Goal: Information Seeking & Learning: Learn about a topic

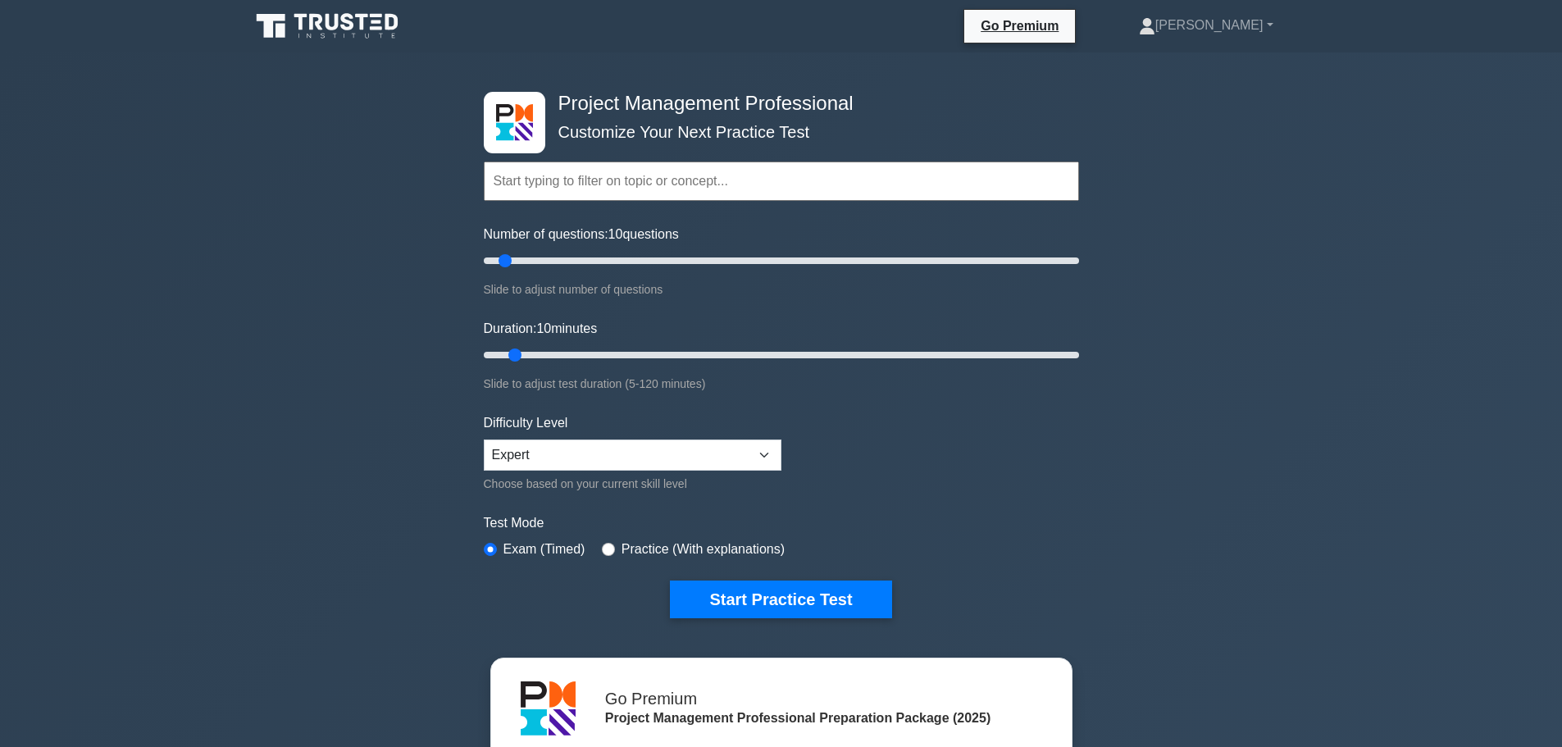
click at [539, 448] on select "Beginner Intermediate Expert" at bounding box center [633, 455] width 298 height 31
click at [602, 549] on input "radio" at bounding box center [608, 549] width 13 height 13
radio input "true"
click at [727, 589] on button "Start Practice Test" at bounding box center [780, 600] width 221 height 38
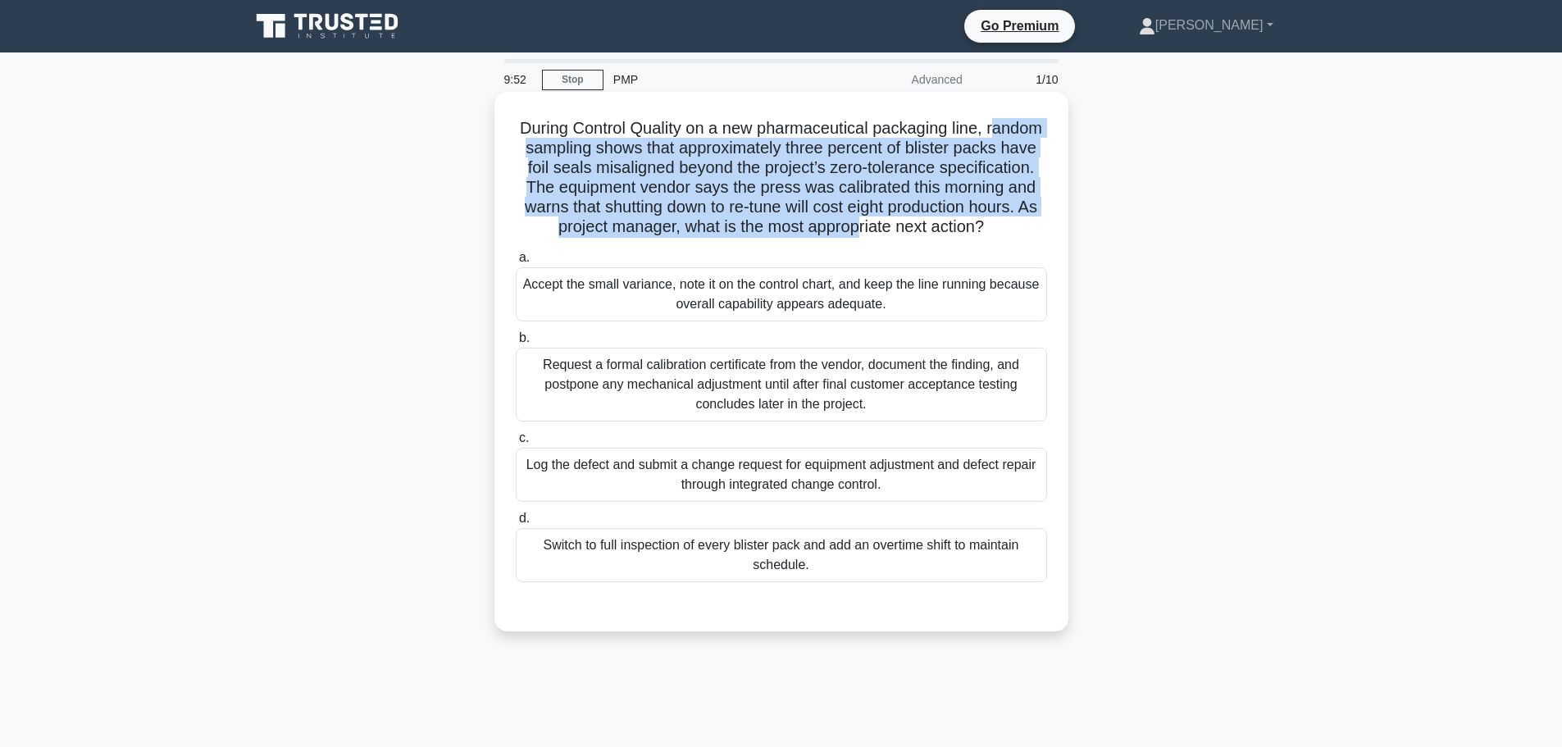
drag, startPoint x: 534, startPoint y: 146, endPoint x: 996, endPoint y: 230, distance: 470.2
click at [996, 230] on h5 "During Control Quality on a new pharmaceutical packaging line, random sampling …" at bounding box center [781, 178] width 535 height 120
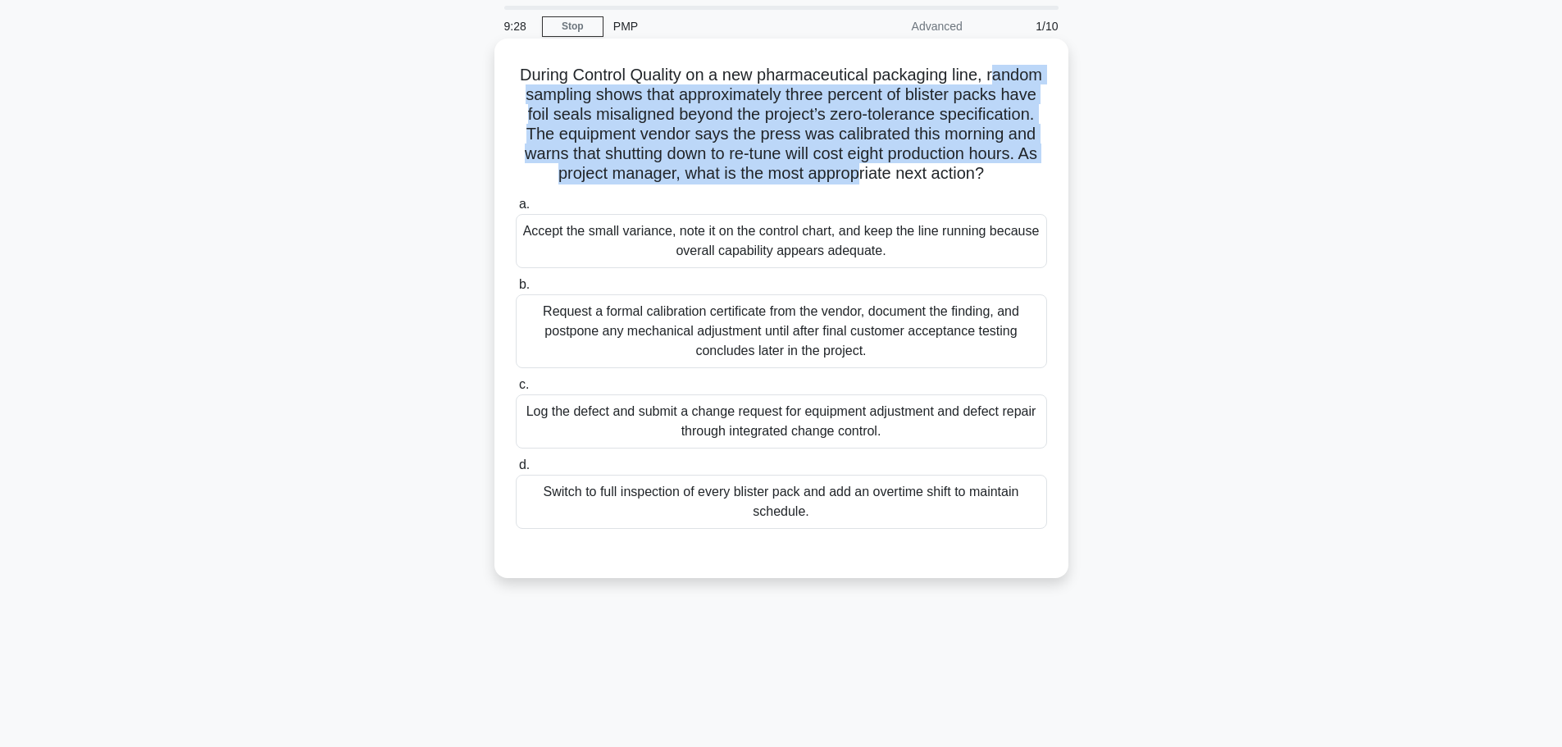
scroll to position [82, 0]
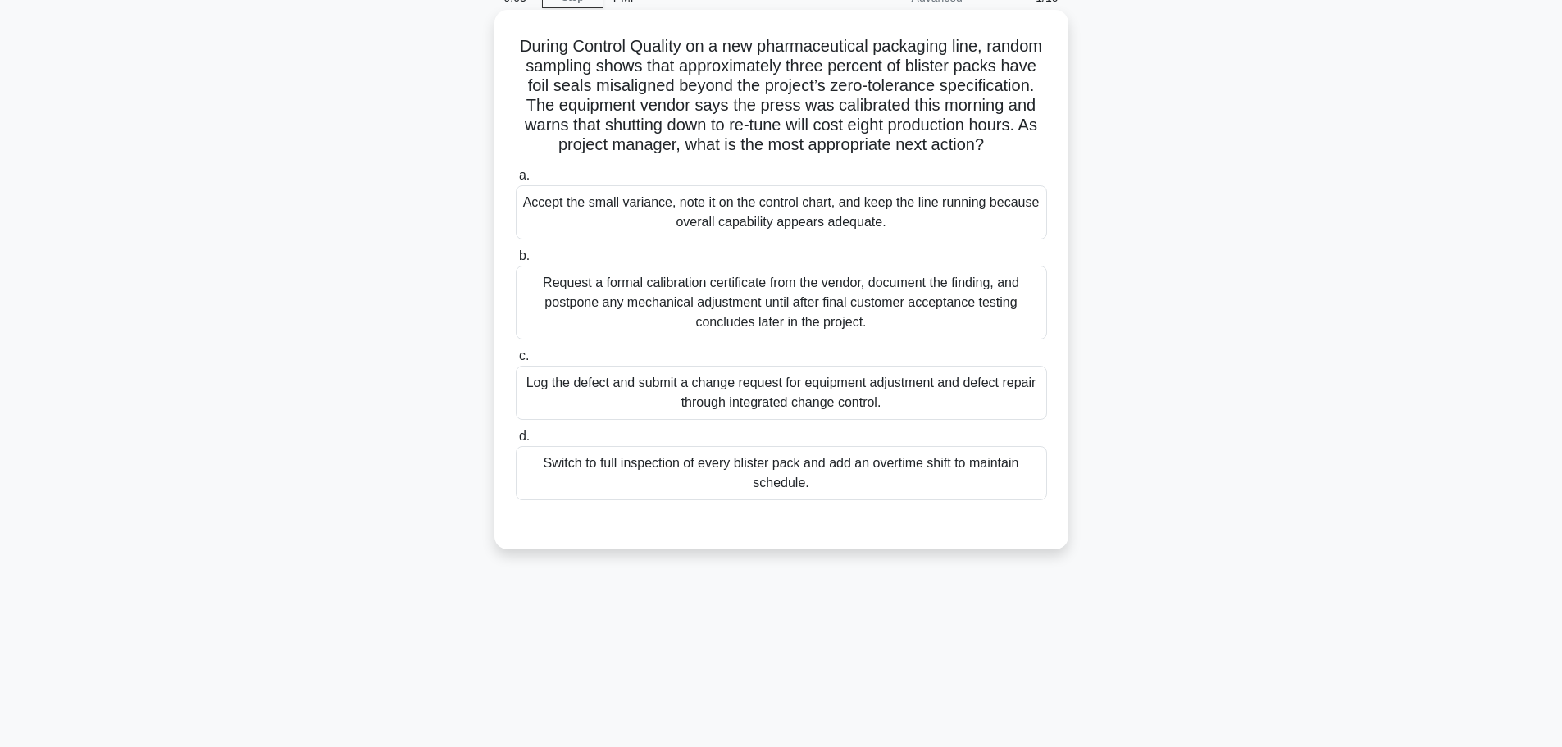
click at [866, 332] on div "Request a formal calibration certificate from the vendor, document the finding,…" at bounding box center [781, 303] width 531 height 74
click at [516, 262] on input "b. Request a formal calibration certificate from the vendor, document the findi…" at bounding box center [516, 256] width 0 height 11
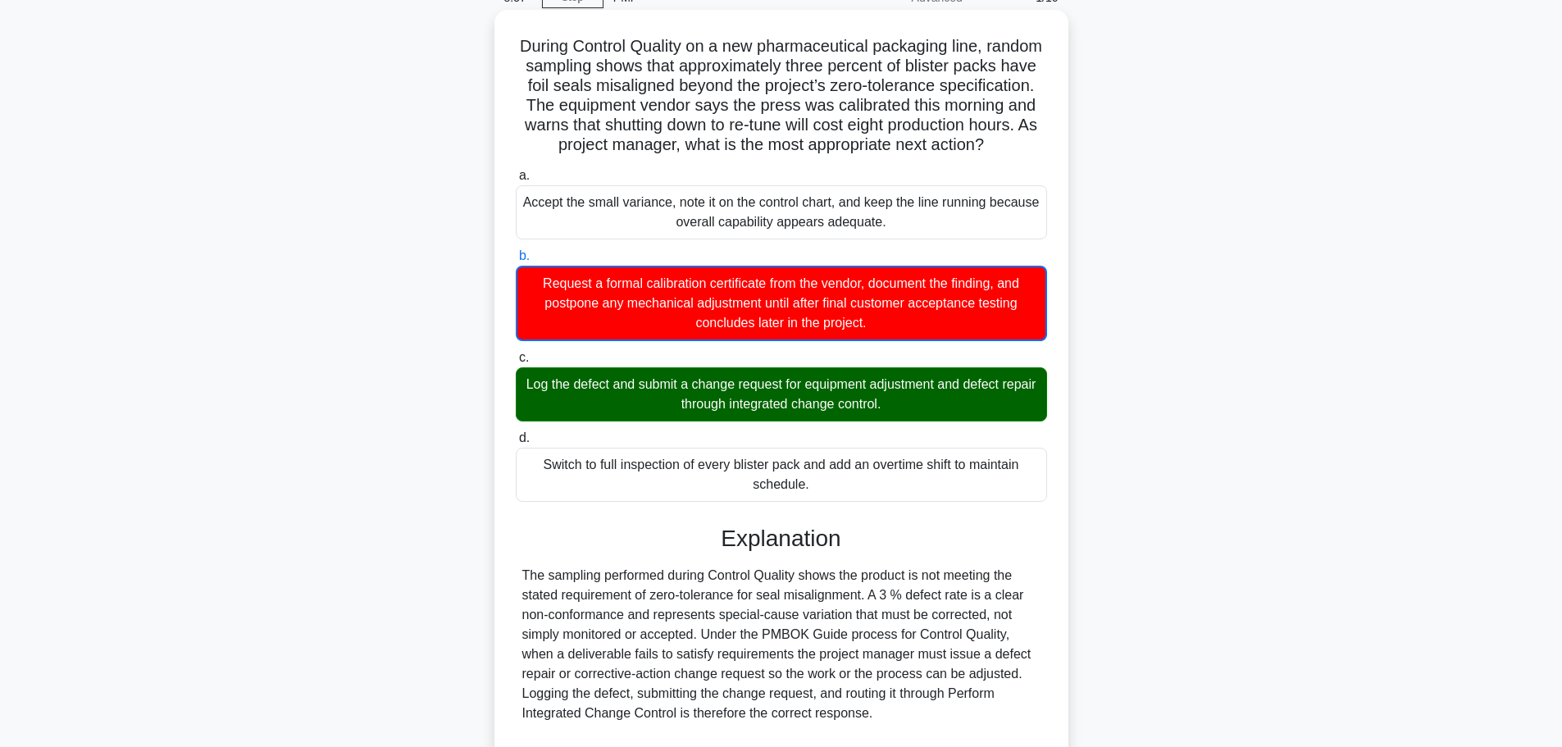
click at [952, 422] on div "Log the defect and submit a change request for equipment adjustment and defect …" at bounding box center [781, 394] width 531 height 54
click at [516, 363] on input "c. Log the defect and submit a change request for equipment adjustment and defe…" at bounding box center [516, 358] width 0 height 11
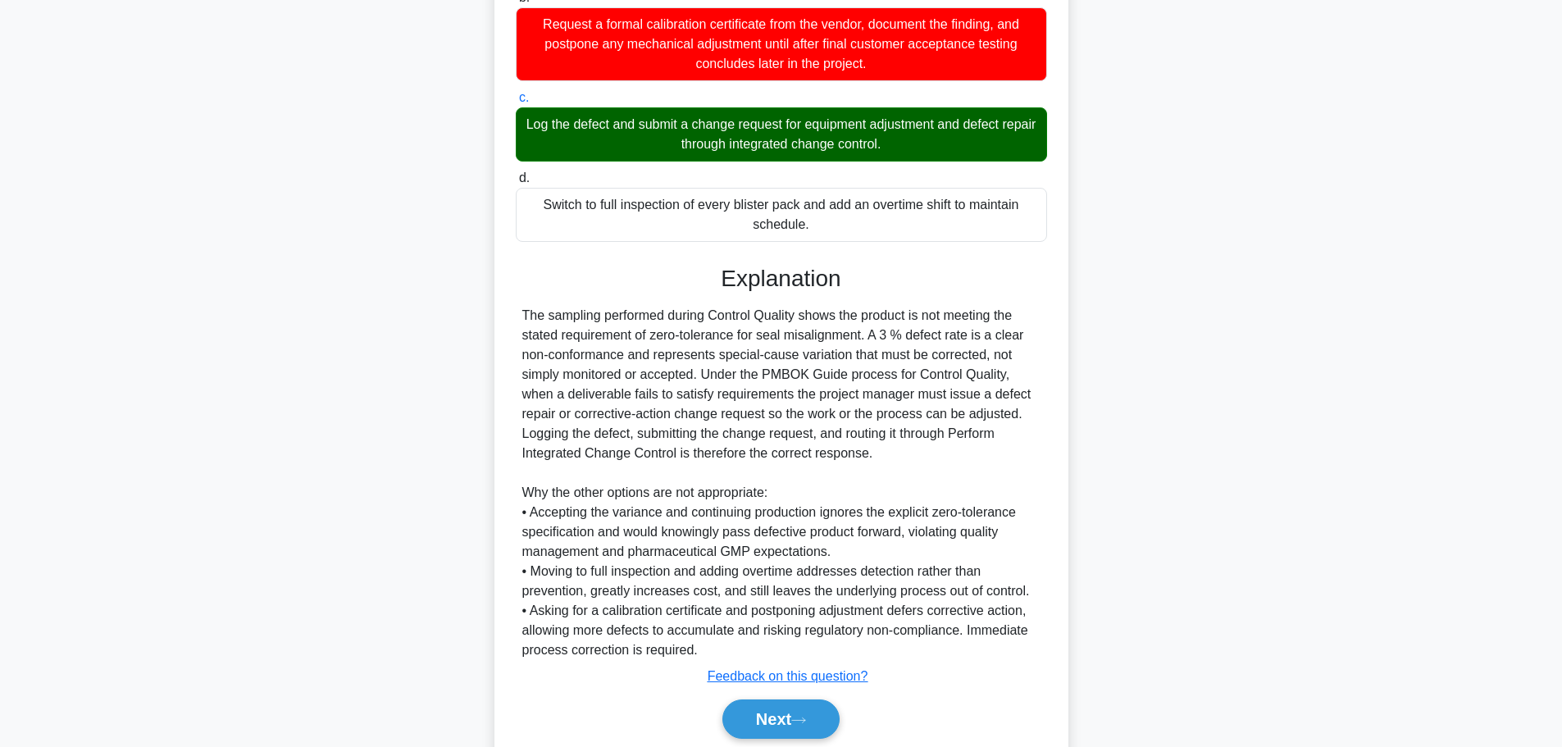
scroll to position [422, 0]
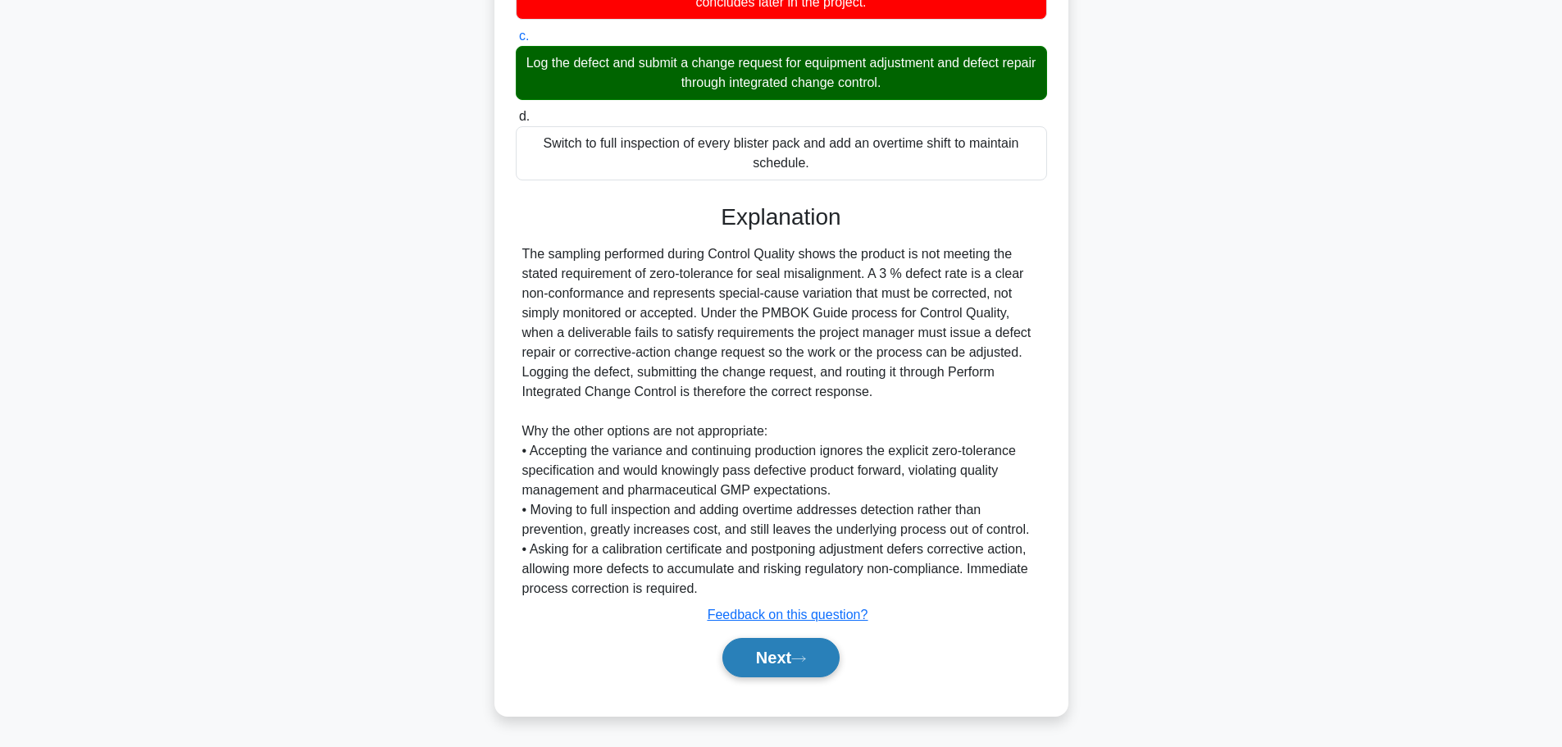
click at [784, 672] on button "Next" at bounding box center [781, 657] width 117 height 39
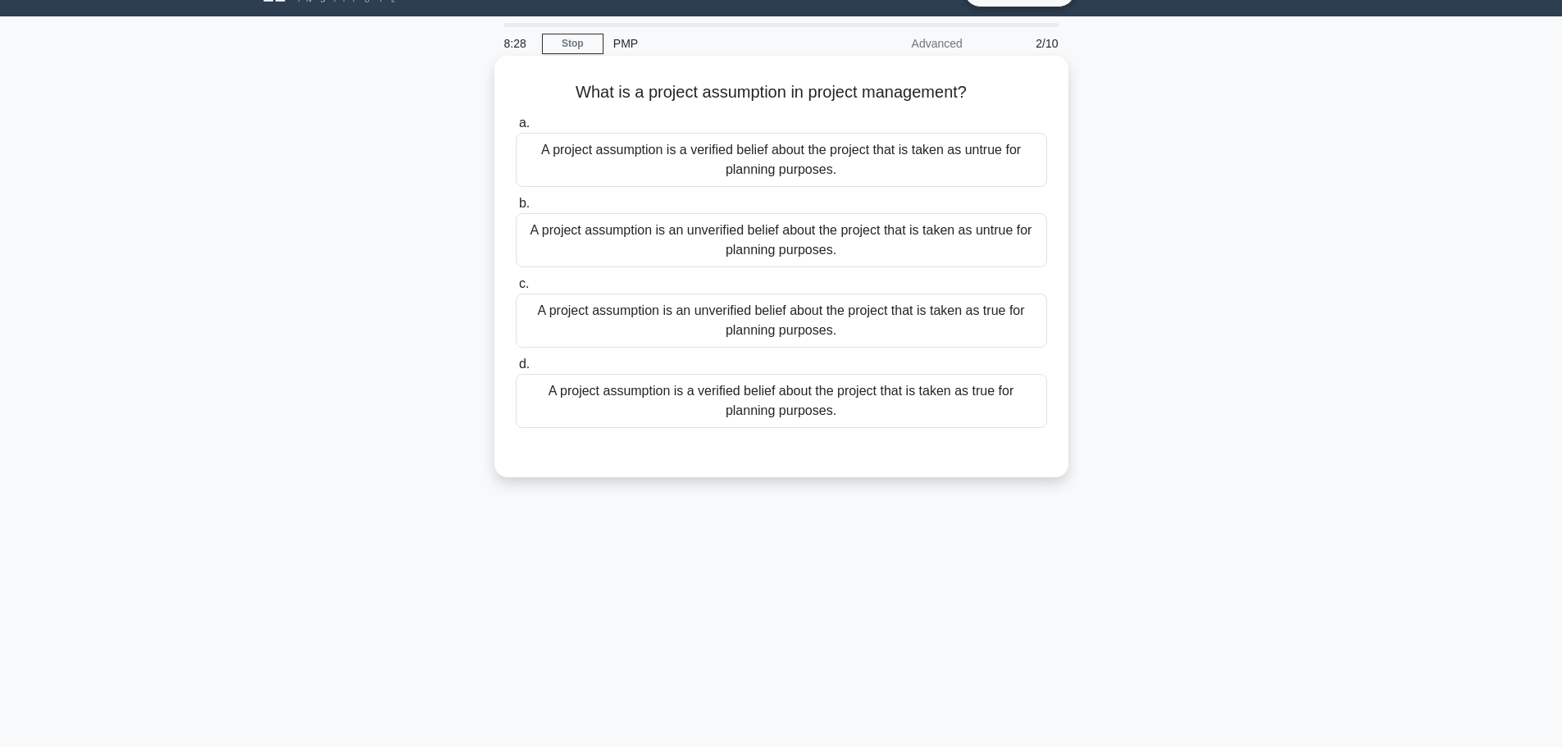
scroll to position [0, 0]
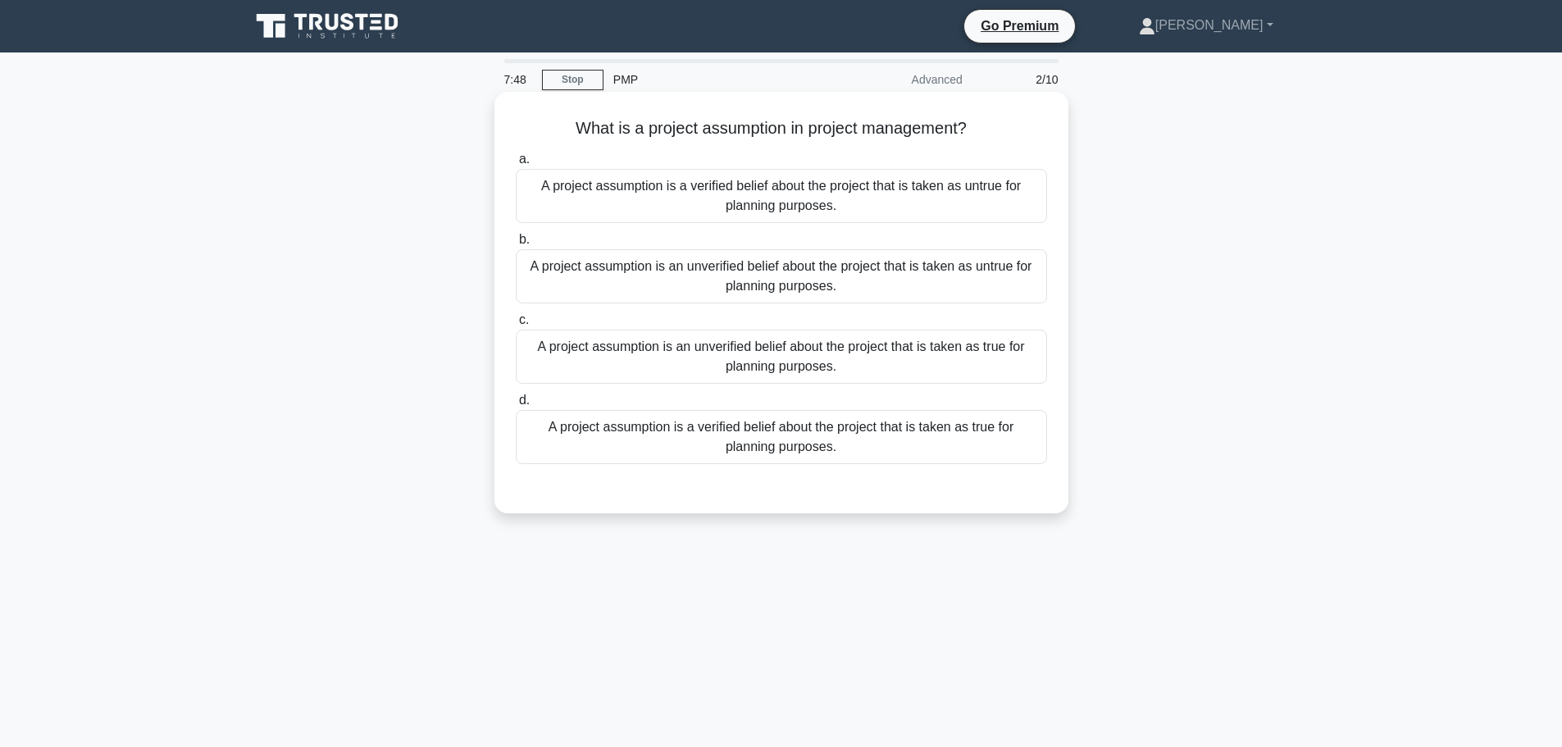
click at [685, 447] on div "A project assumption is a verified belief about the project that is taken as tr…" at bounding box center [781, 437] width 531 height 54
click at [516, 406] on input "d. A project assumption is a verified belief about the project that is taken as…" at bounding box center [516, 400] width 0 height 11
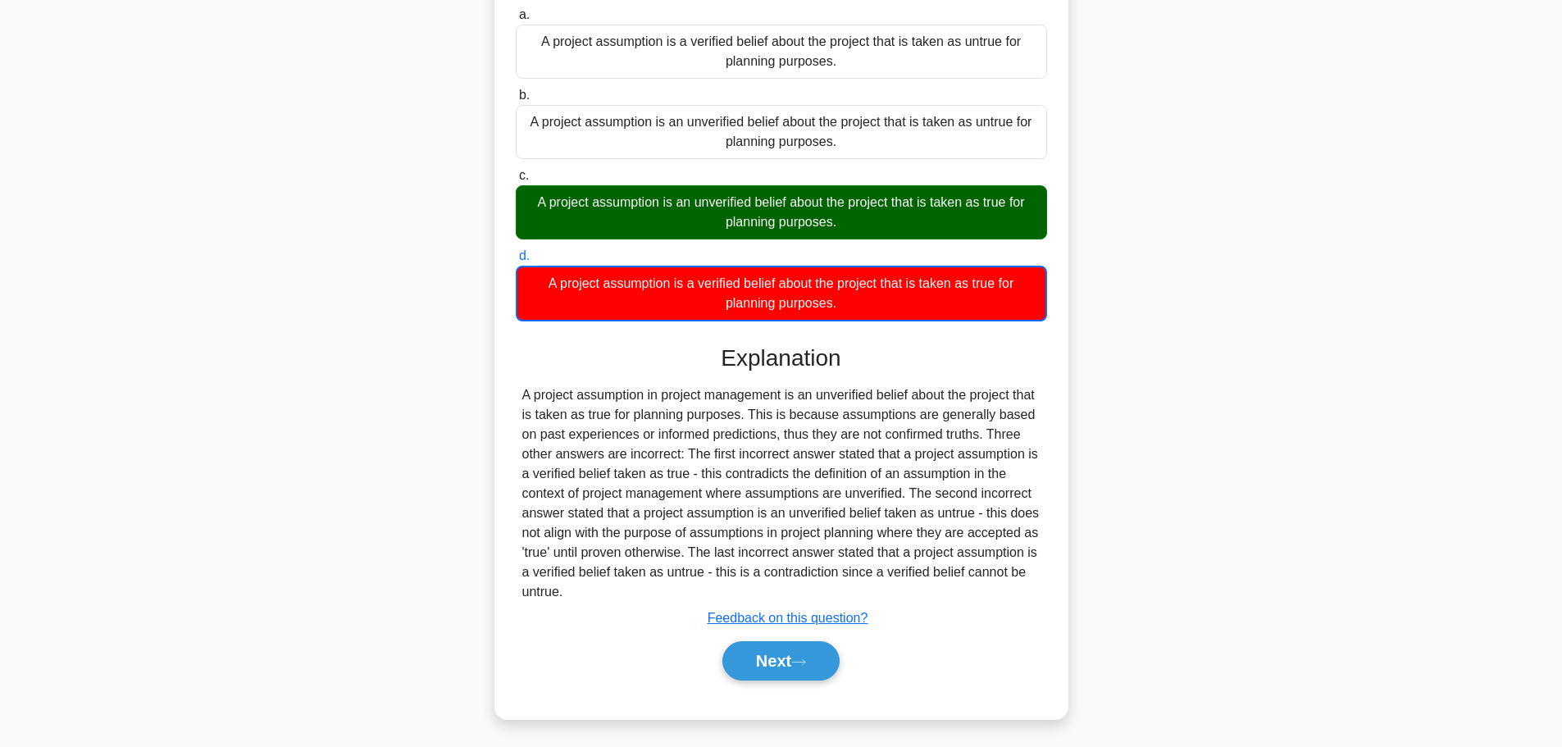
scroll to position [148, 0]
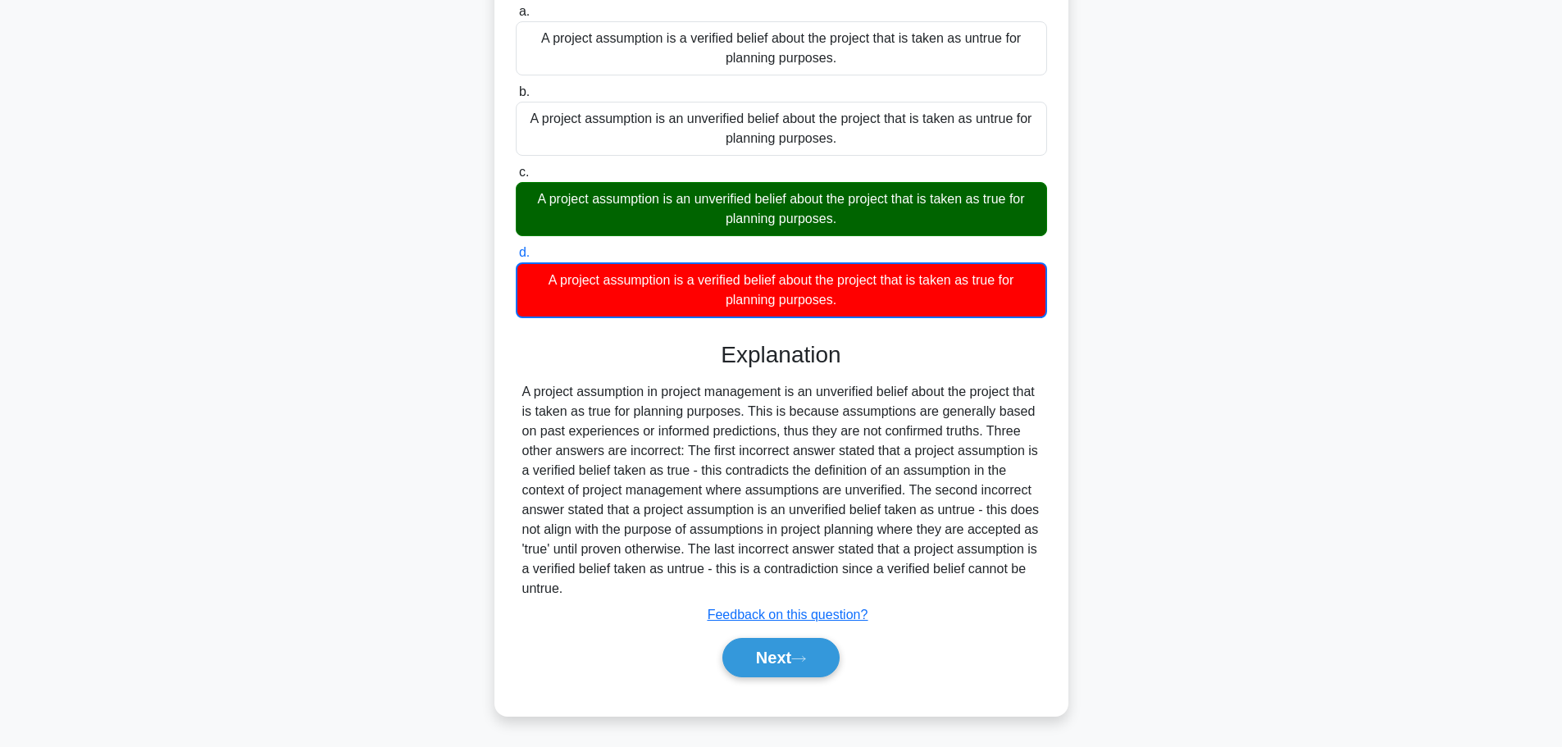
drag, startPoint x: 814, startPoint y: 394, endPoint x: 1040, endPoint y: 574, distance: 289.0
click at [1039, 586] on div "A project assumption in project management is an unverified belief about the pr…" at bounding box center [781, 490] width 518 height 217
click at [797, 652] on button "Next" at bounding box center [781, 657] width 117 height 39
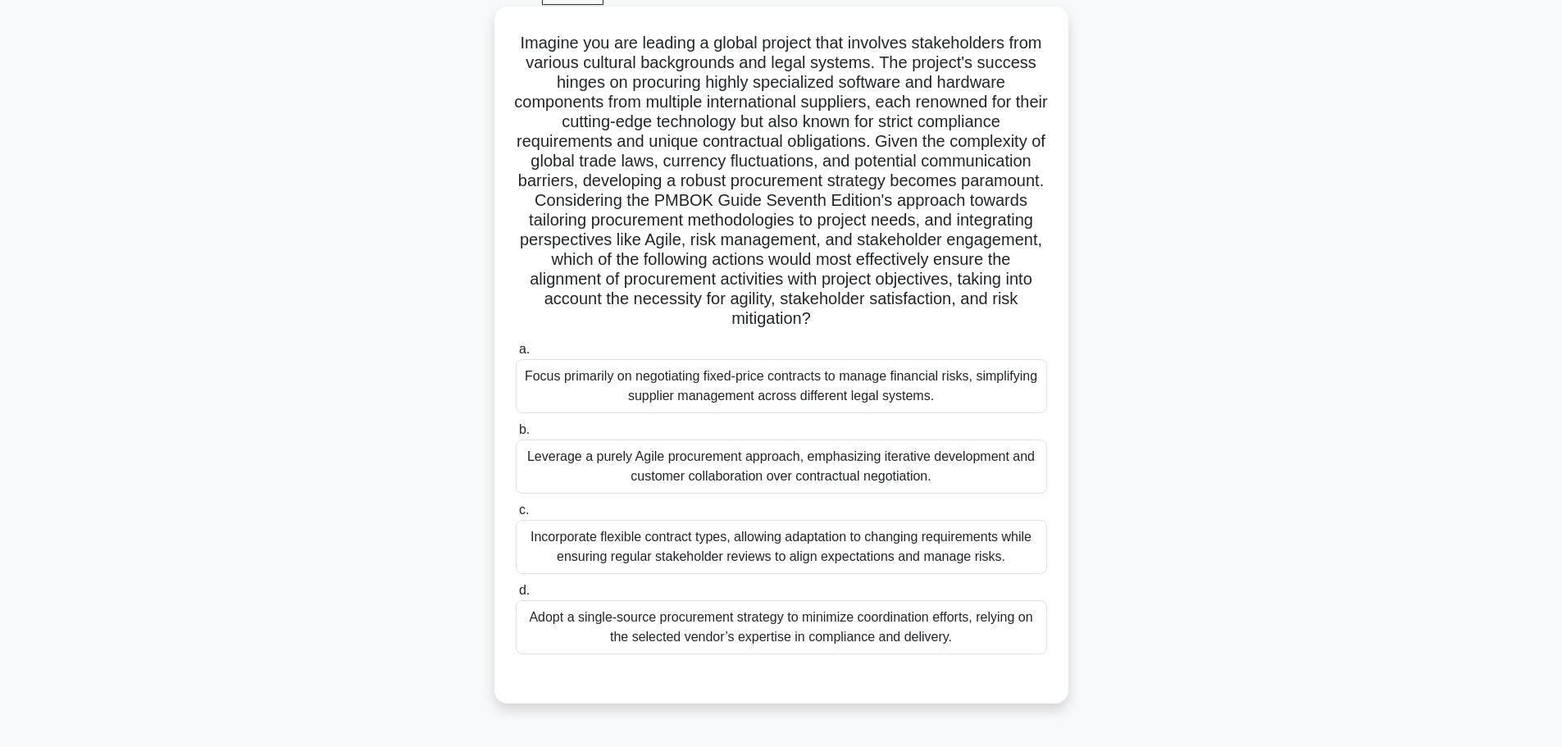
scroll to position [57, 0]
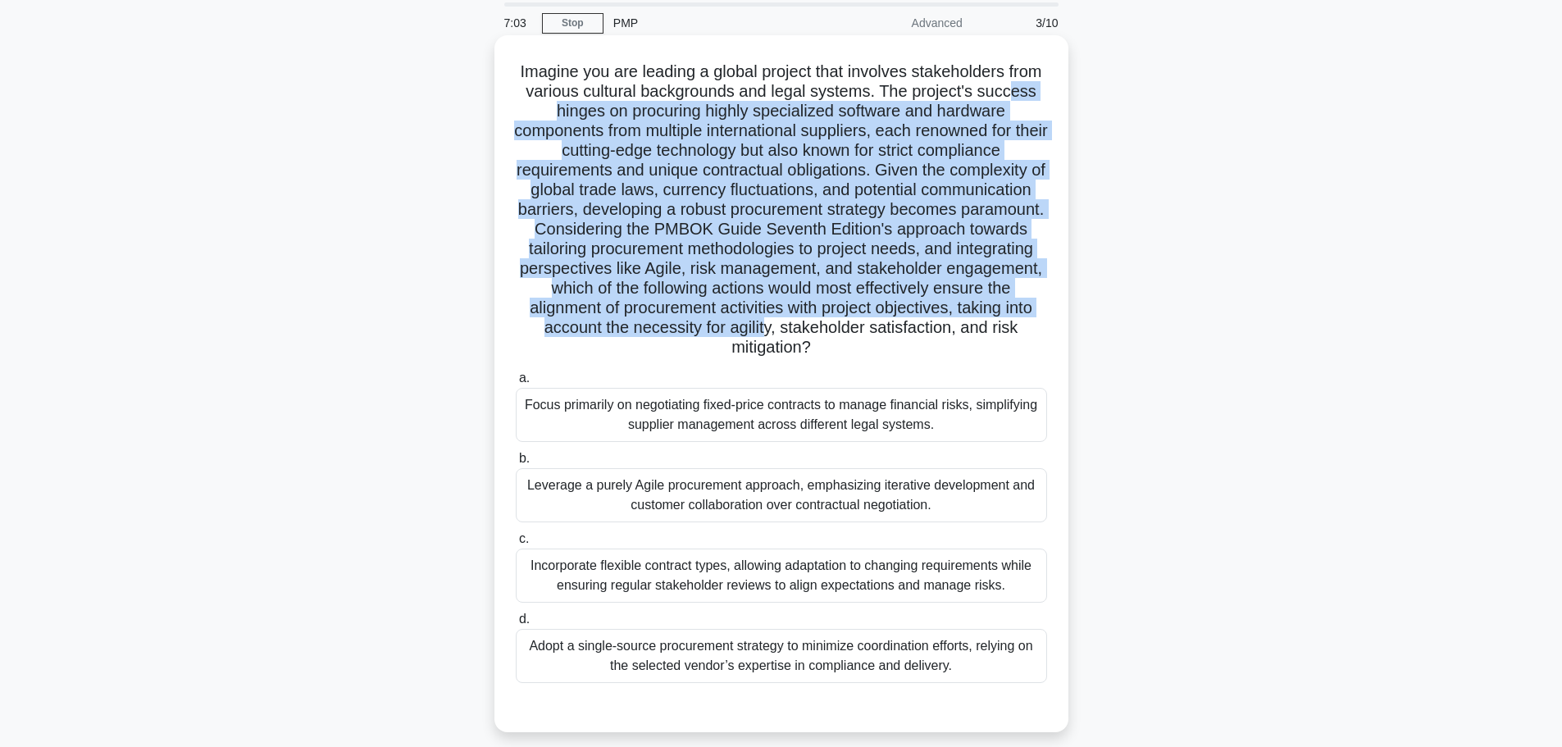
drag, startPoint x: 551, startPoint y: 118, endPoint x: 928, endPoint y: 337, distance: 436.2
click at [928, 337] on h5 "Imagine you are leading a global project that involves stakeholders from variou…" at bounding box center [781, 210] width 535 height 297
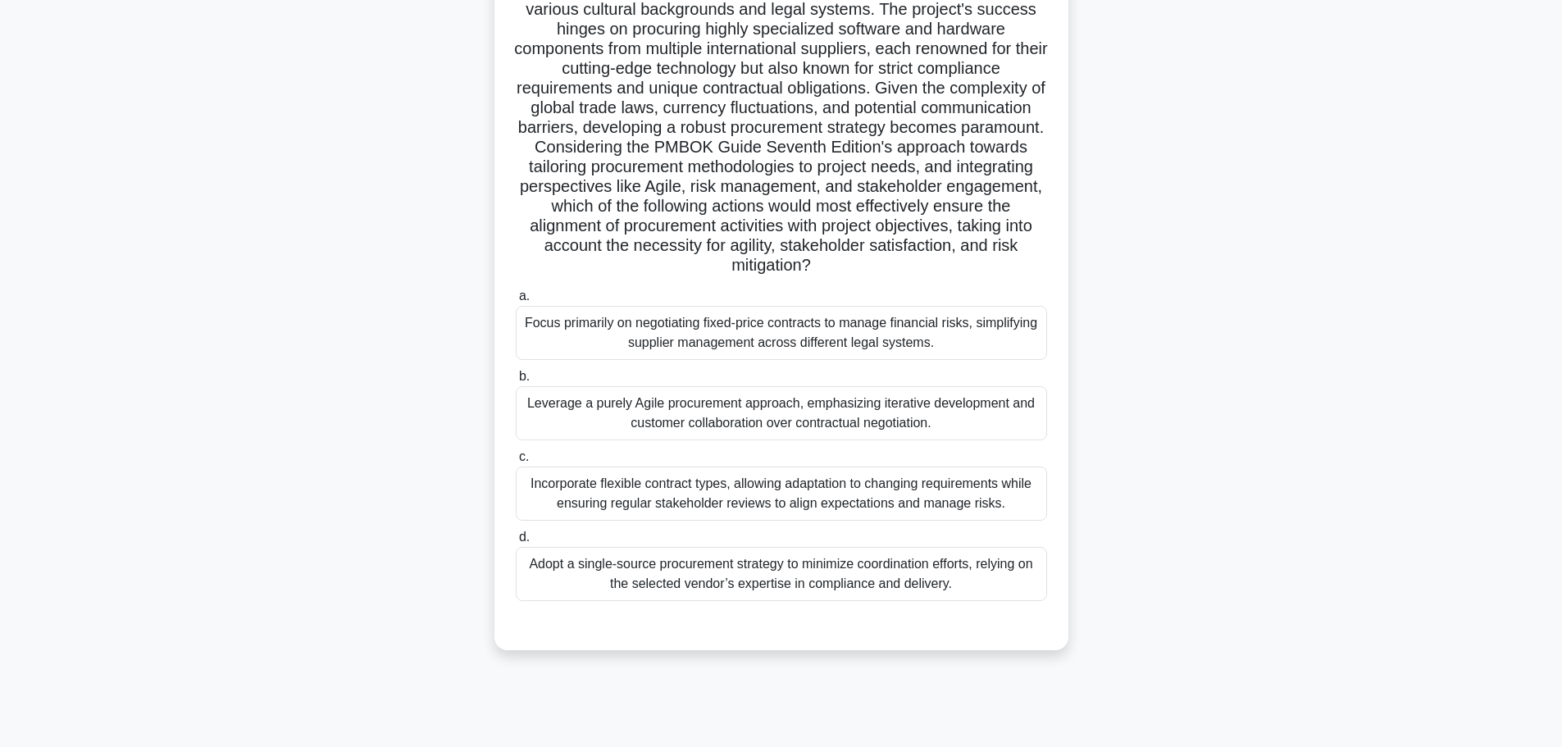
click at [762, 584] on div "Adopt a single-source procurement strategy to minimize coordination efforts, re…" at bounding box center [781, 574] width 531 height 54
click at [516, 543] on input "d. Adopt a single-source procurement strategy to minimize coordination efforts,…" at bounding box center [516, 537] width 0 height 11
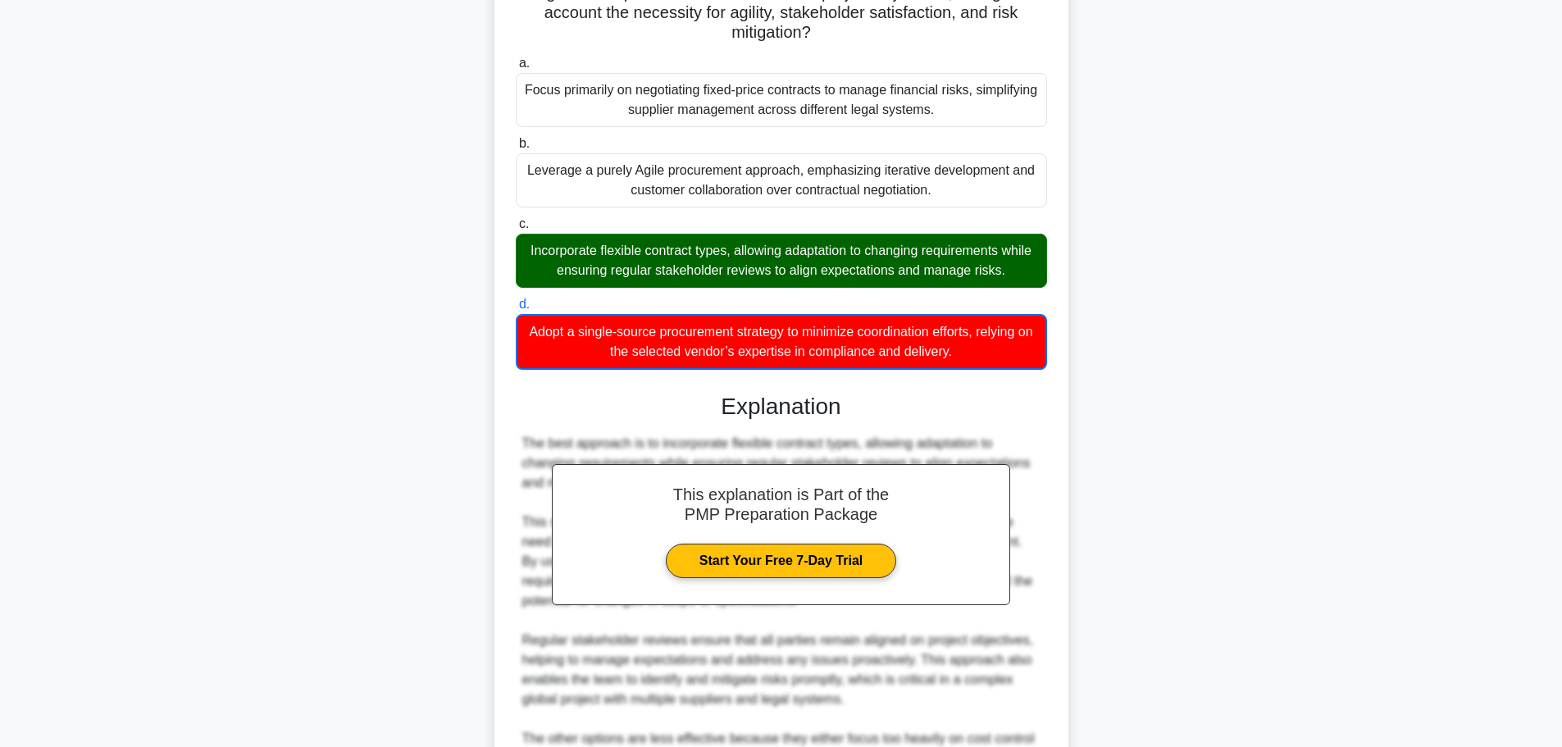
scroll to position [621, 0]
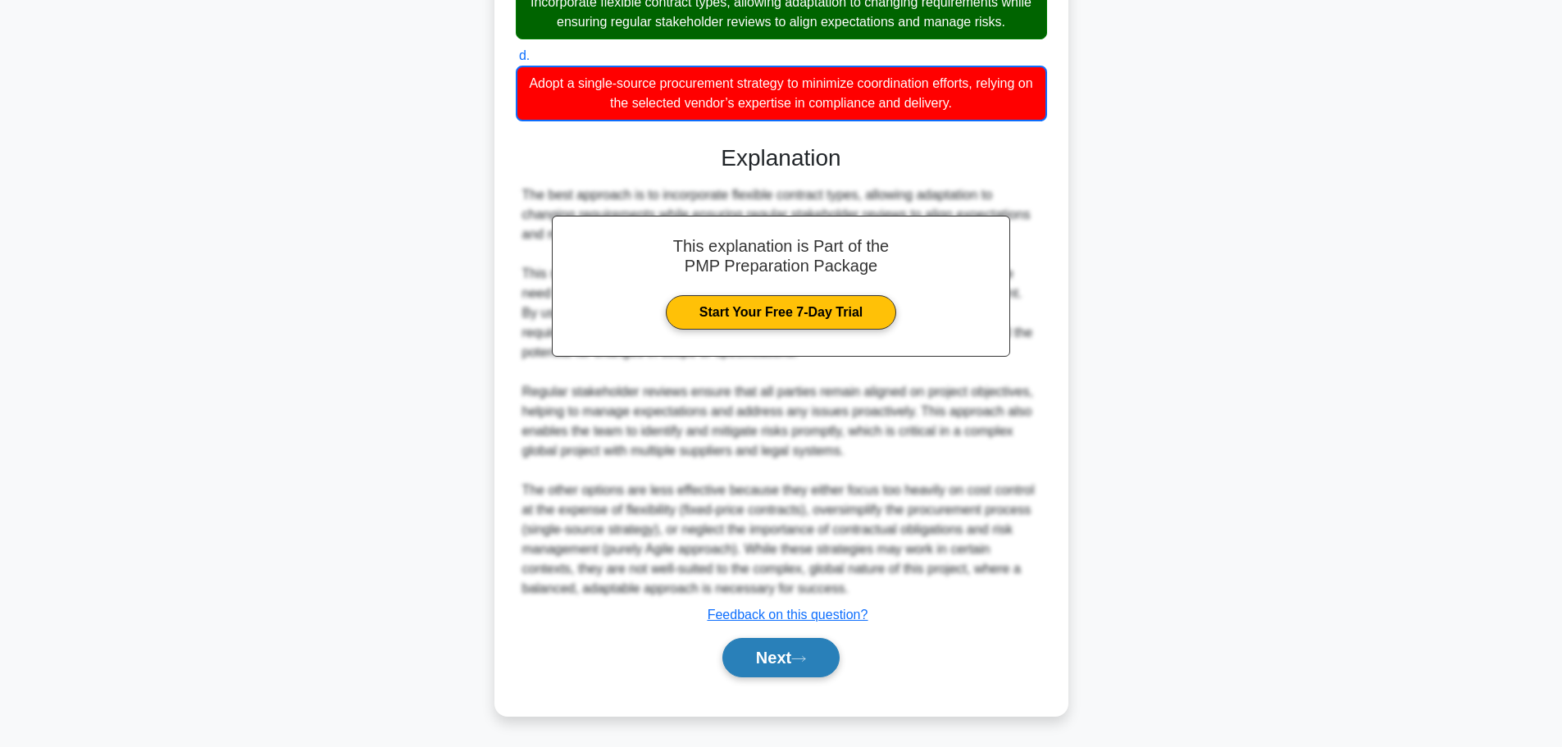
drag, startPoint x: 783, startPoint y: 693, endPoint x: 786, endPoint y: 663, distance: 29.6
click at [783, 684] on div "a. Focus primarily on negotiating fixed-price contracts to manage financial ris…" at bounding box center [781, 250] width 535 height 896
click at [785, 662] on button "Next" at bounding box center [781, 657] width 117 height 39
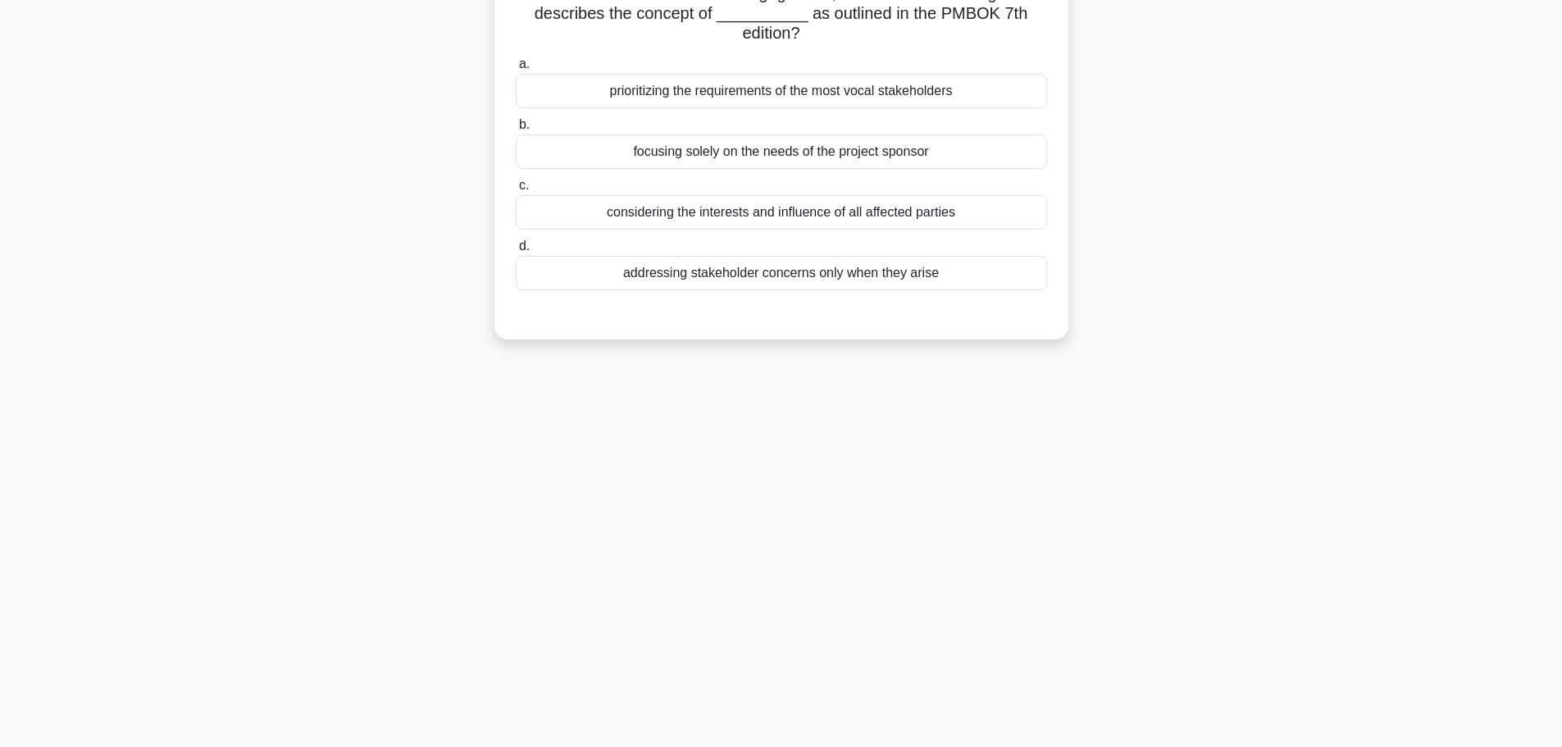
scroll to position [0, 0]
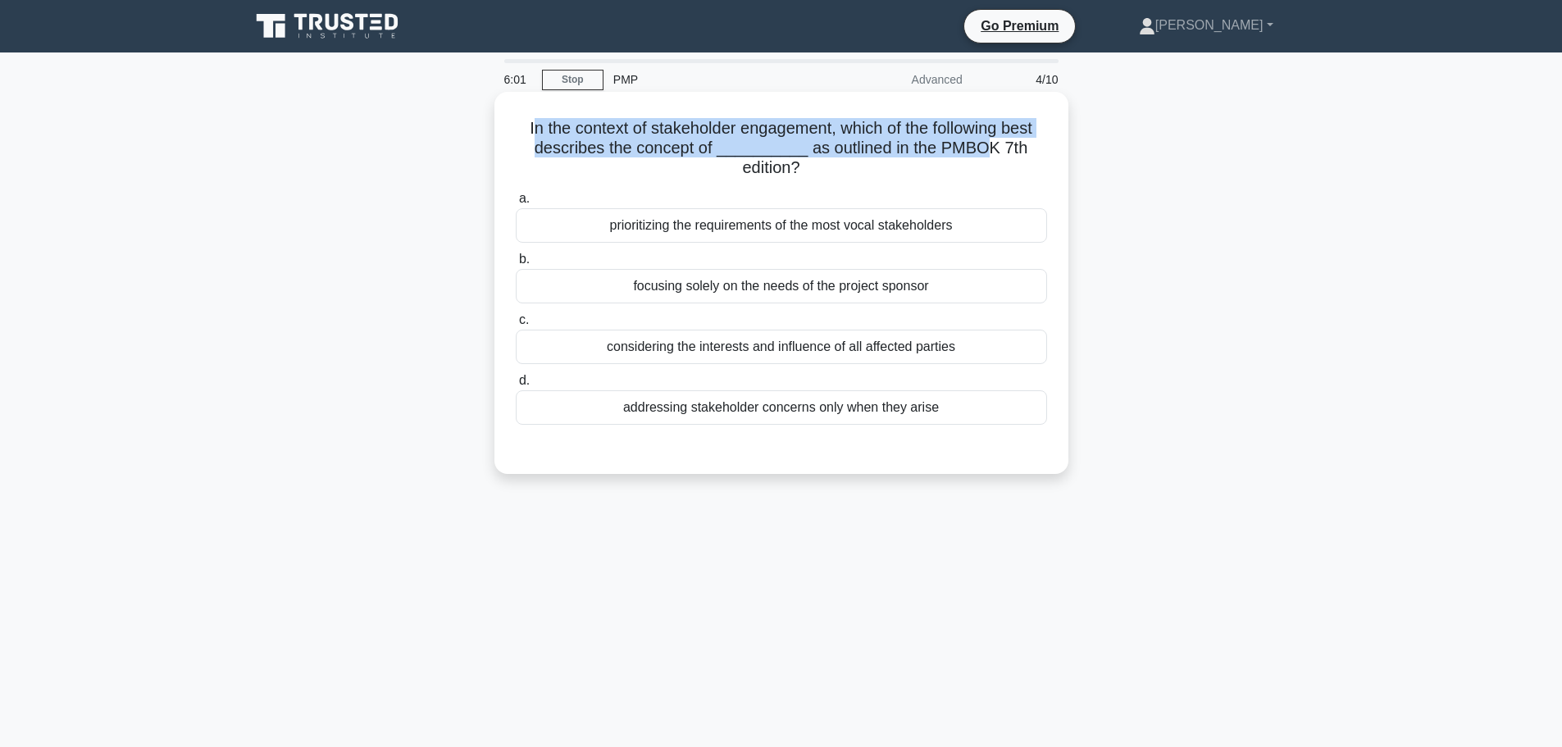
drag, startPoint x: 527, startPoint y: 126, endPoint x: 977, endPoint y: 158, distance: 451.4
click at [977, 158] on h5 "In the context of stakeholder engagement, which of the following best describes…" at bounding box center [781, 148] width 535 height 61
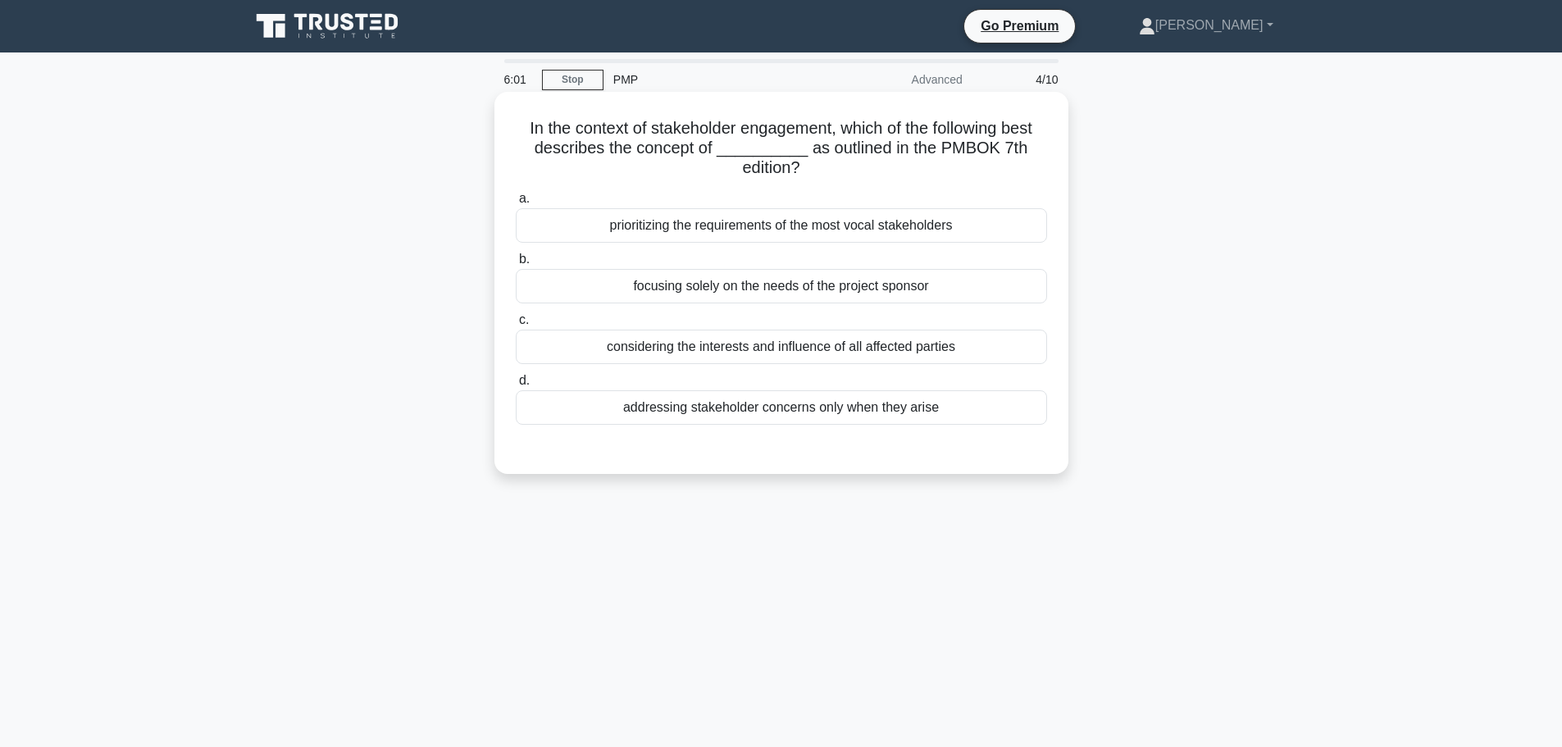
click at [954, 185] on div "In the context of stakeholder engagement, which of the following best describes…" at bounding box center [781, 282] width 561 height 369
click at [818, 234] on div "prioritizing the requirements of the most vocal stakeholders" at bounding box center [781, 225] width 531 height 34
click at [516, 204] on input "a. prioritizing the requirements of the most vocal stakeholders" at bounding box center [516, 199] width 0 height 11
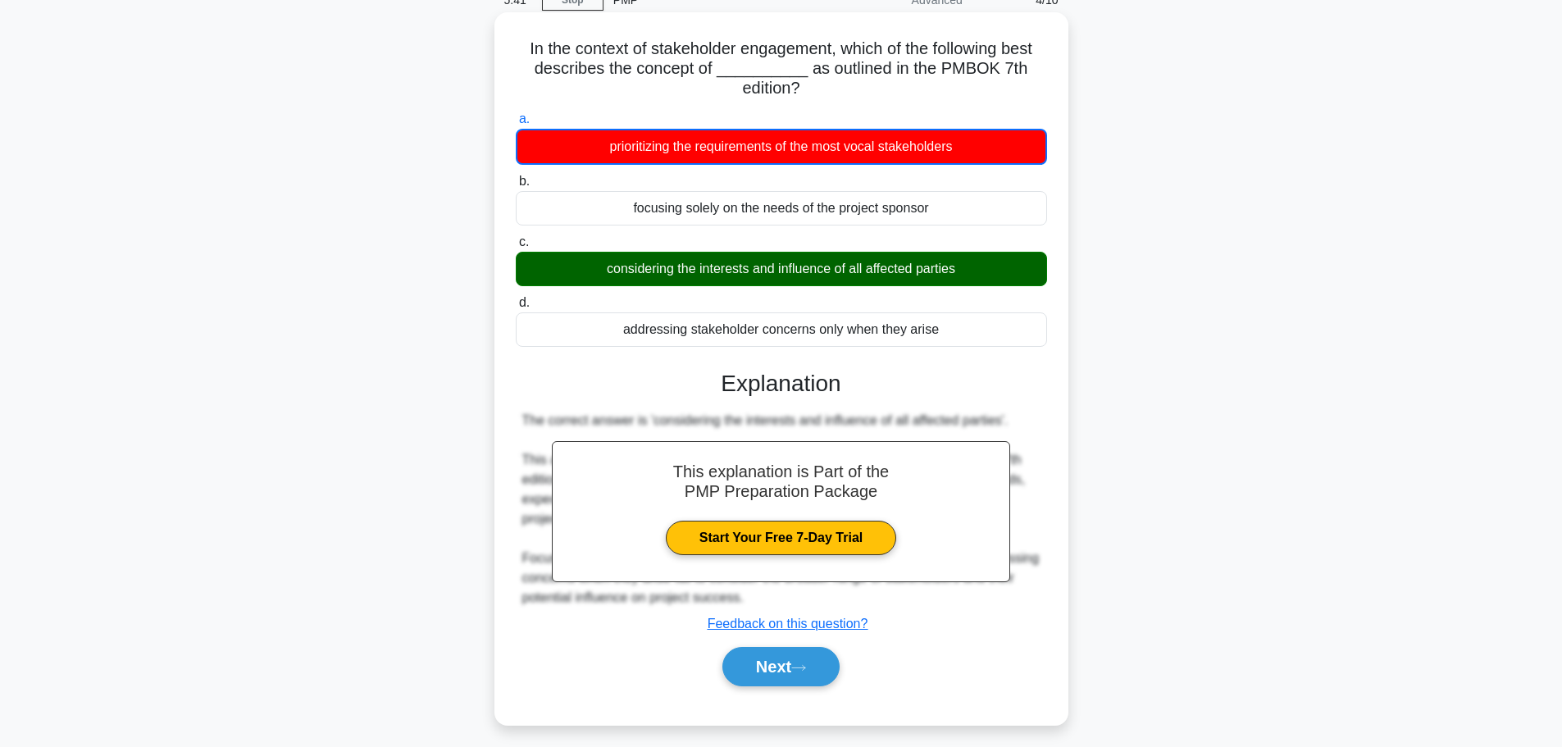
scroll to position [139, 0]
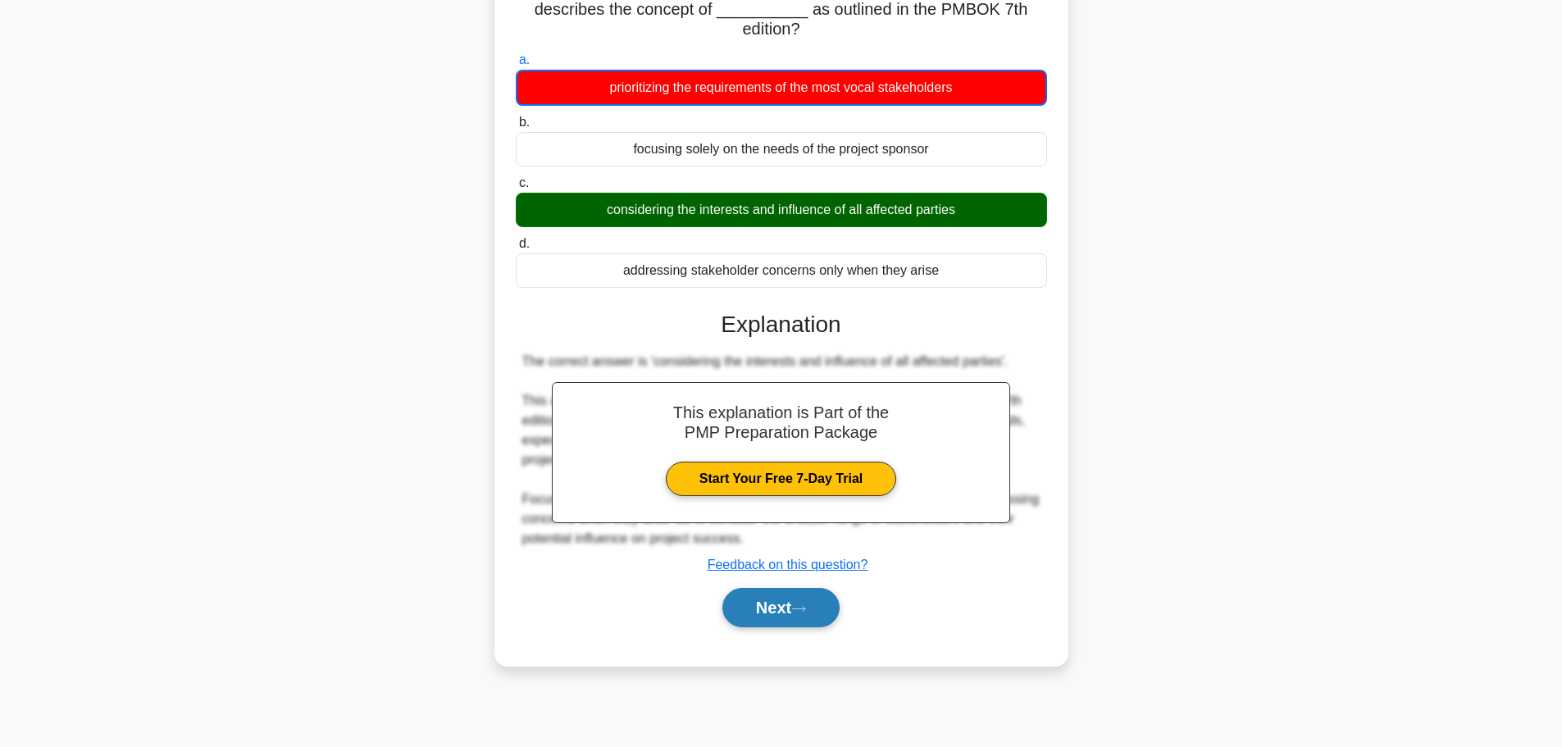
click at [801, 607] on icon at bounding box center [798, 608] width 15 height 9
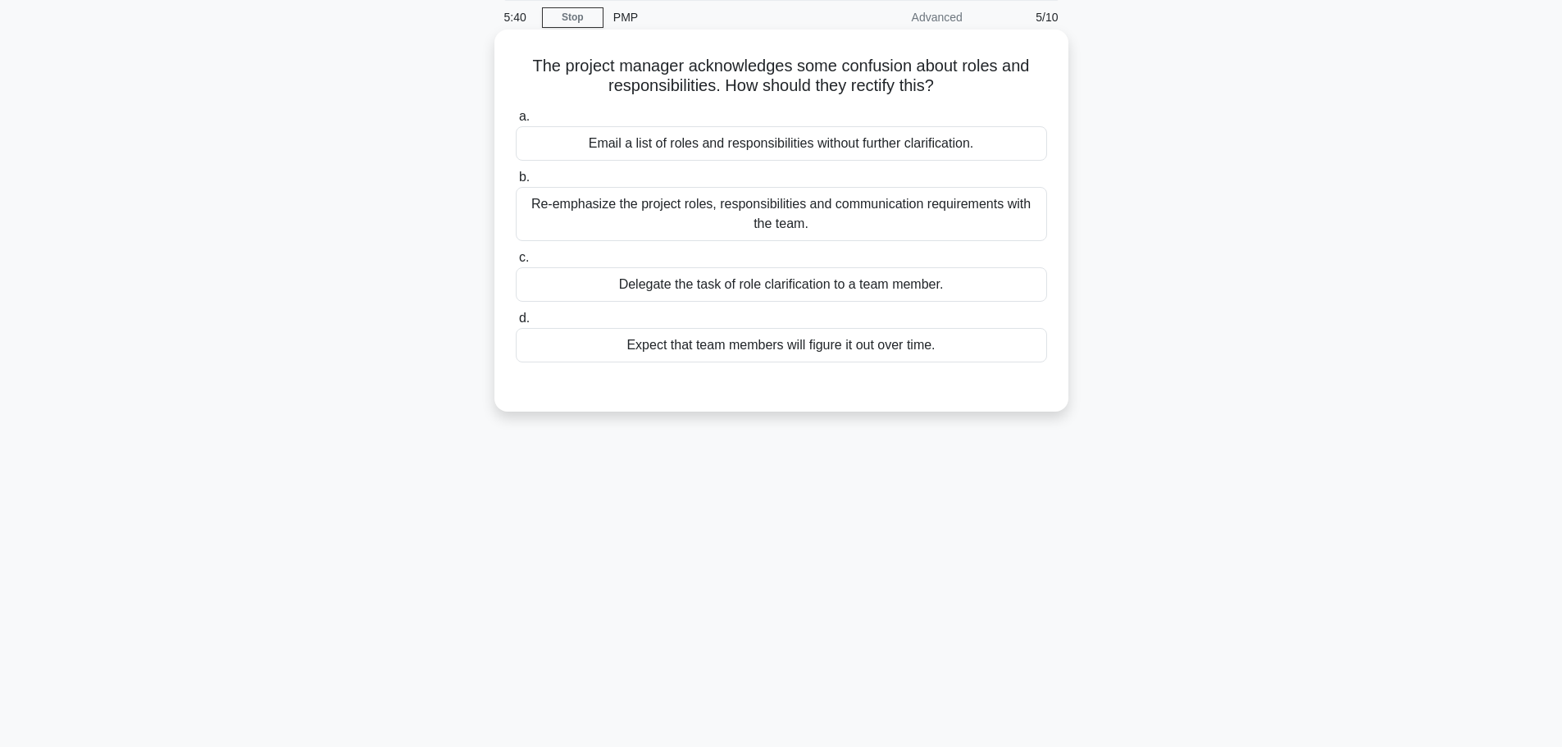
scroll to position [0, 0]
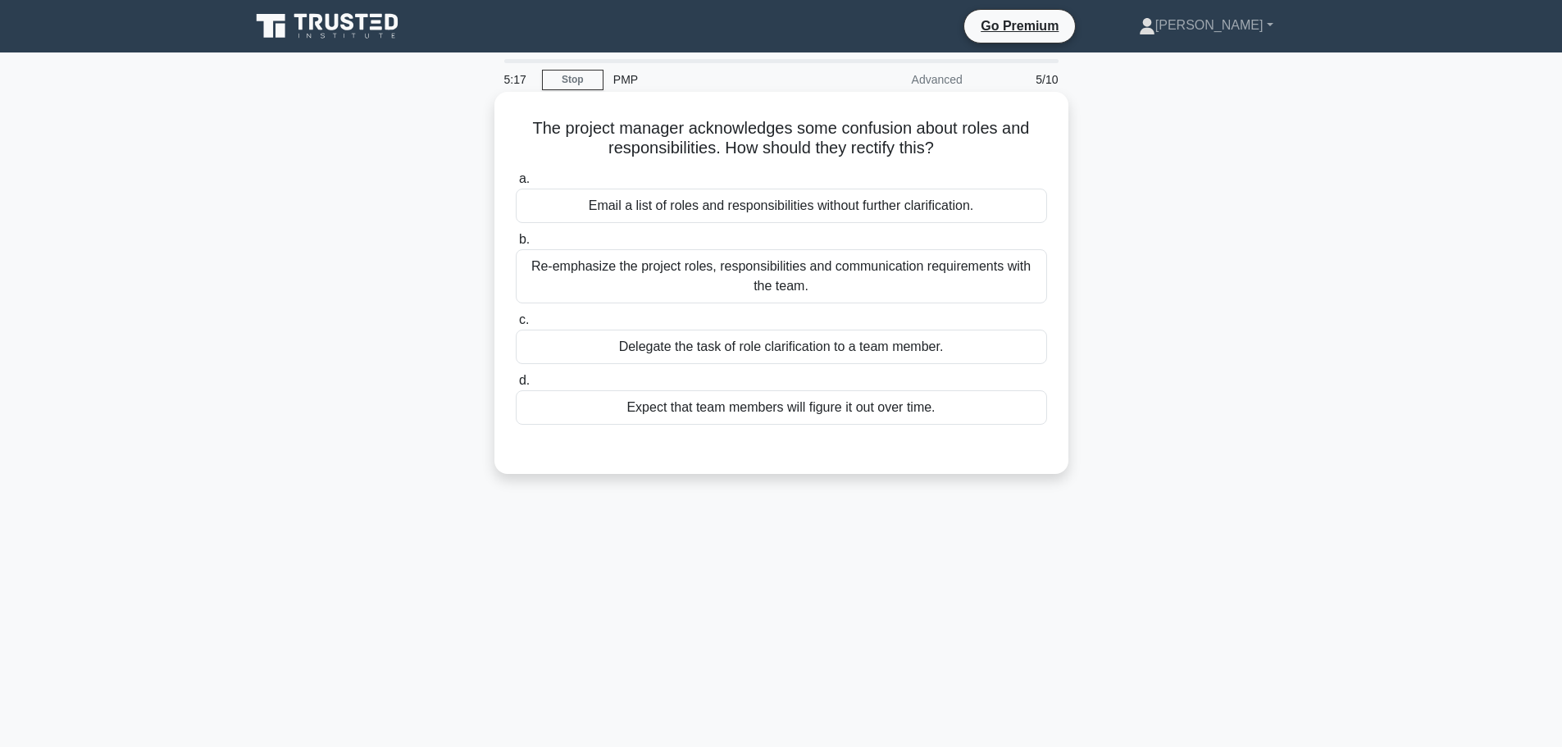
click at [866, 297] on div "Re-emphasize the project roles, responsibilities and communication requirements…" at bounding box center [781, 276] width 531 height 54
click at [516, 245] on input "b. Re-emphasize the project roles, responsibilities and communication requireme…" at bounding box center [516, 240] width 0 height 11
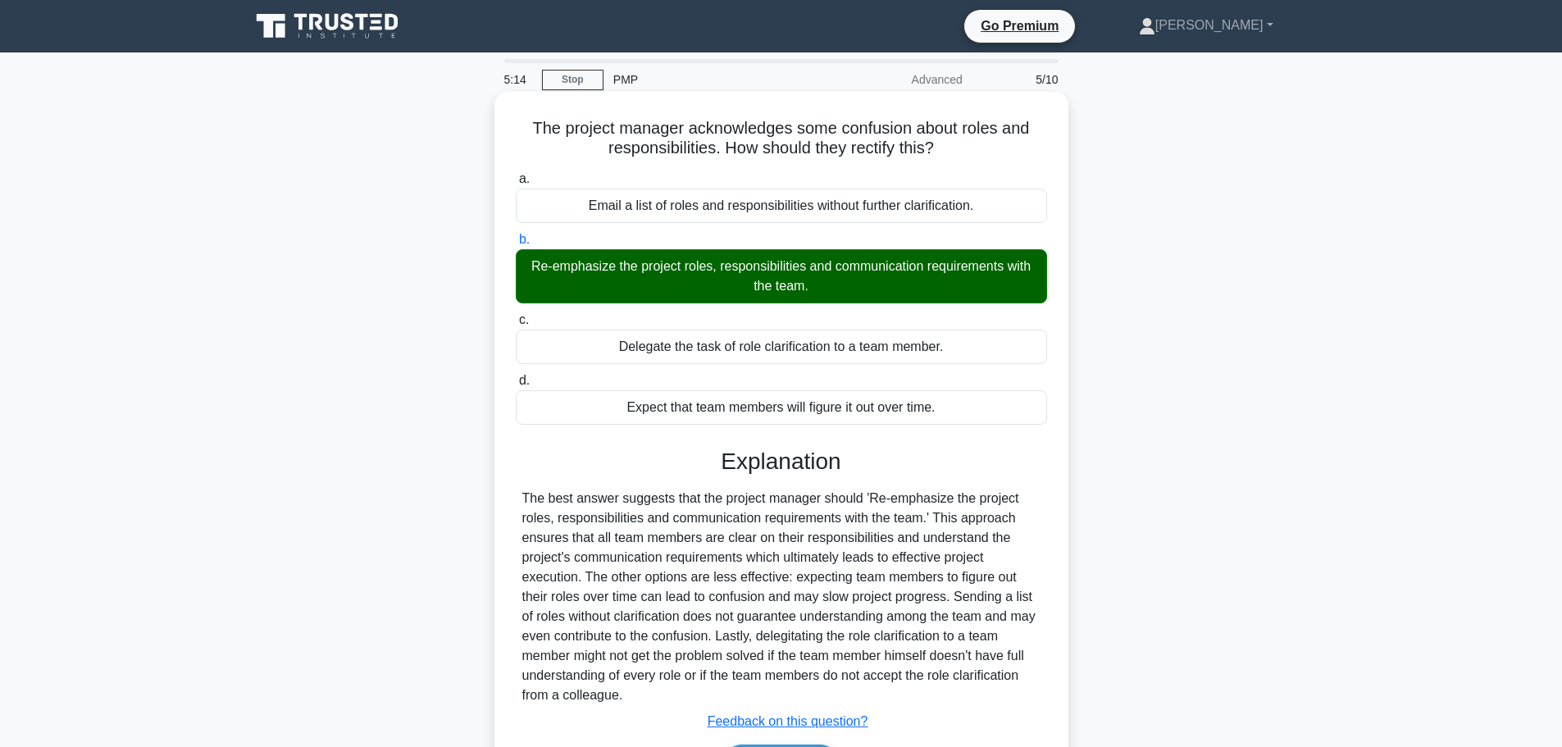
scroll to position [139, 0]
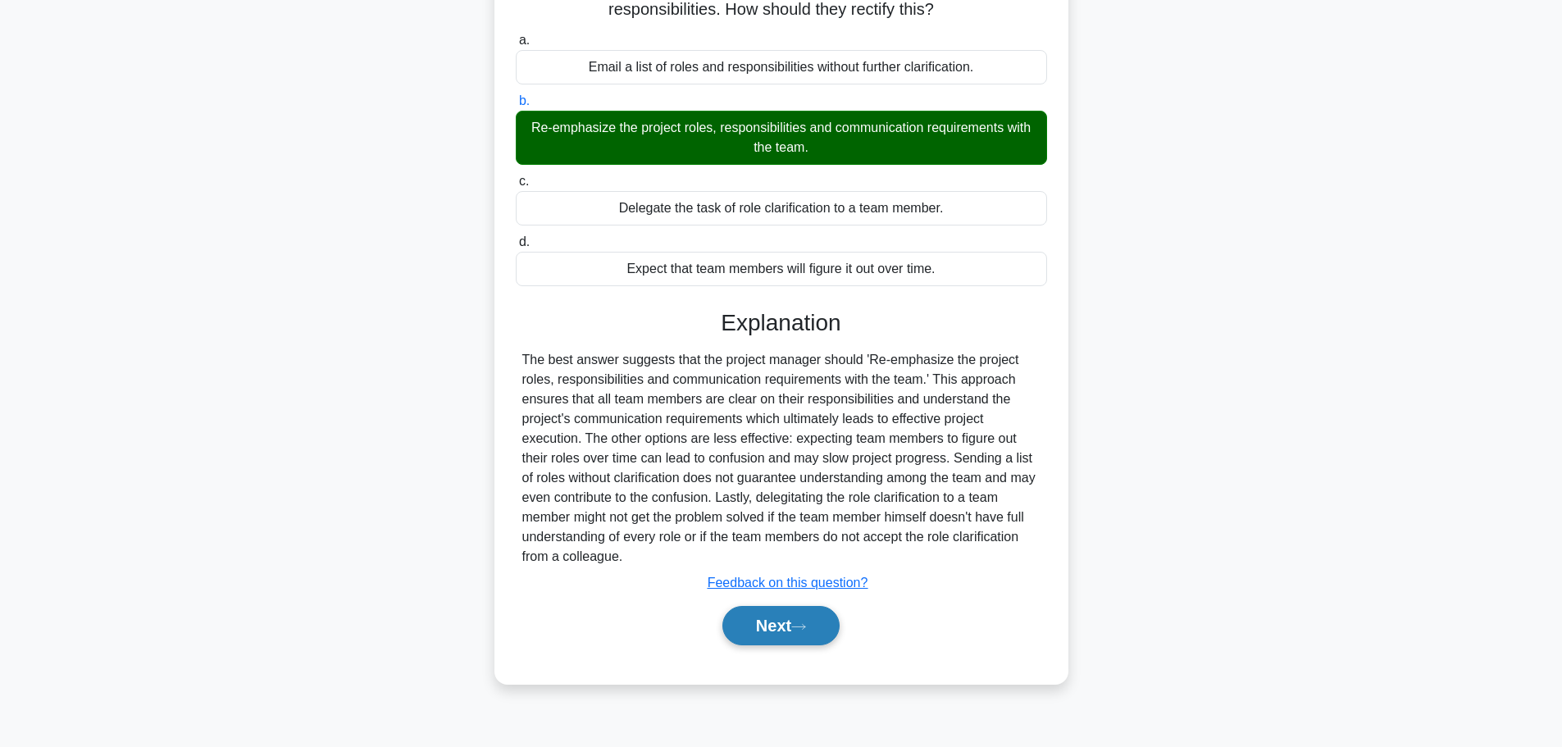
click at [804, 631] on icon at bounding box center [798, 626] width 15 height 9
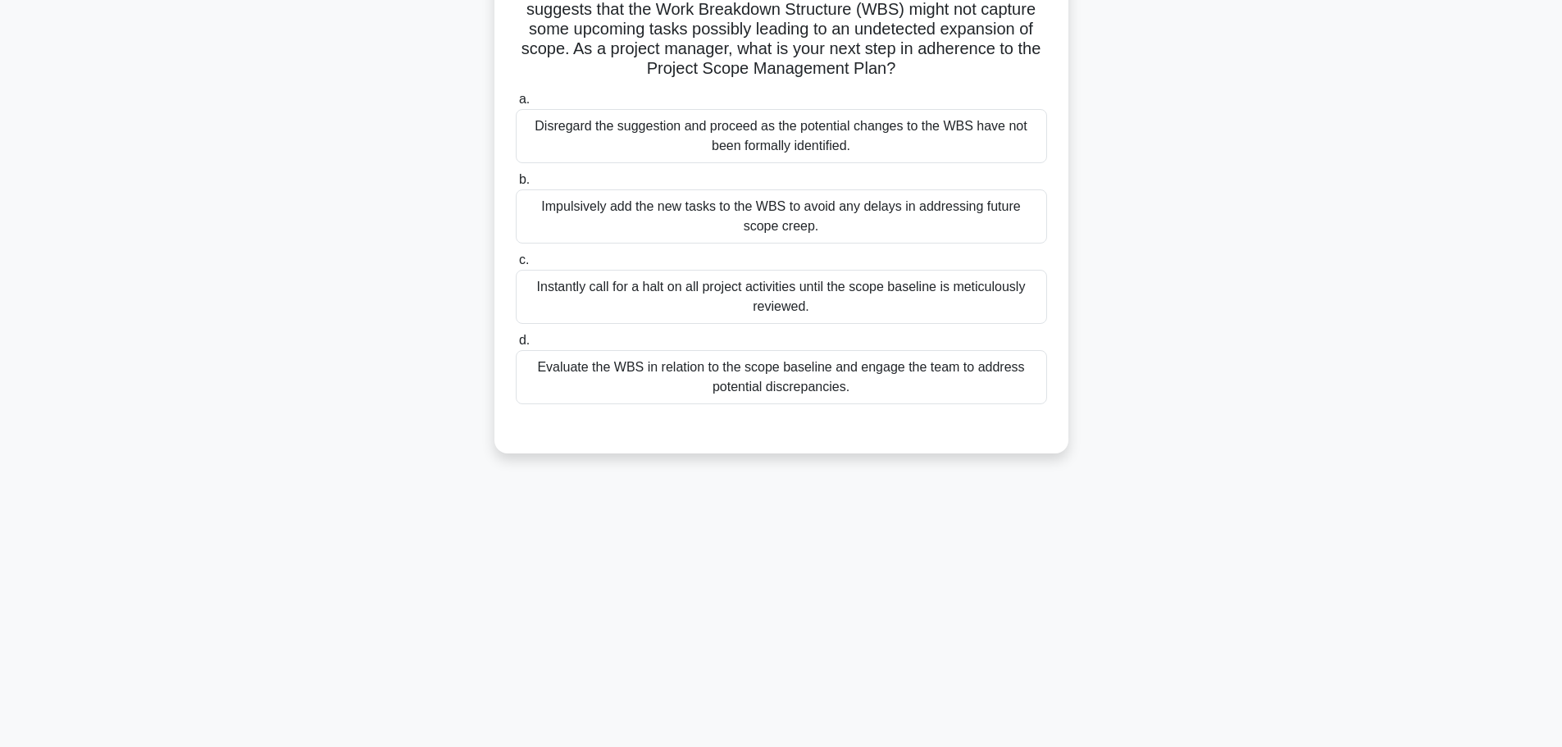
scroll to position [57, 0]
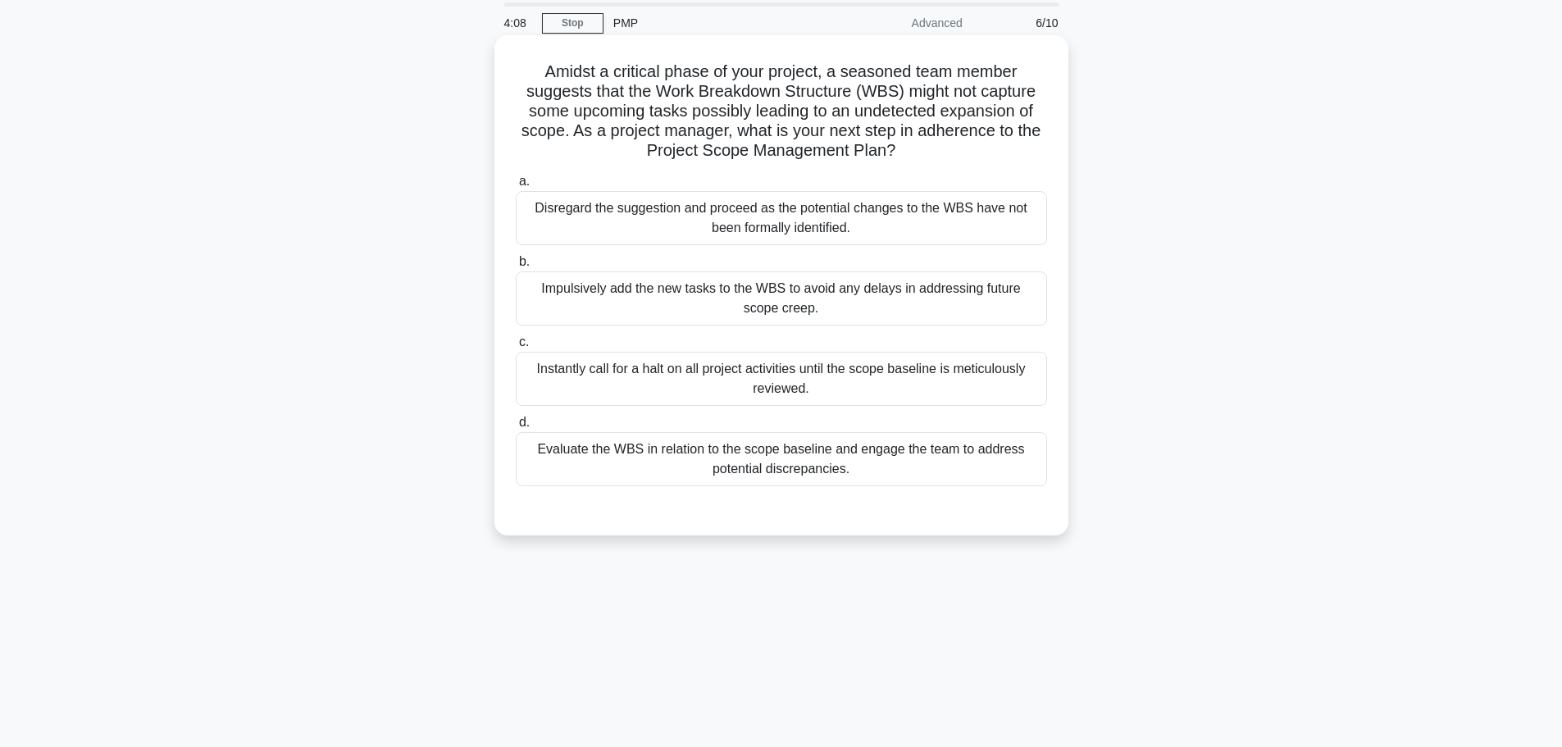
click at [875, 470] on div "Evaluate the WBS in relation to the scope baseline and engage the team to addre…" at bounding box center [781, 459] width 531 height 54
click at [516, 428] on input "d. Evaluate the WBS in relation to the scope baseline and engage the team to ad…" at bounding box center [516, 422] width 0 height 11
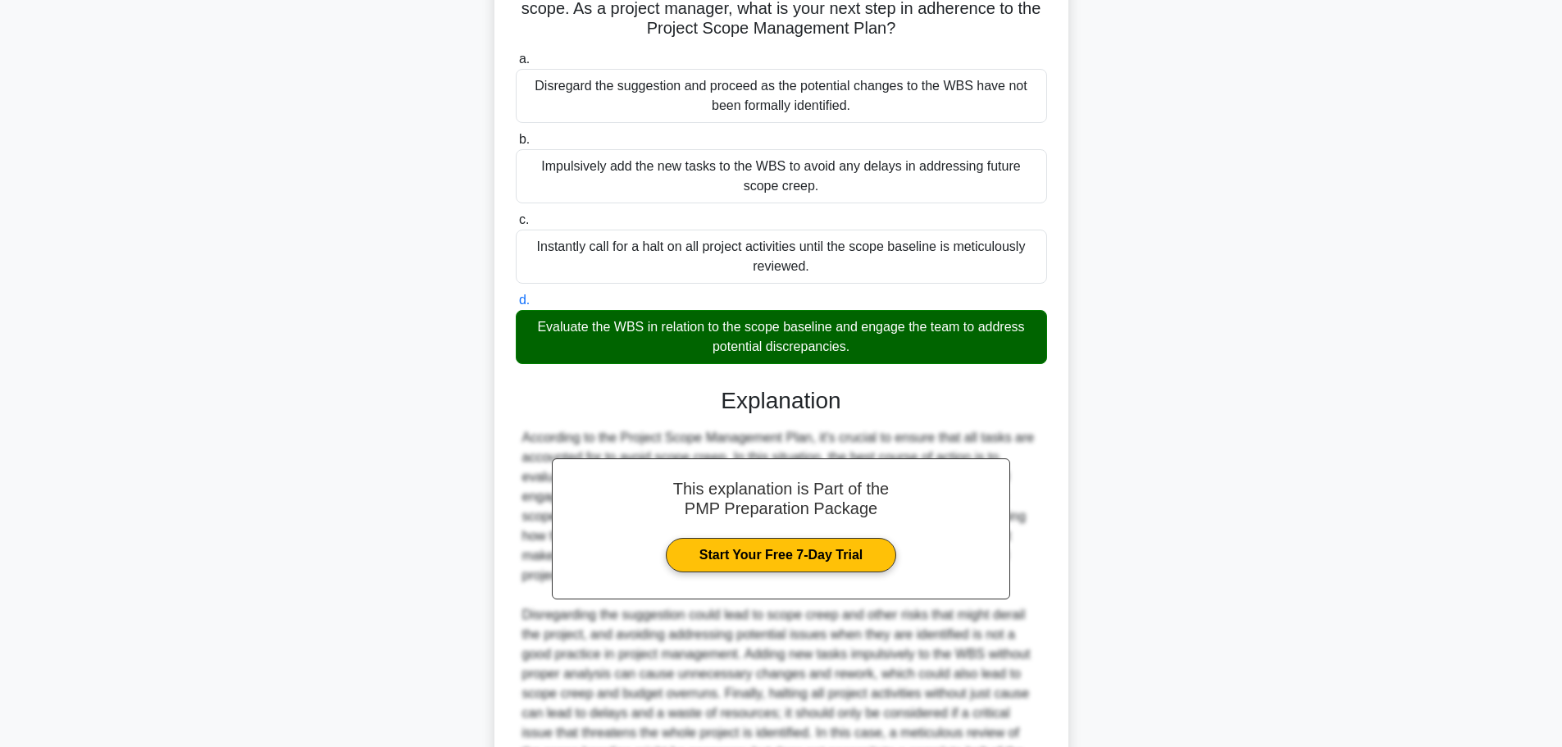
scroll to position [303, 0]
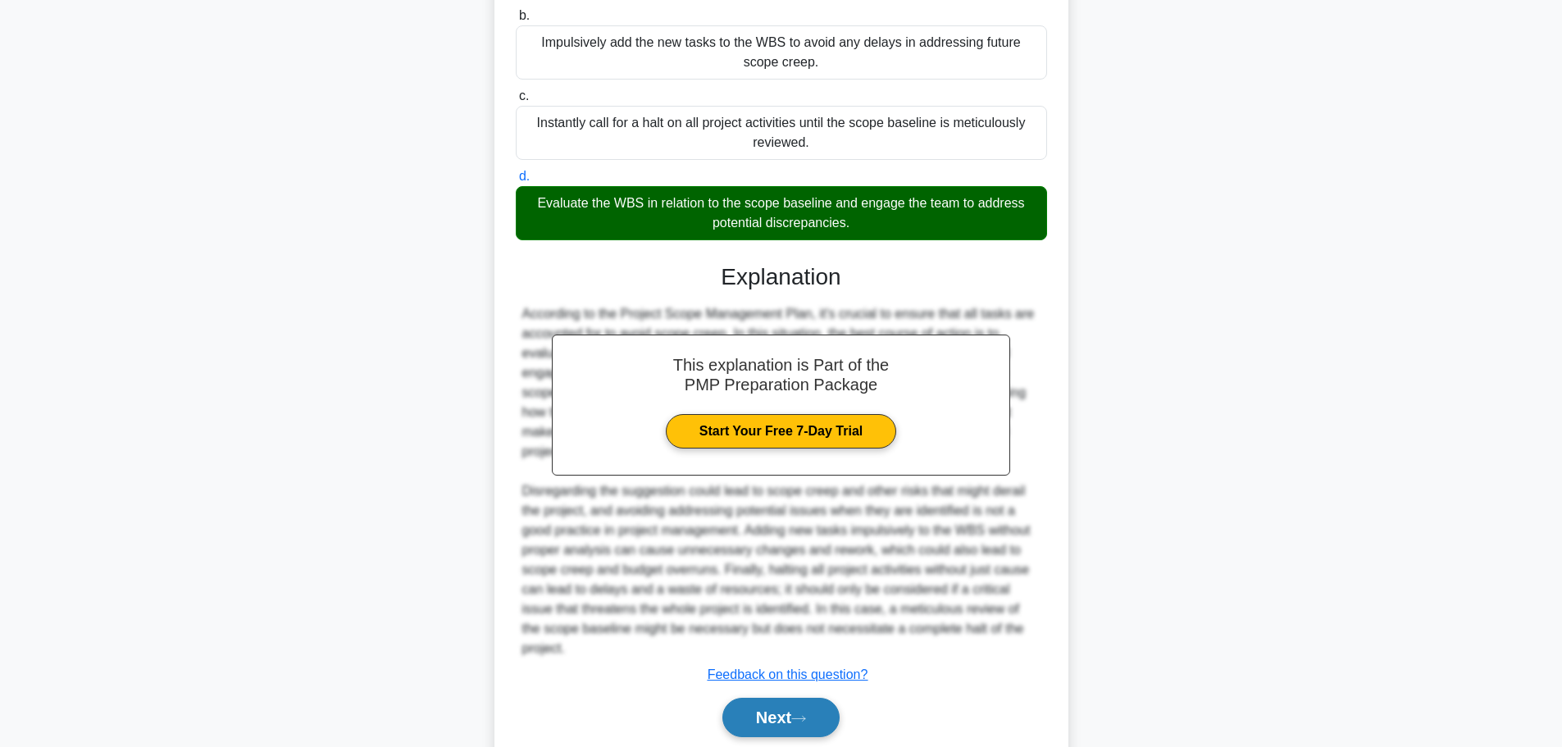
click at [767, 714] on button "Next" at bounding box center [781, 717] width 117 height 39
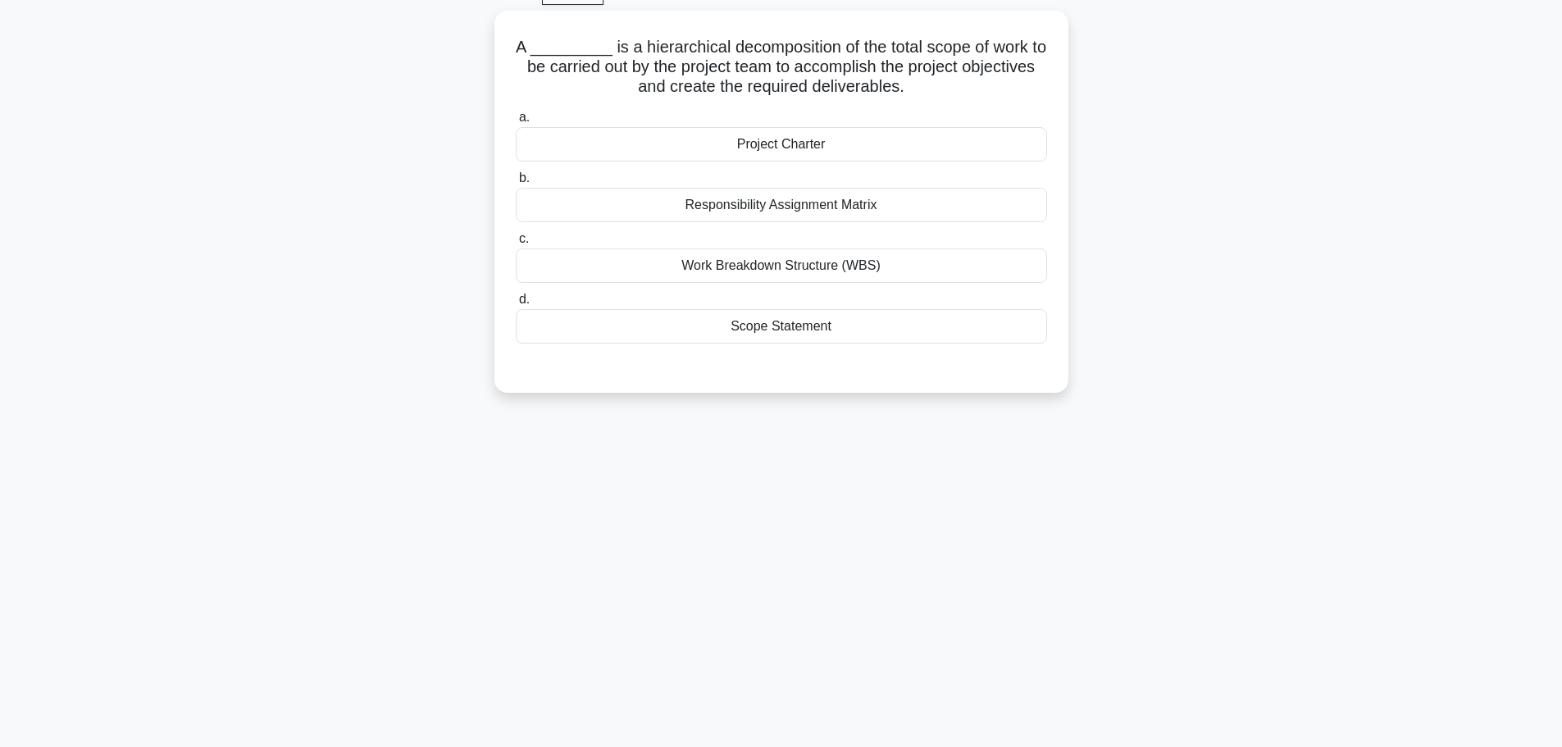
scroll to position [57, 0]
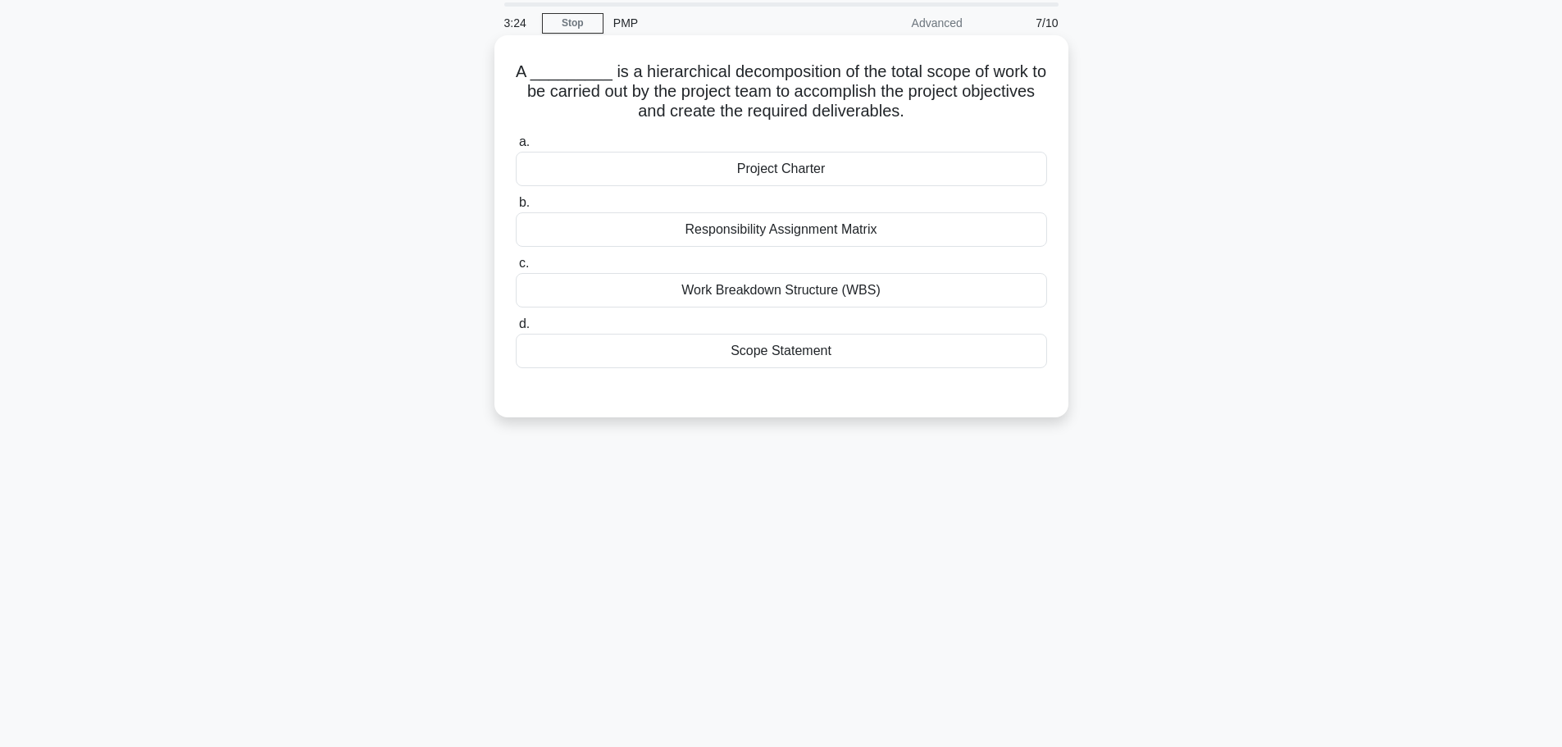
click at [861, 233] on div "Responsibility Assignment Matrix" at bounding box center [781, 229] width 531 height 34
click at [516, 208] on input "b. Responsibility Assignment Matrix" at bounding box center [516, 203] width 0 height 11
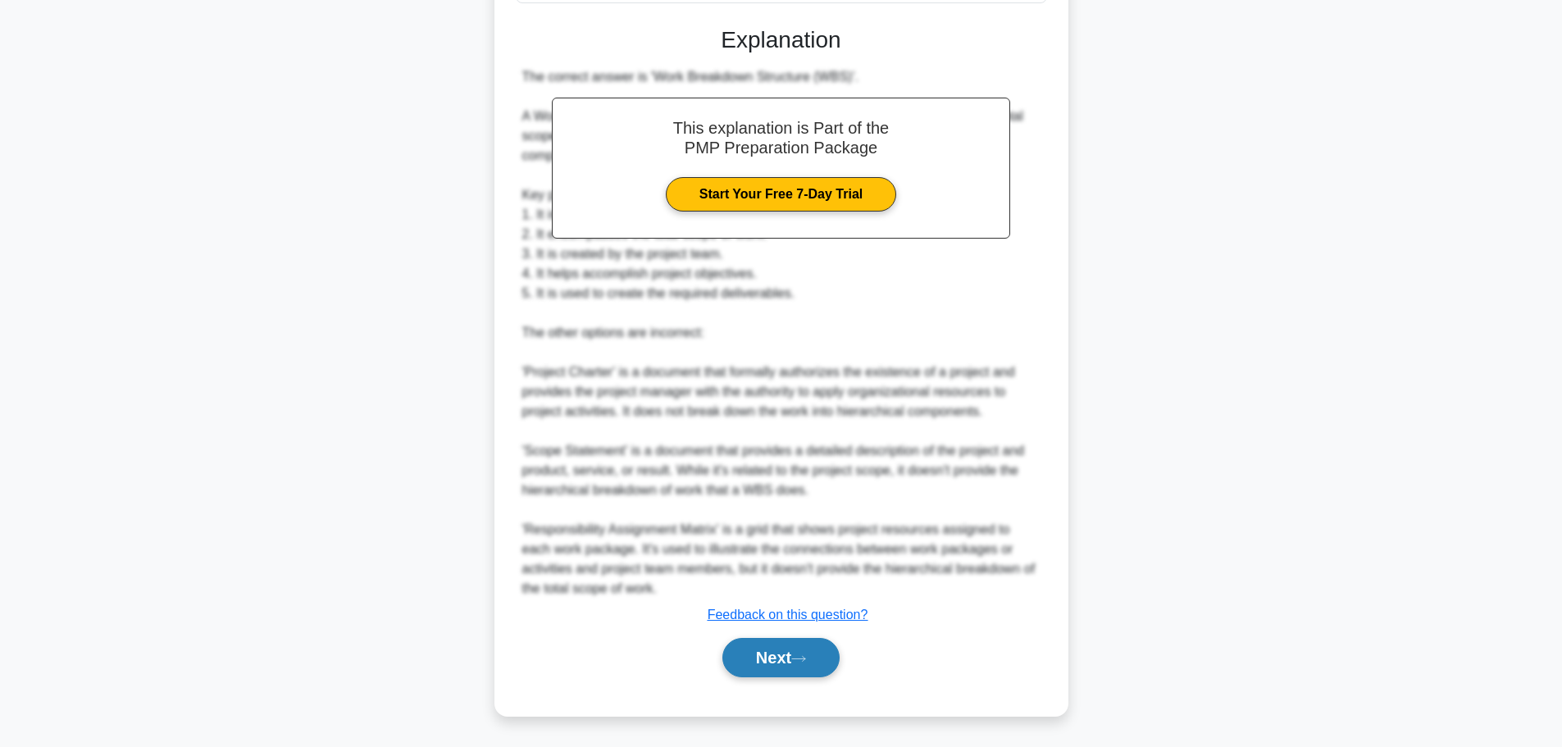
click at [809, 664] on button "Next" at bounding box center [781, 657] width 117 height 39
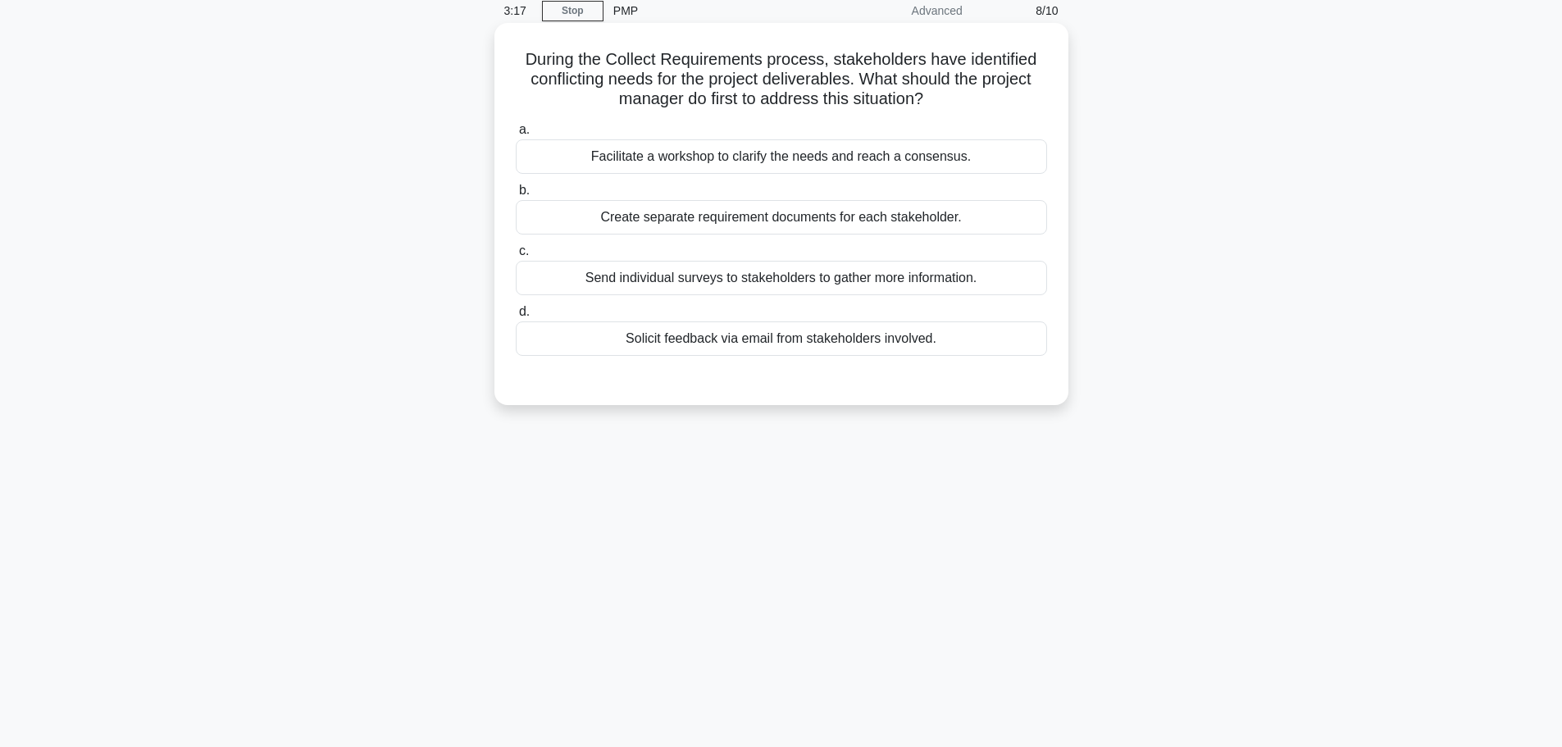
scroll to position [0, 0]
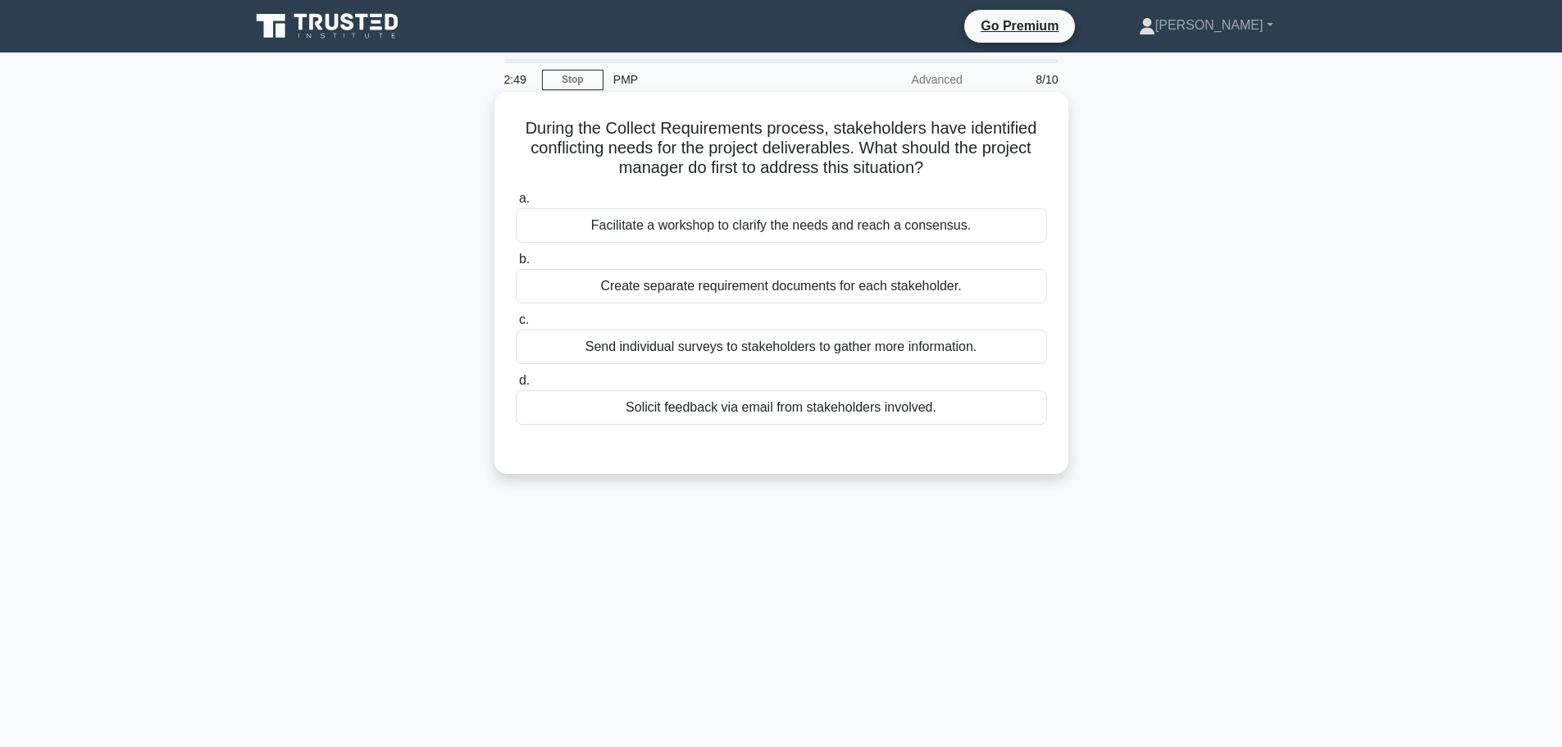
drag, startPoint x: 906, startPoint y: 230, endPoint x: 987, endPoint y: 231, distance: 80.4
click at [987, 231] on div "Facilitate a workshop to clarify the needs and reach a consensus." at bounding box center [781, 225] width 531 height 34
copy div "consensus."
click at [1019, 250] on label "b. Create separate requirement documents for each stakeholder." at bounding box center [781, 276] width 531 height 54
click at [516, 254] on input "b. Create separate requirement documents for each stakeholder." at bounding box center [516, 259] width 0 height 11
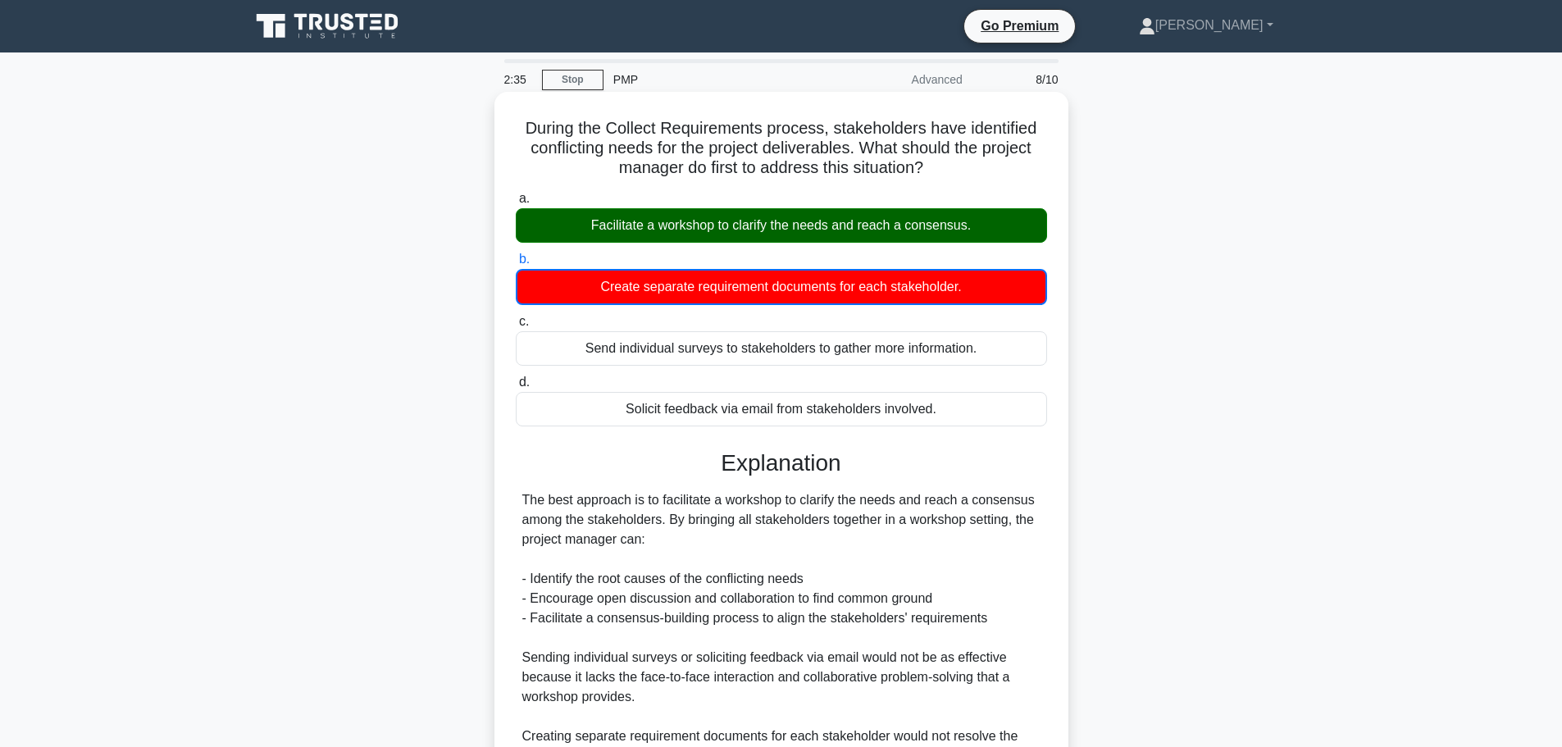
click at [919, 230] on div "Facilitate a workshop to clarify the needs and reach a consensus." at bounding box center [781, 225] width 531 height 34
click at [516, 204] on input "a. Facilitate a workshop to clarify the needs and reach a consensus." at bounding box center [516, 199] width 0 height 11
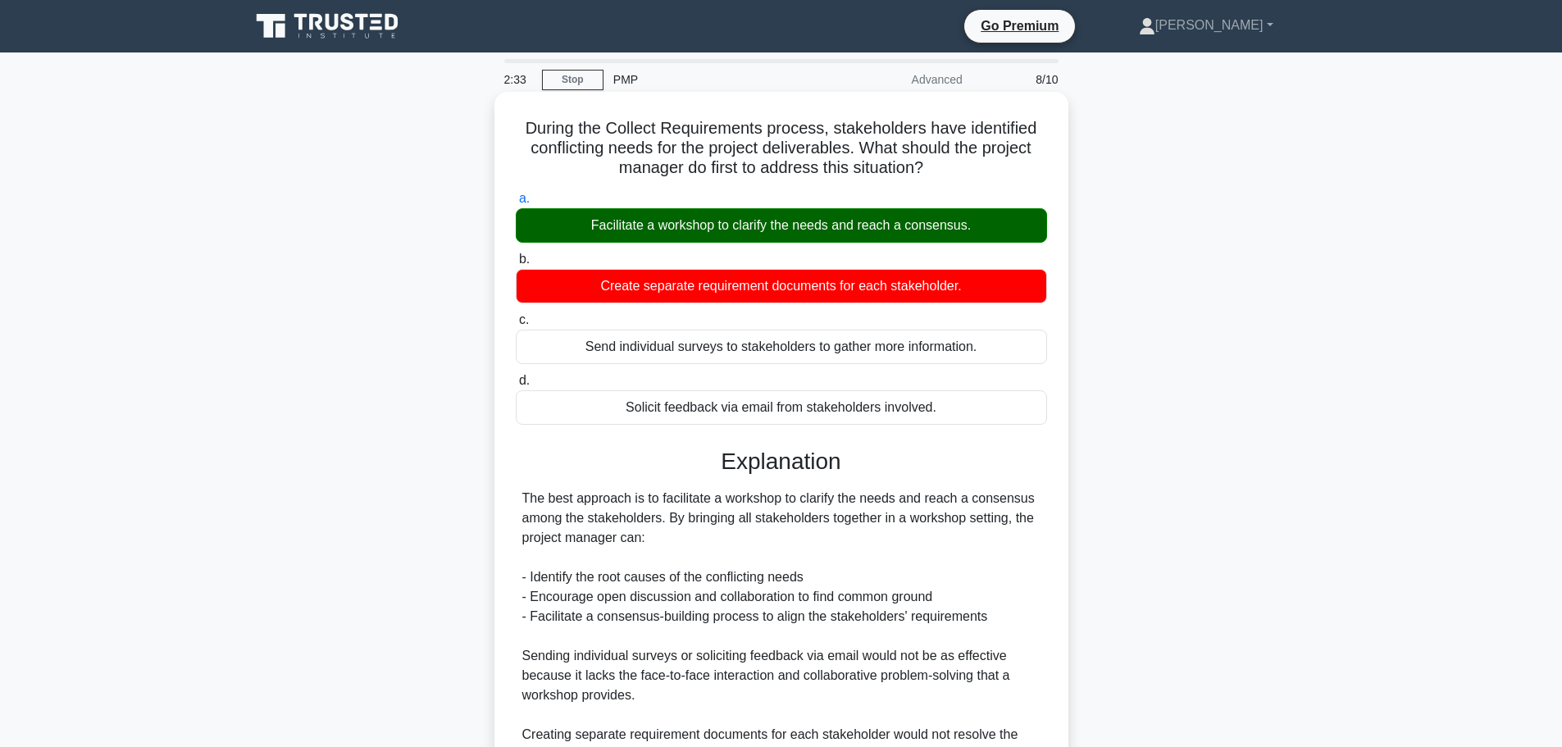
scroll to position [166, 0]
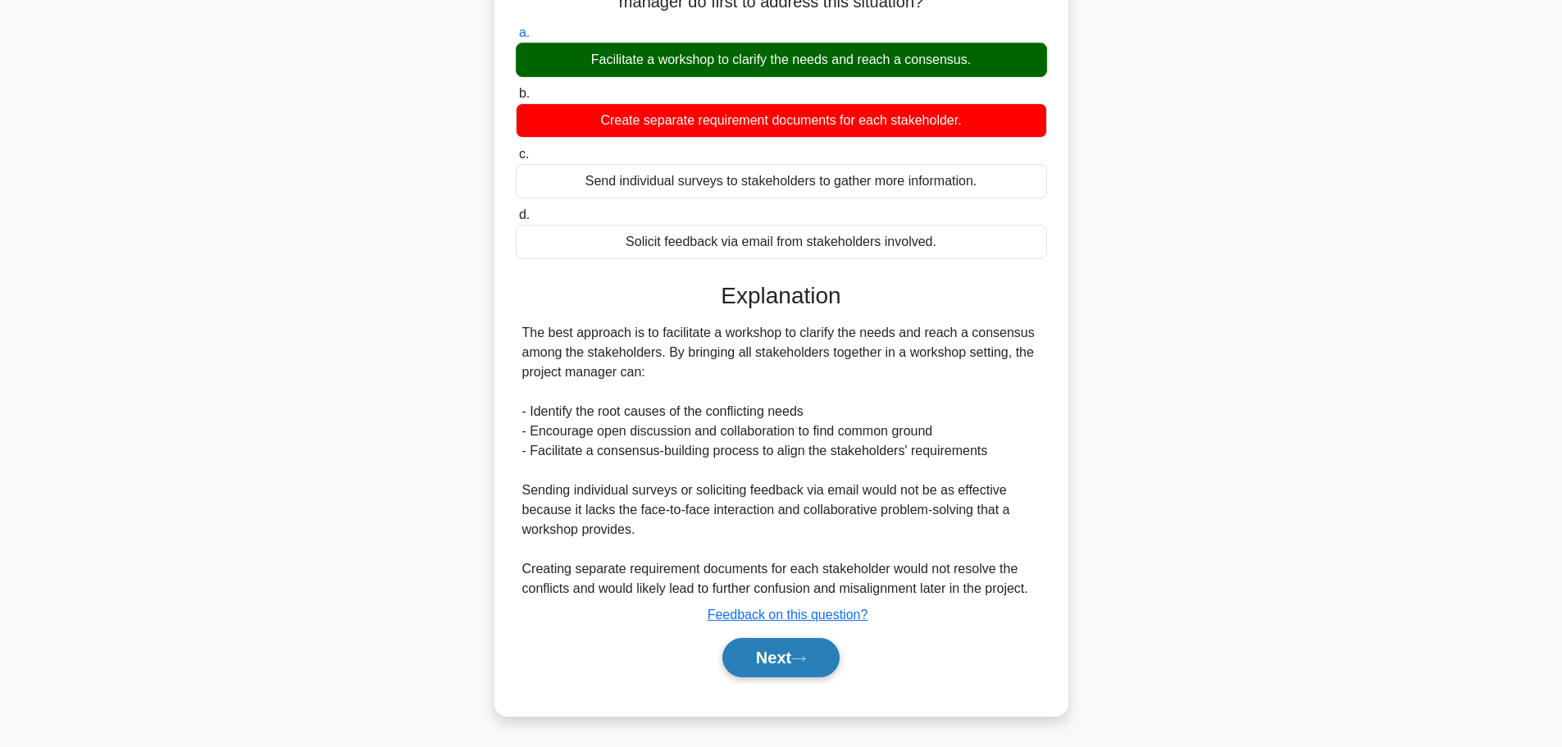
click at [779, 650] on button "Next" at bounding box center [781, 657] width 117 height 39
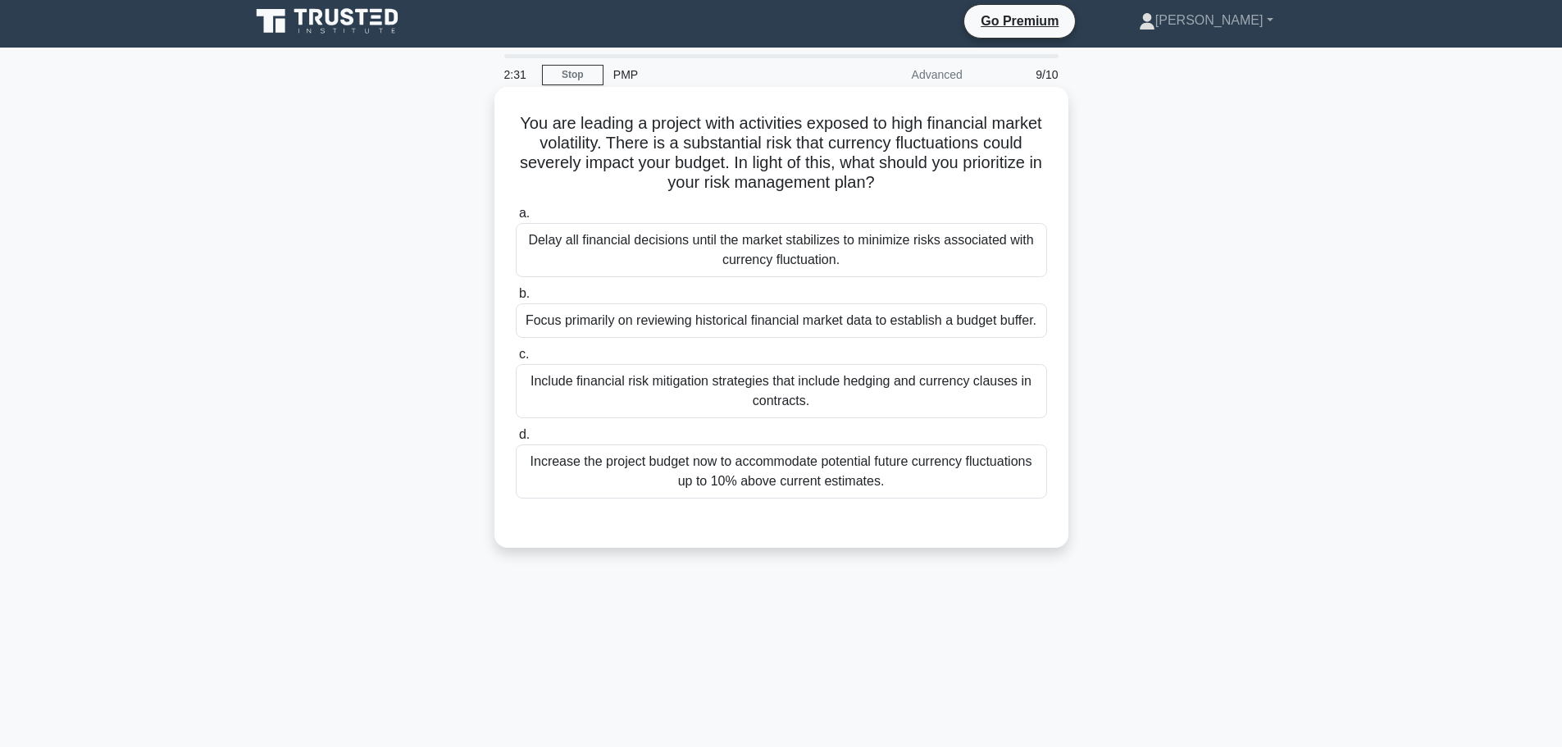
scroll to position [0, 0]
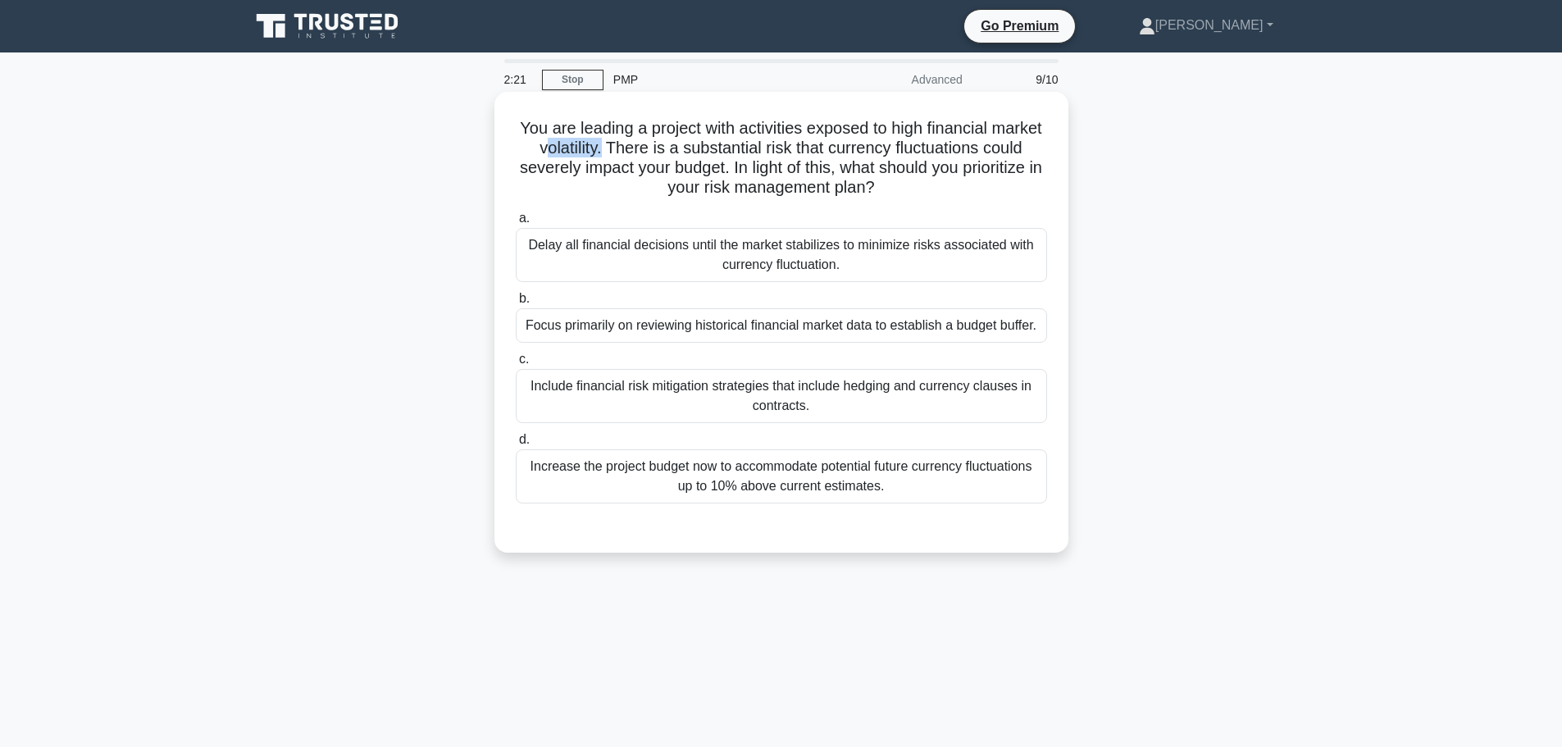
drag, startPoint x: 587, startPoint y: 150, endPoint x: 649, endPoint y: 153, distance: 61.6
click at [649, 153] on h5 "You are leading a project with activities exposed to high financial market vola…" at bounding box center [781, 158] width 535 height 80
drag, startPoint x: 581, startPoint y: 149, endPoint x: 645, endPoint y: 148, distance: 64.0
click at [645, 148] on h5 "You are leading a project with activities exposed to high financial market vola…" at bounding box center [781, 158] width 535 height 80
copy h5 "volatility"
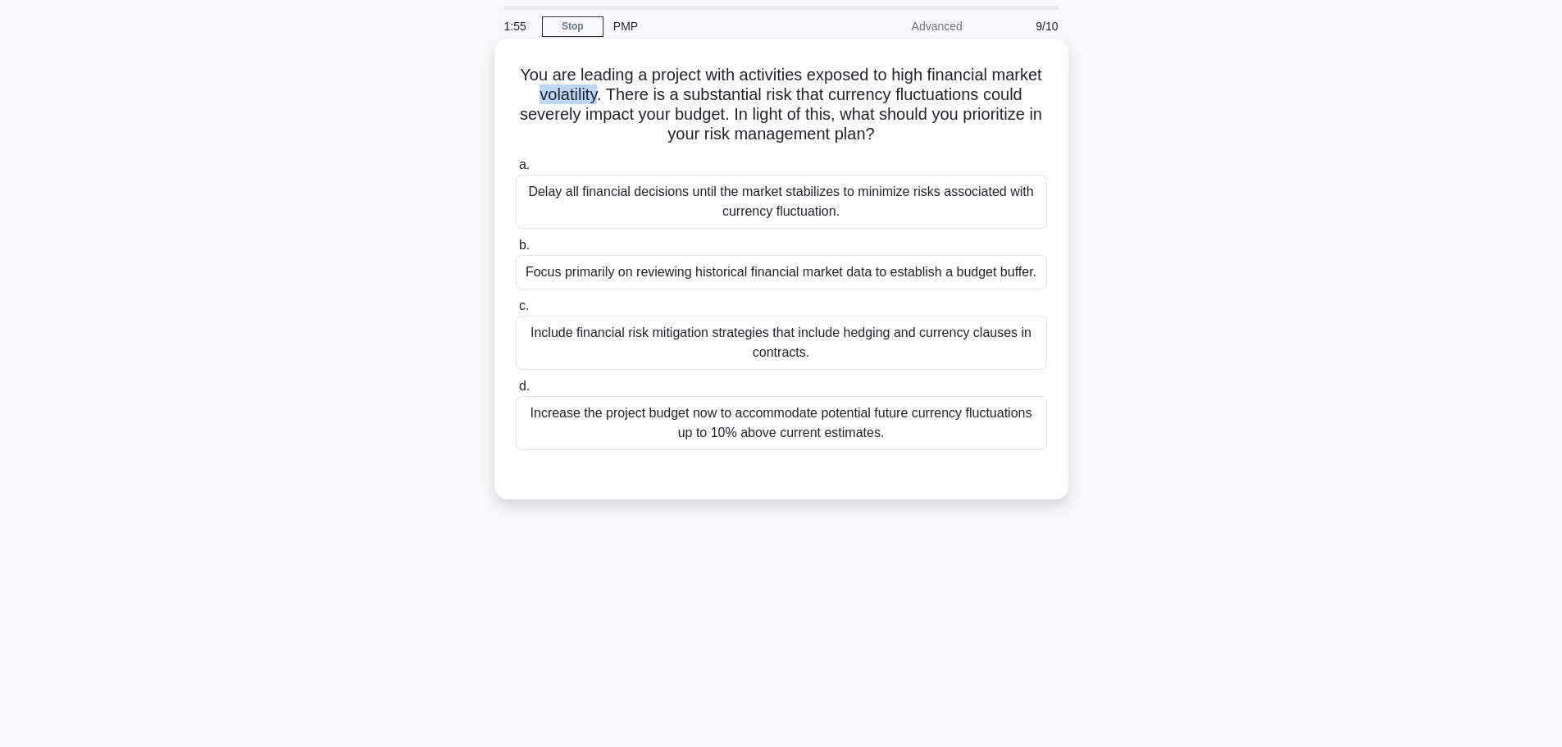
scroll to position [82, 0]
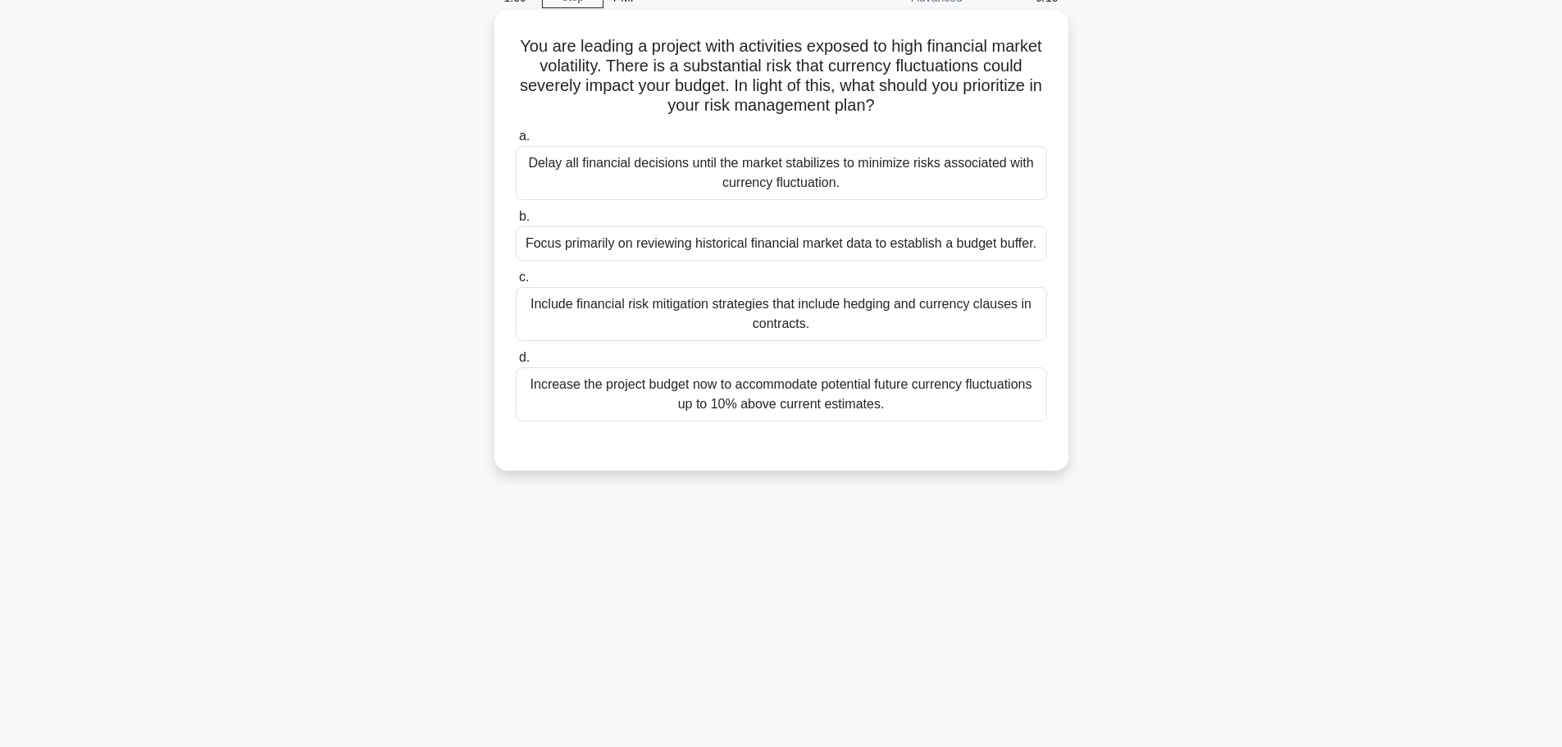
click at [720, 321] on div "Include financial risk mitigation strategies that include hedging and currency …" at bounding box center [781, 314] width 531 height 54
click at [516, 283] on input "c. Include financial risk mitigation strategies that include hedging and curren…" at bounding box center [516, 277] width 0 height 11
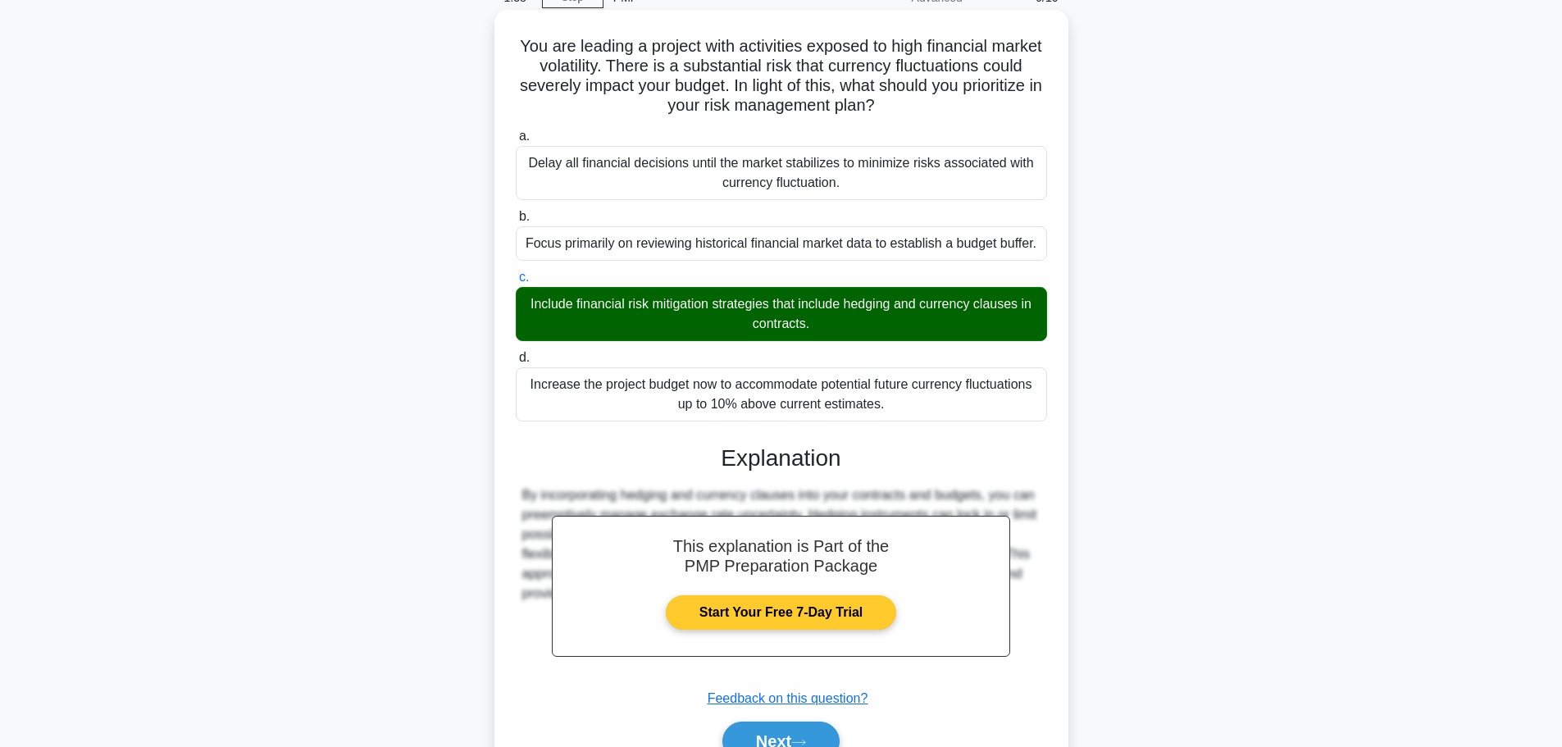
scroll to position [166, 0]
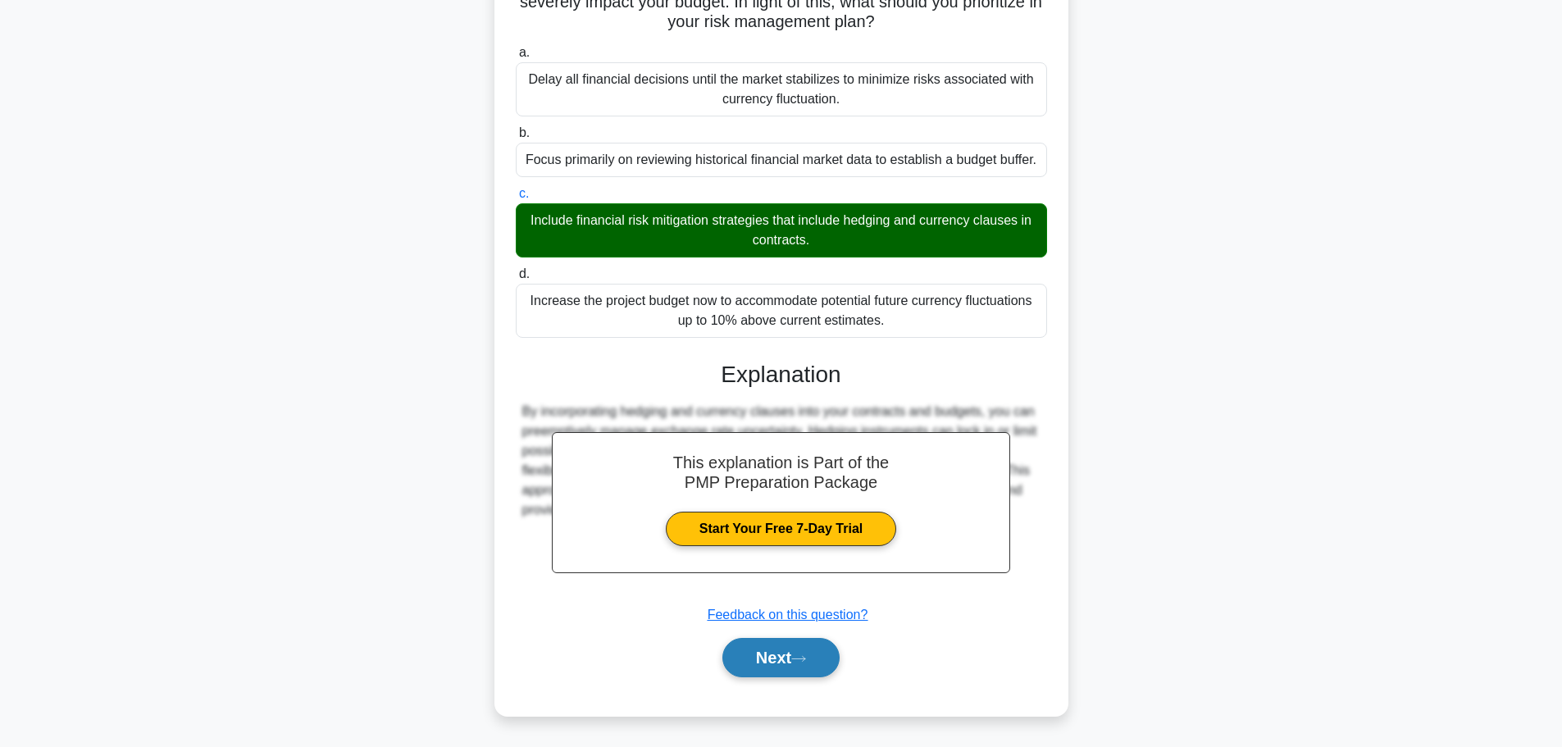
click at [794, 665] on button "Next" at bounding box center [781, 657] width 117 height 39
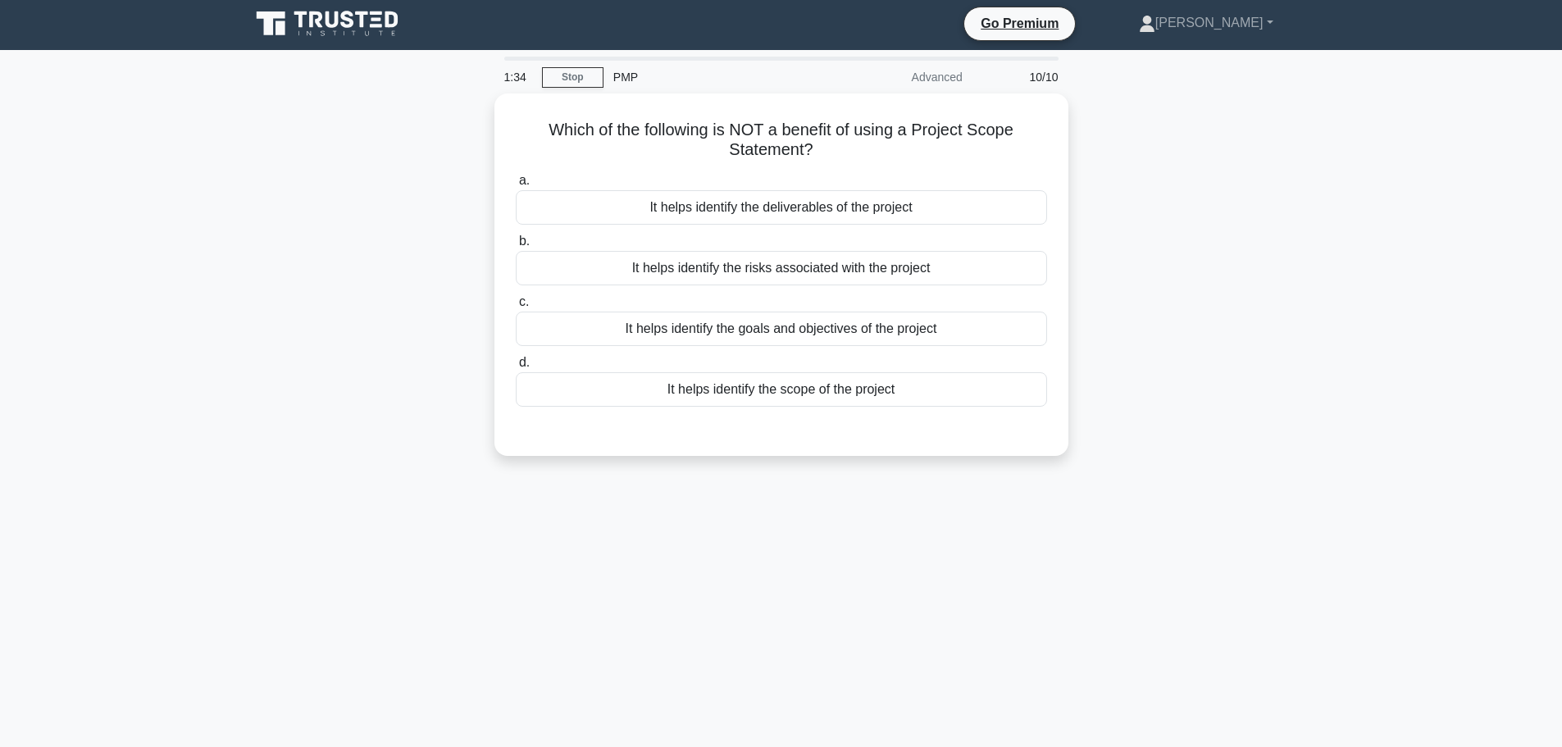
scroll to position [0, 0]
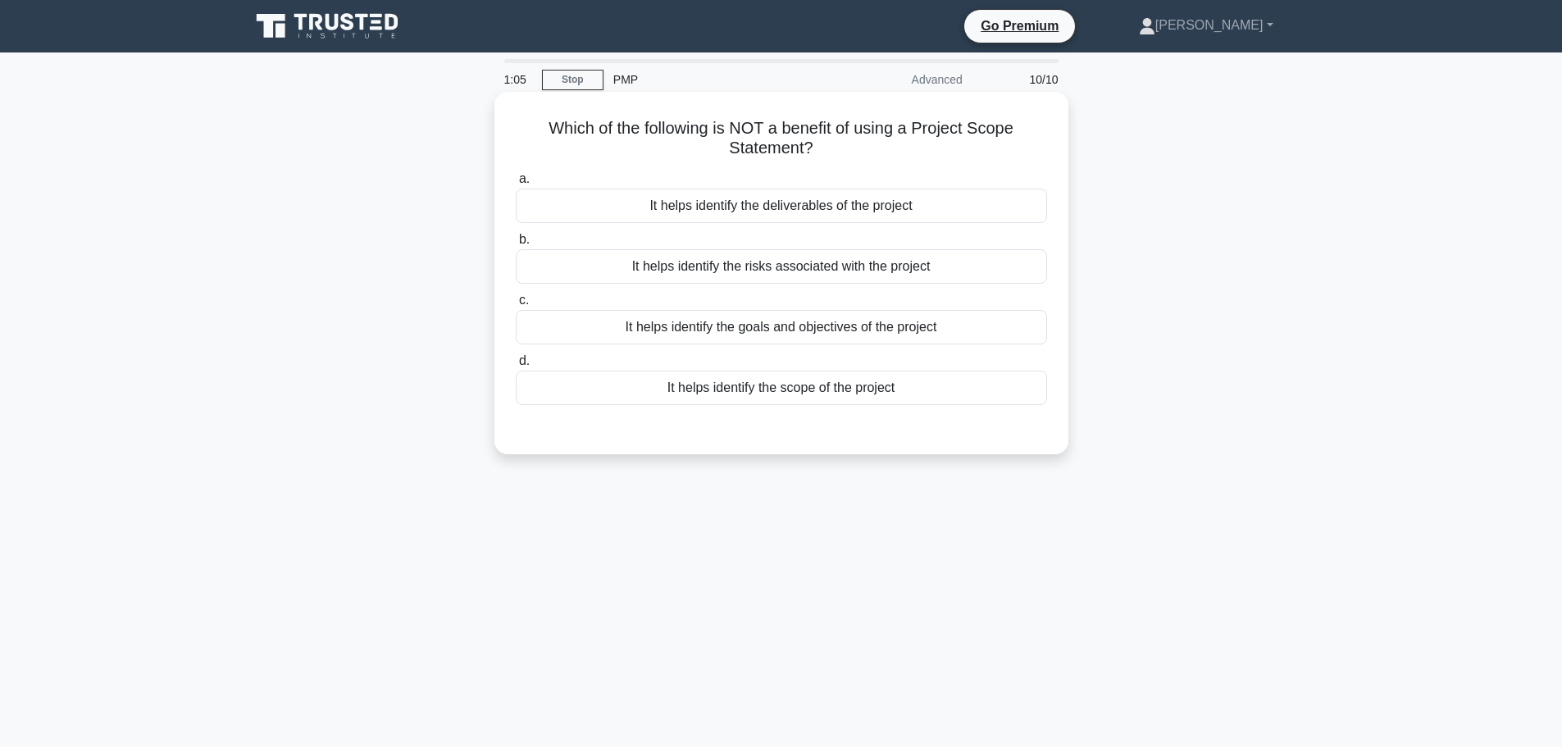
click at [735, 272] on div "It helps identify the risks associated with the project" at bounding box center [781, 266] width 531 height 34
click at [516, 245] on input "b. It helps identify the risks associated with the project" at bounding box center [516, 240] width 0 height 11
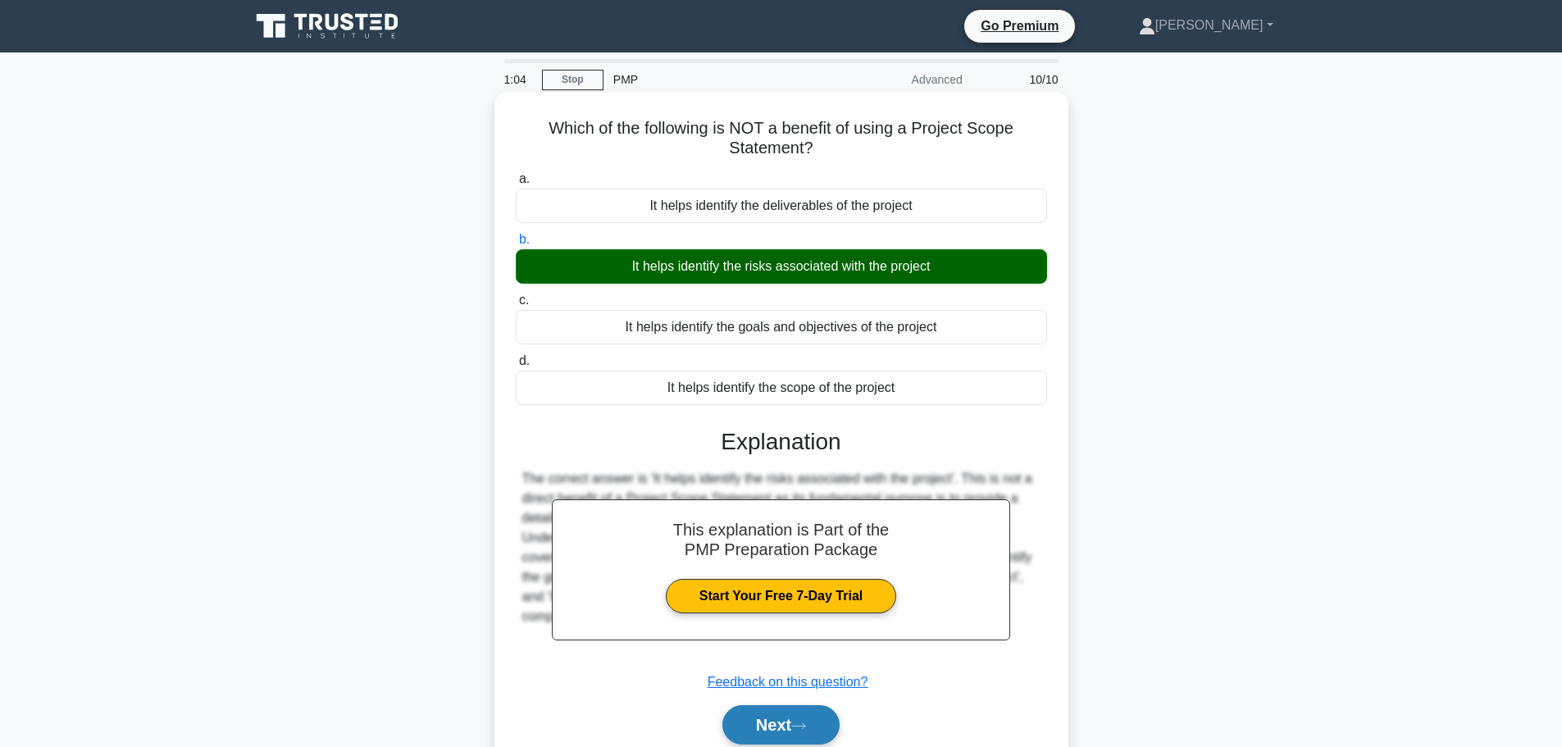
click at [821, 727] on button "Next" at bounding box center [781, 724] width 117 height 39
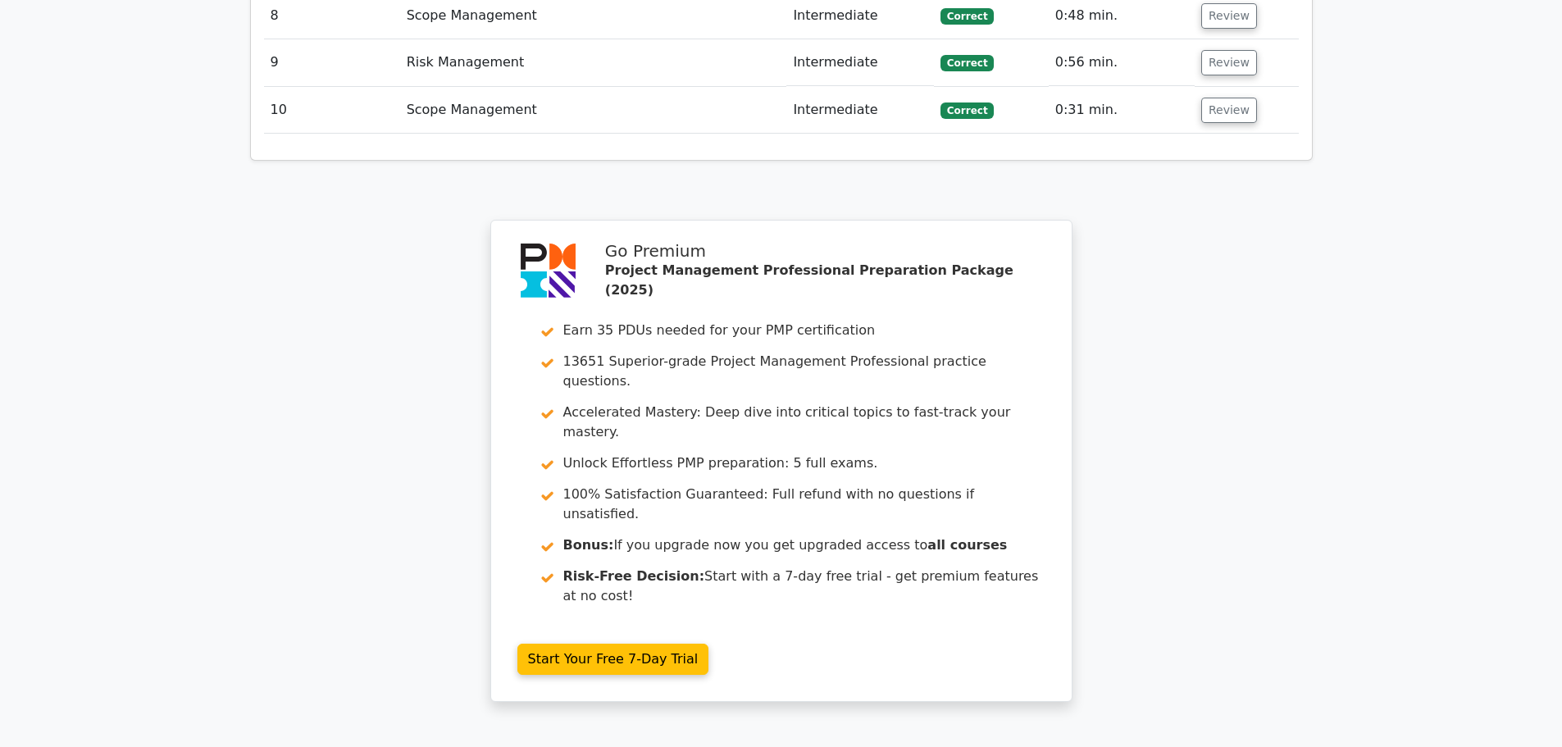
scroll to position [2929, 0]
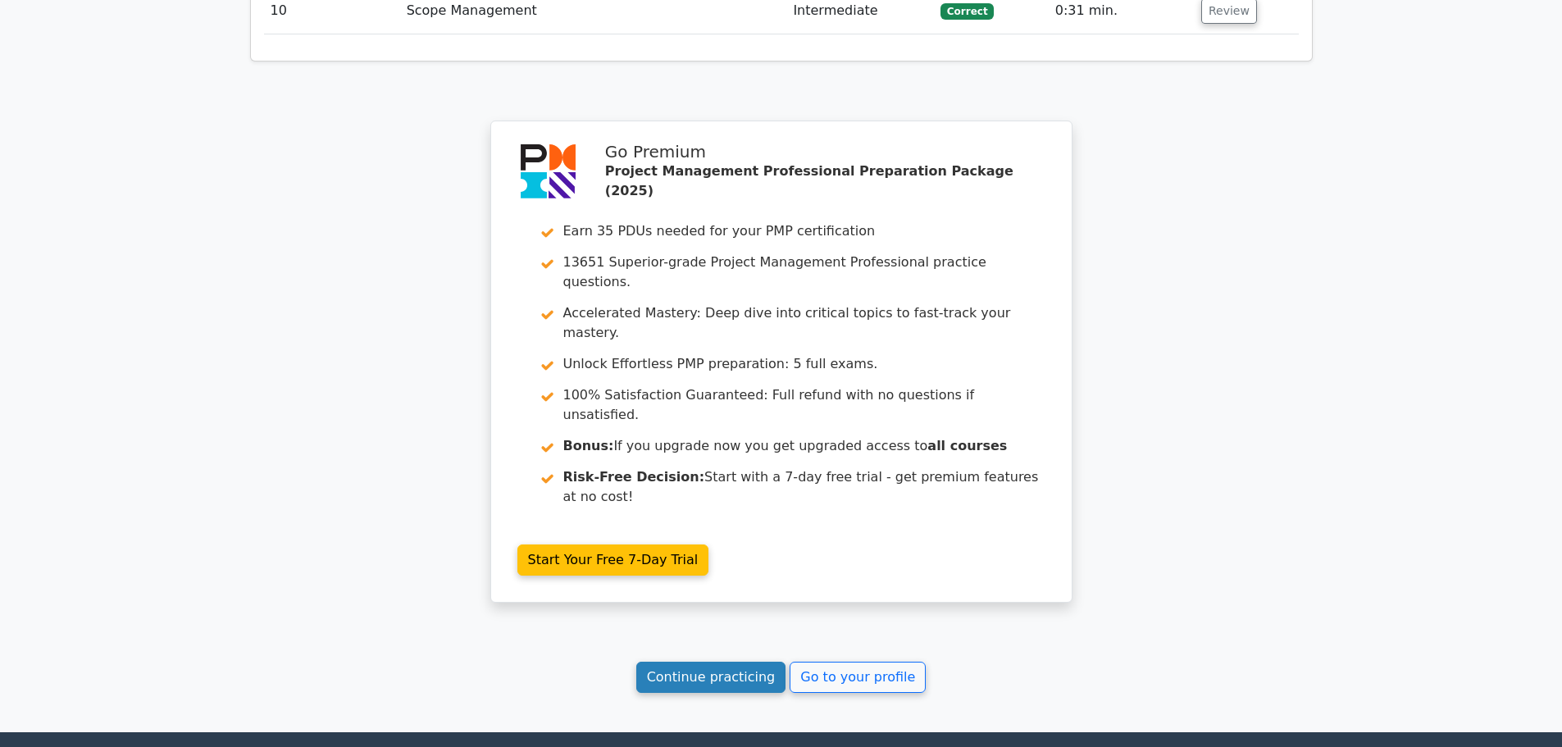
click at [710, 662] on link "Continue practicing" at bounding box center [711, 677] width 150 height 31
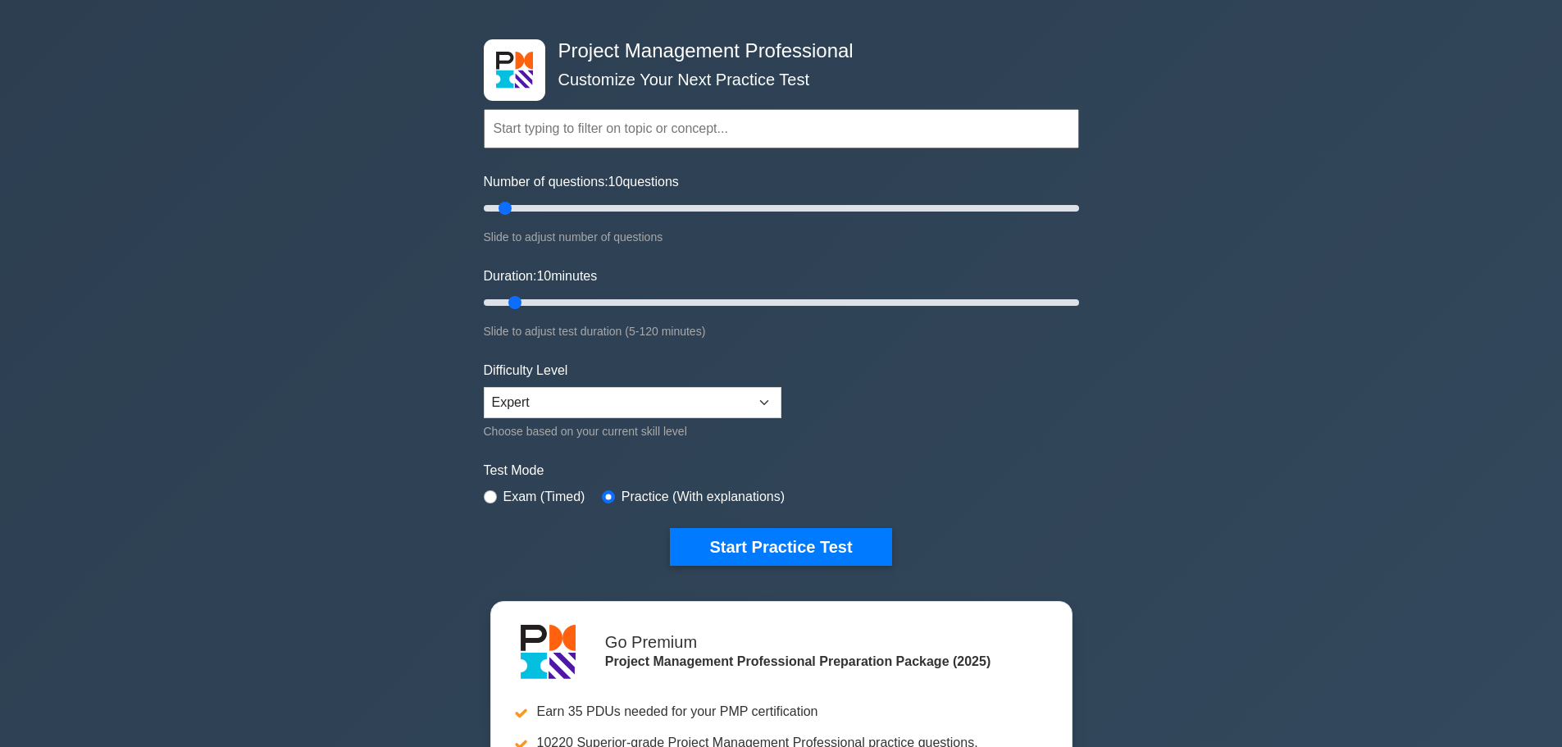
scroll to position [82, 0]
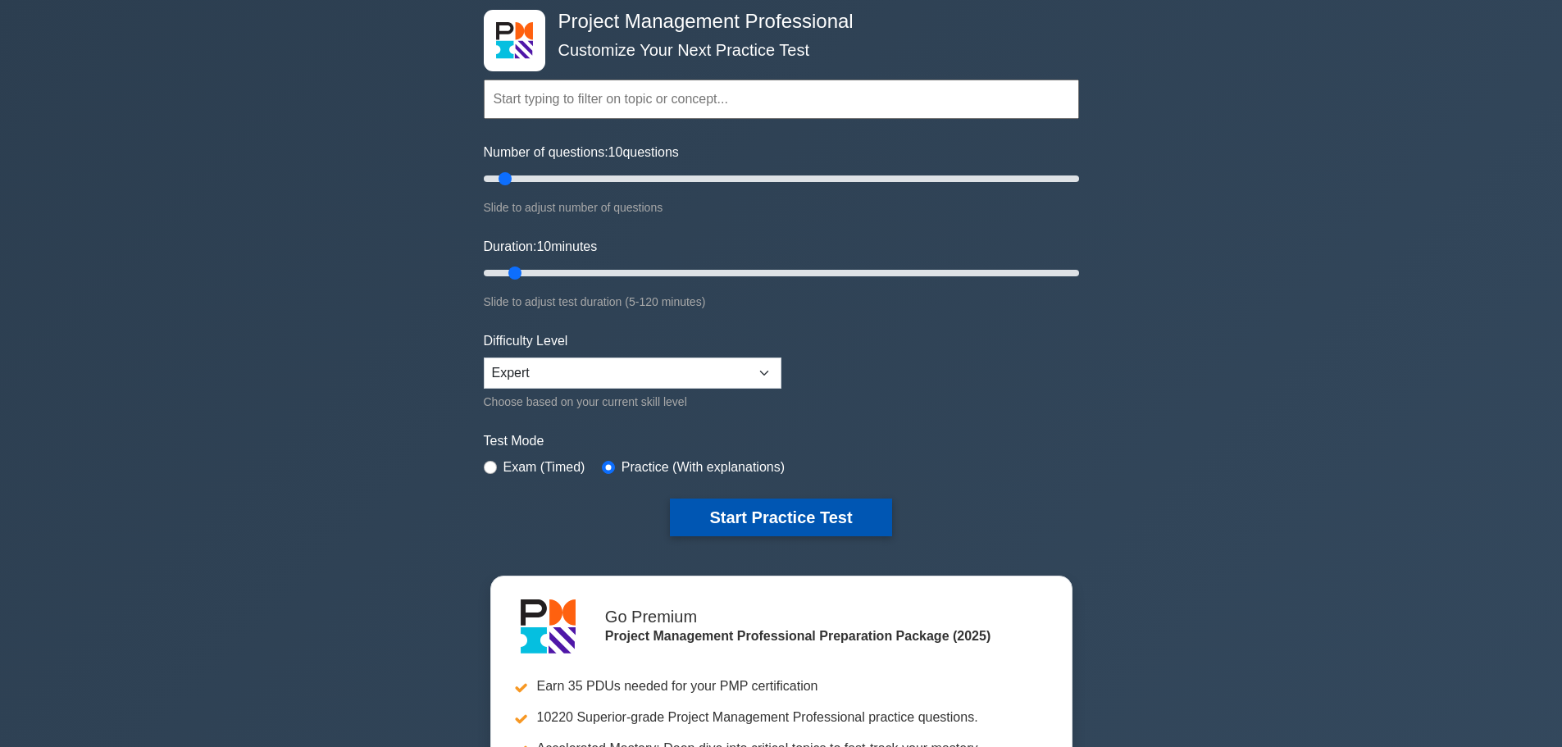
click at [780, 525] on button "Start Practice Test" at bounding box center [780, 518] width 221 height 38
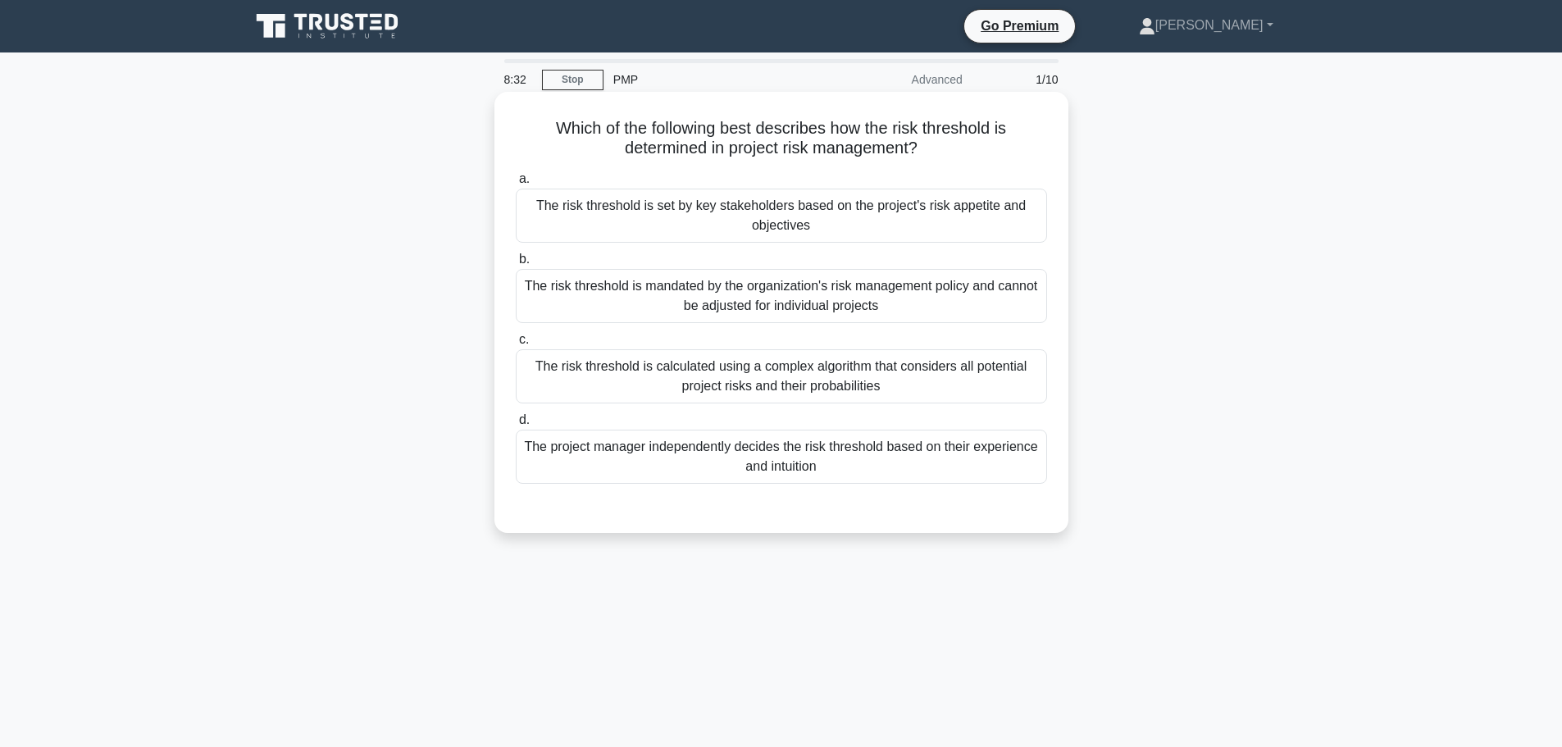
click at [759, 378] on div "The risk threshold is calculated using a complex algorithm that considers all p…" at bounding box center [781, 376] width 531 height 54
click at [516, 345] on input "c. The risk threshold is calculated using a complex algorithm that considers al…" at bounding box center [516, 340] width 0 height 11
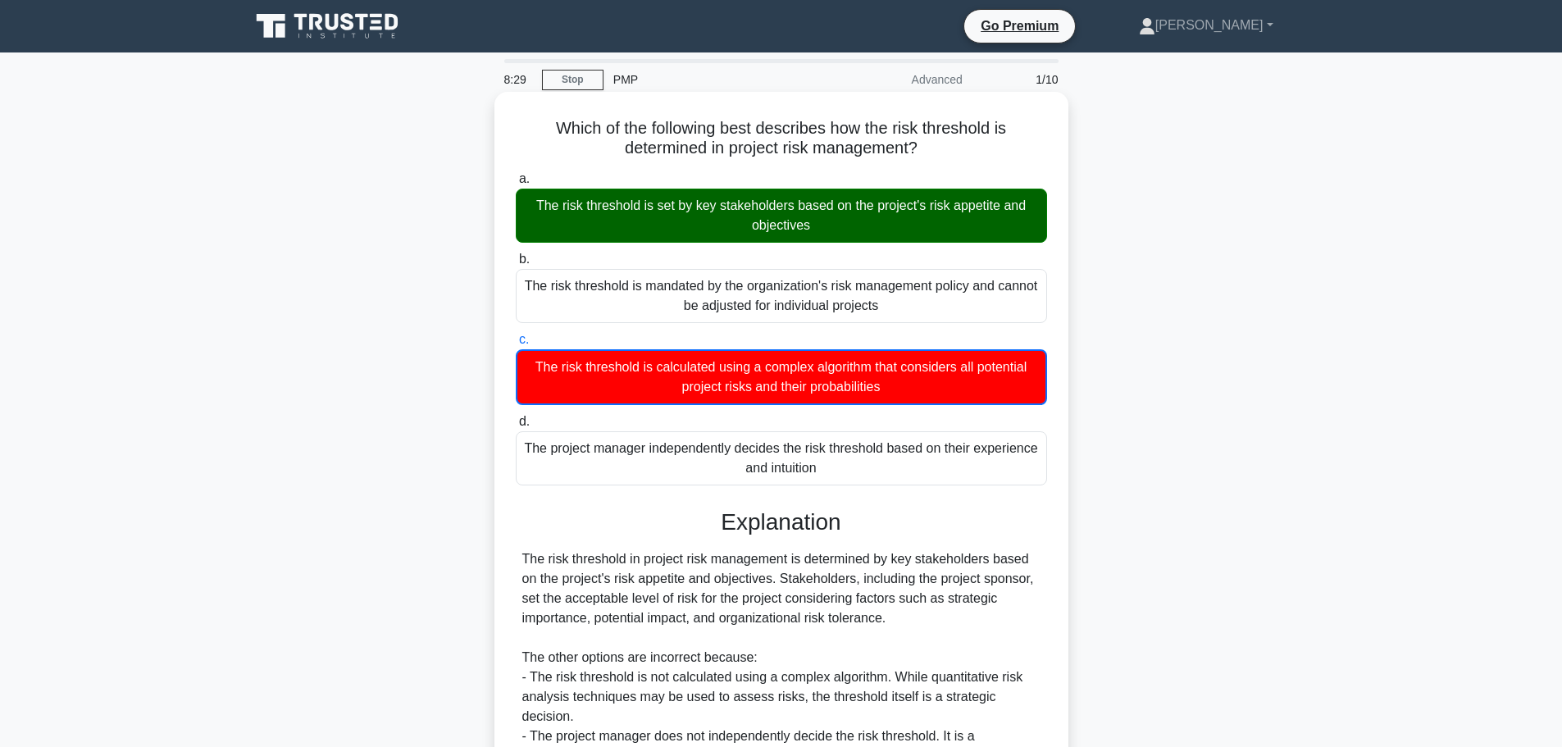
scroll to position [207, 0]
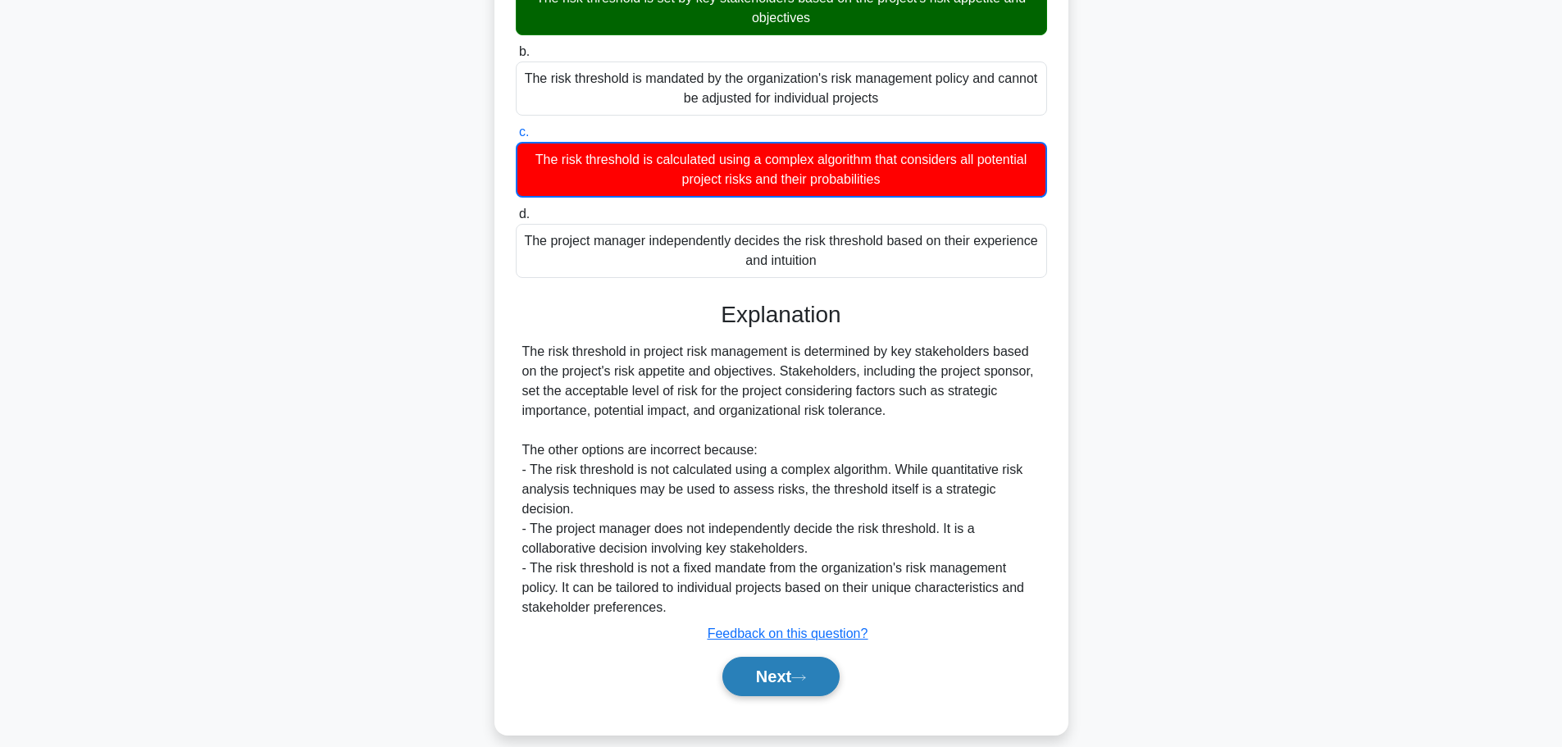
click at [785, 670] on button "Next" at bounding box center [781, 676] width 117 height 39
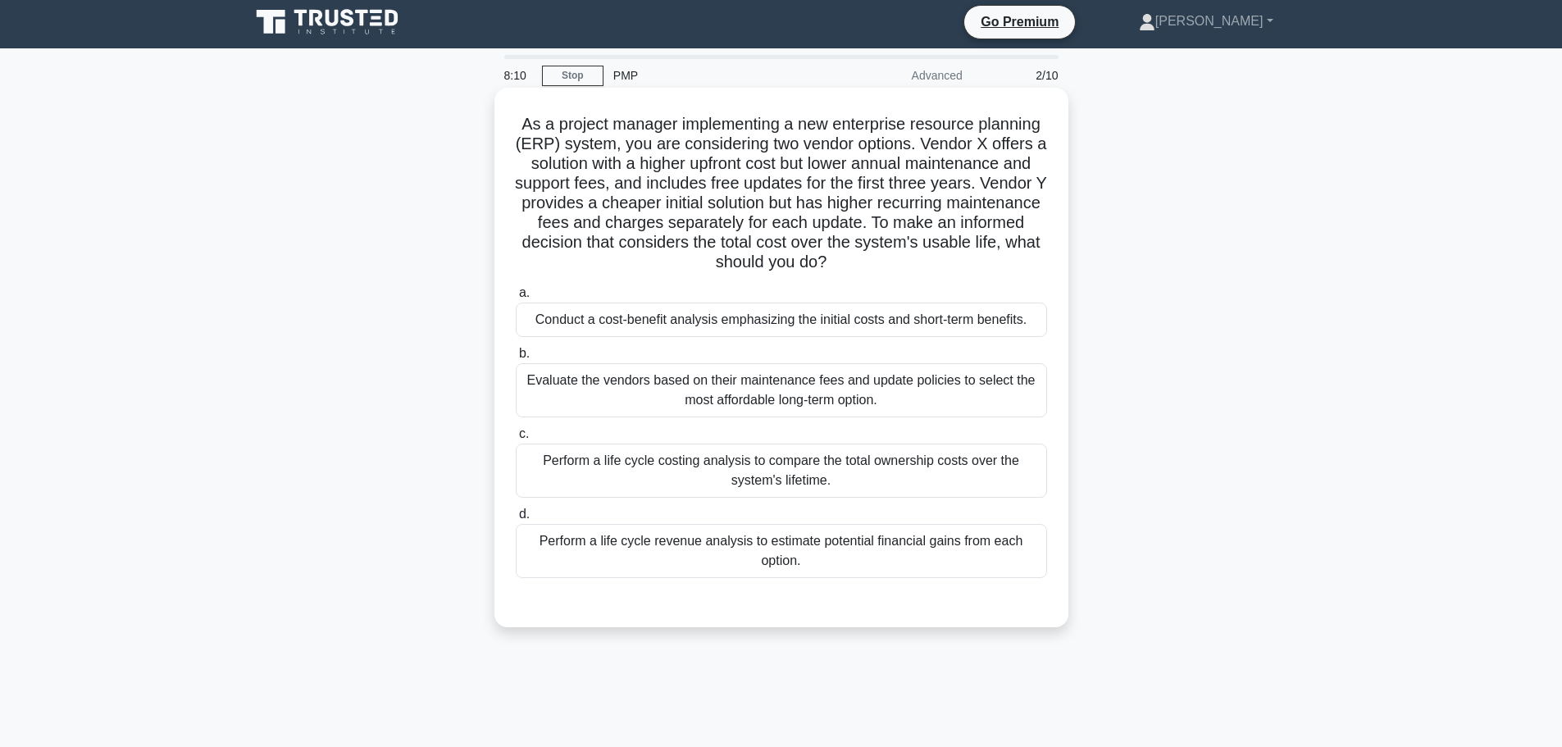
scroll to position [0, 0]
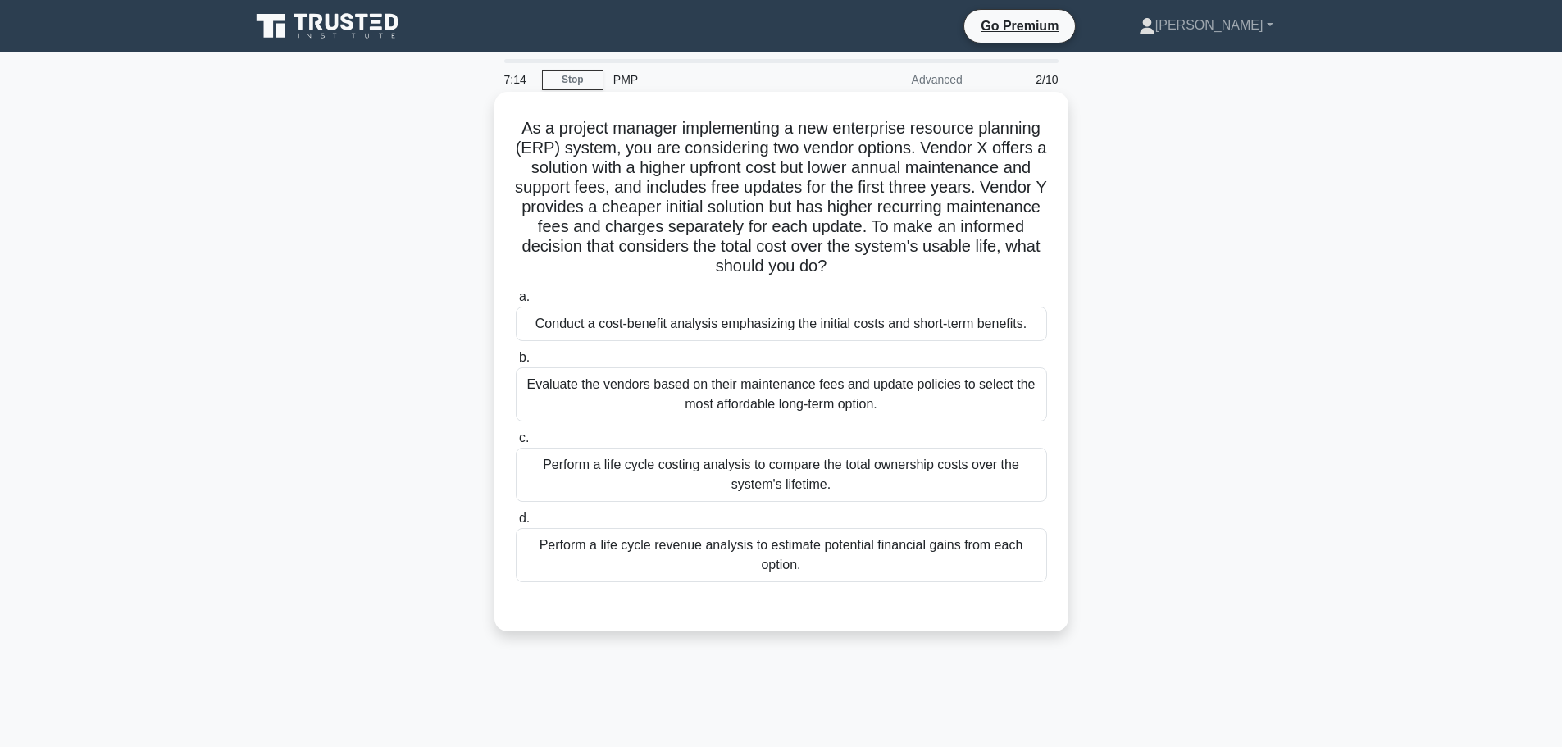
click at [829, 387] on div "Evaluate the vendors based on their maintenance fees and update policies to sel…" at bounding box center [781, 394] width 531 height 54
click at [516, 363] on input "b. Evaluate the vendors based on their maintenance fees and update policies to …" at bounding box center [516, 358] width 0 height 11
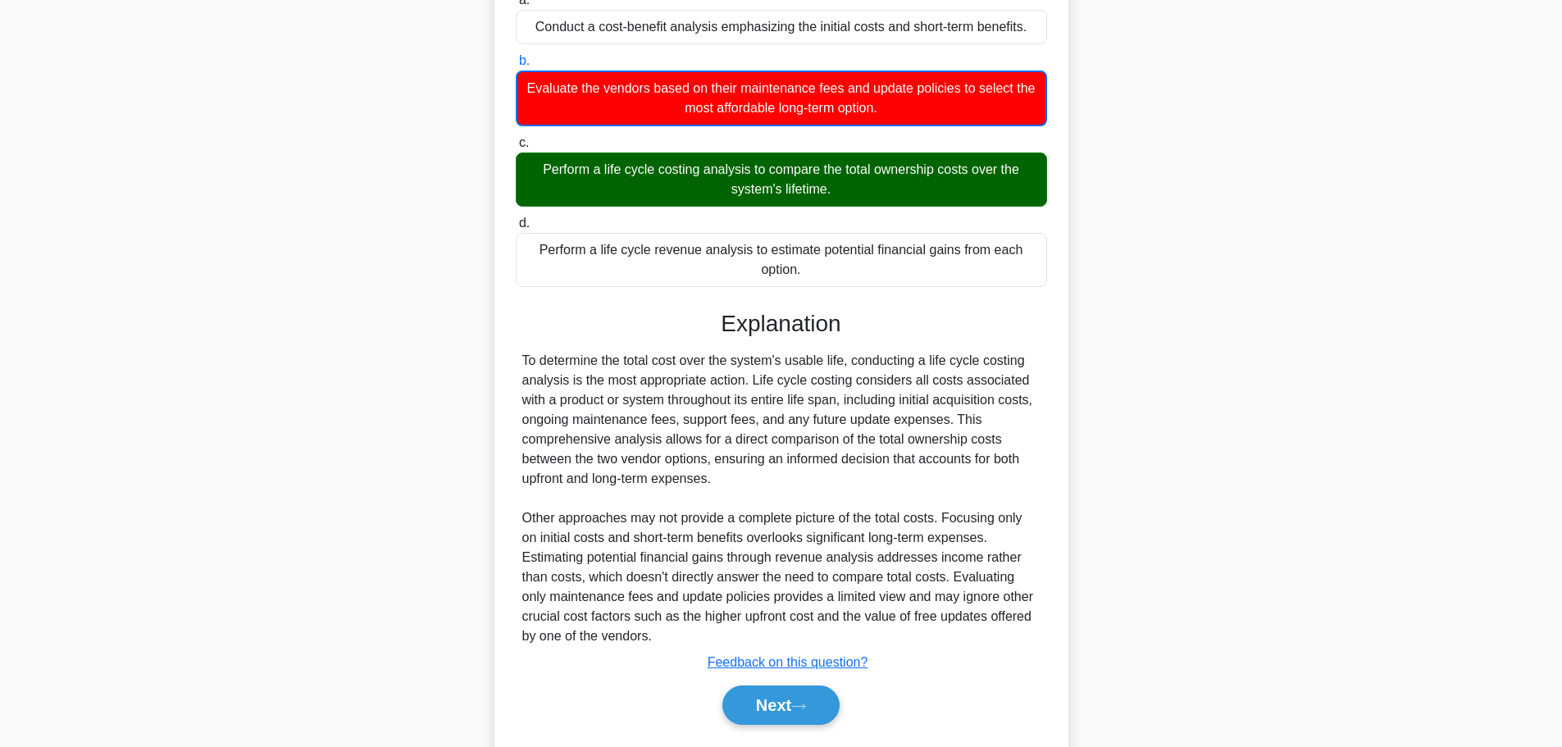
scroll to position [345, 0]
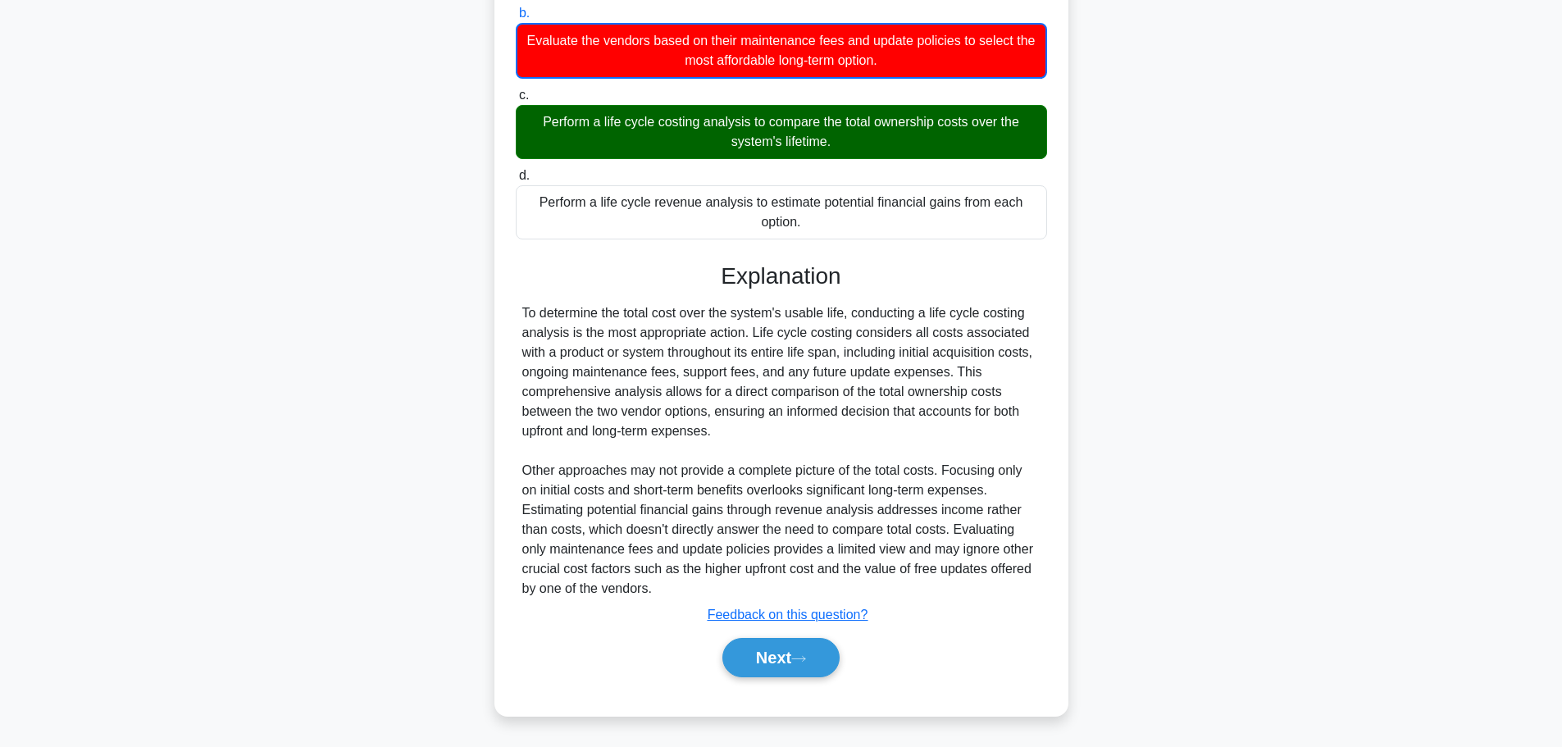
drag, startPoint x: 853, startPoint y: 315, endPoint x: 962, endPoint y: 422, distance: 153.1
click at [962, 422] on div "To determine the total cost over the system's usable life, conducting a life cy…" at bounding box center [781, 450] width 518 height 295
click at [805, 659] on icon at bounding box center [798, 658] width 15 height 9
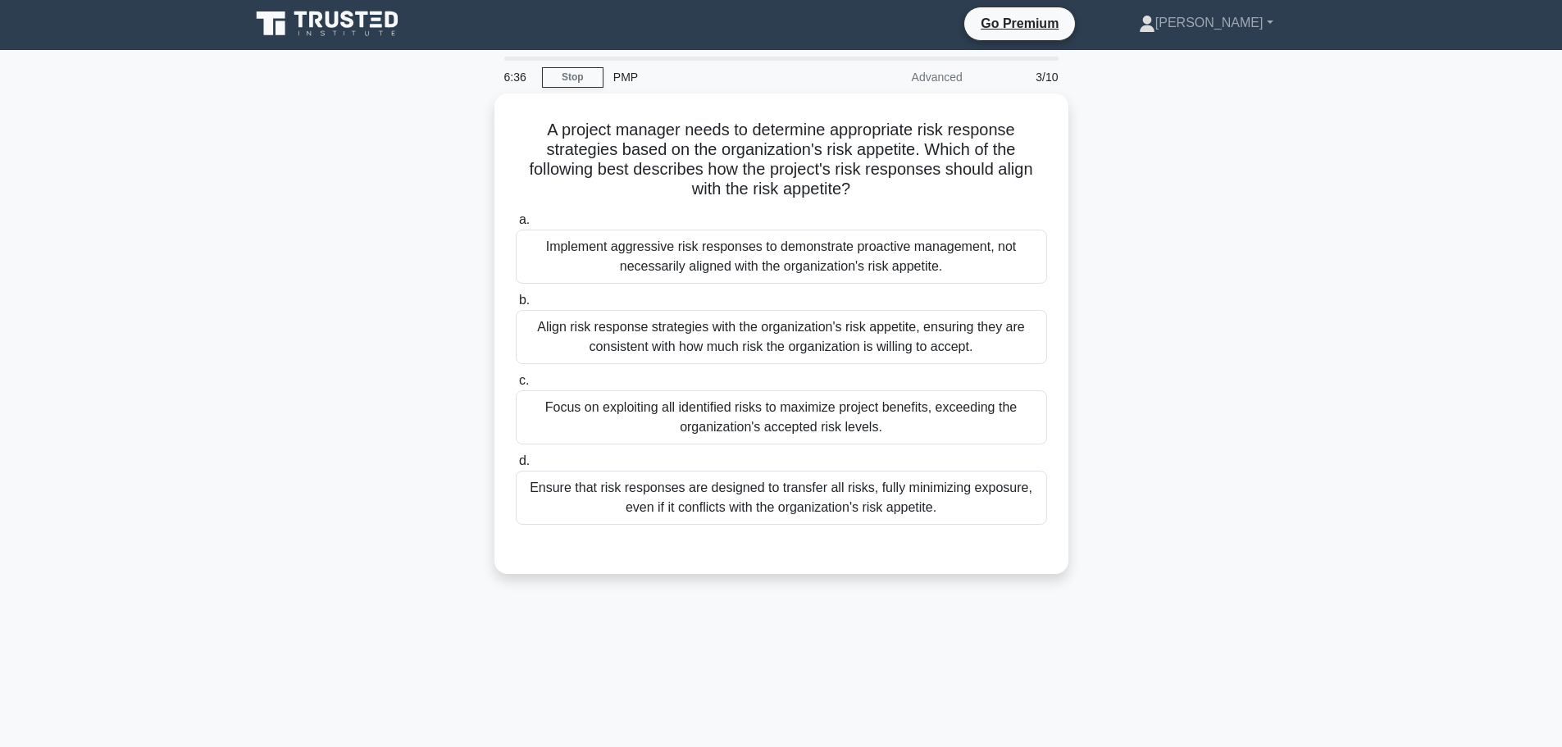
scroll to position [0, 0]
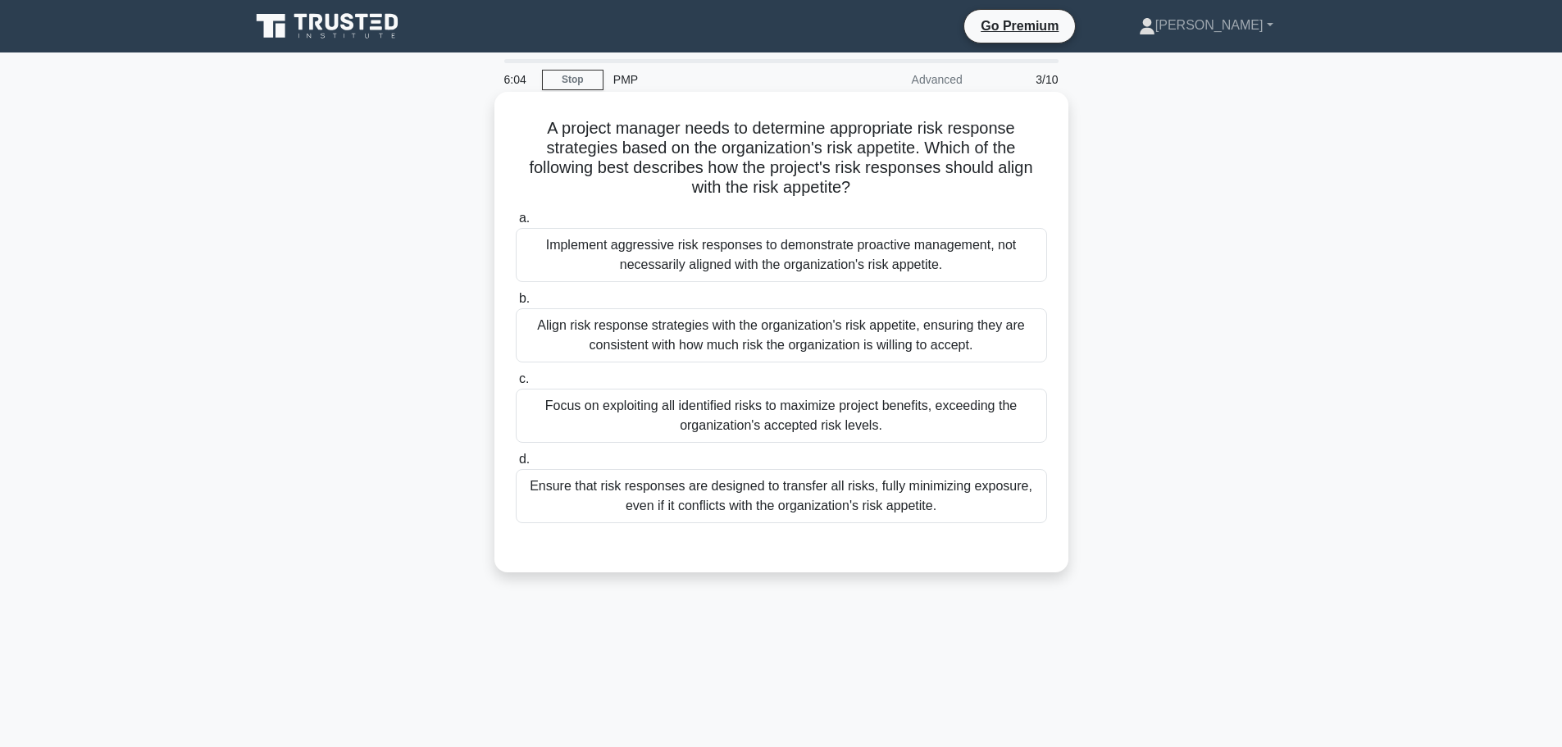
click at [665, 507] on div "Ensure that risk responses are designed to transfer all risks, fully minimizing…" at bounding box center [781, 496] width 531 height 54
click at [516, 465] on input "d. Ensure that risk responses are designed to transfer all risks, fully minimiz…" at bounding box center [516, 459] width 0 height 11
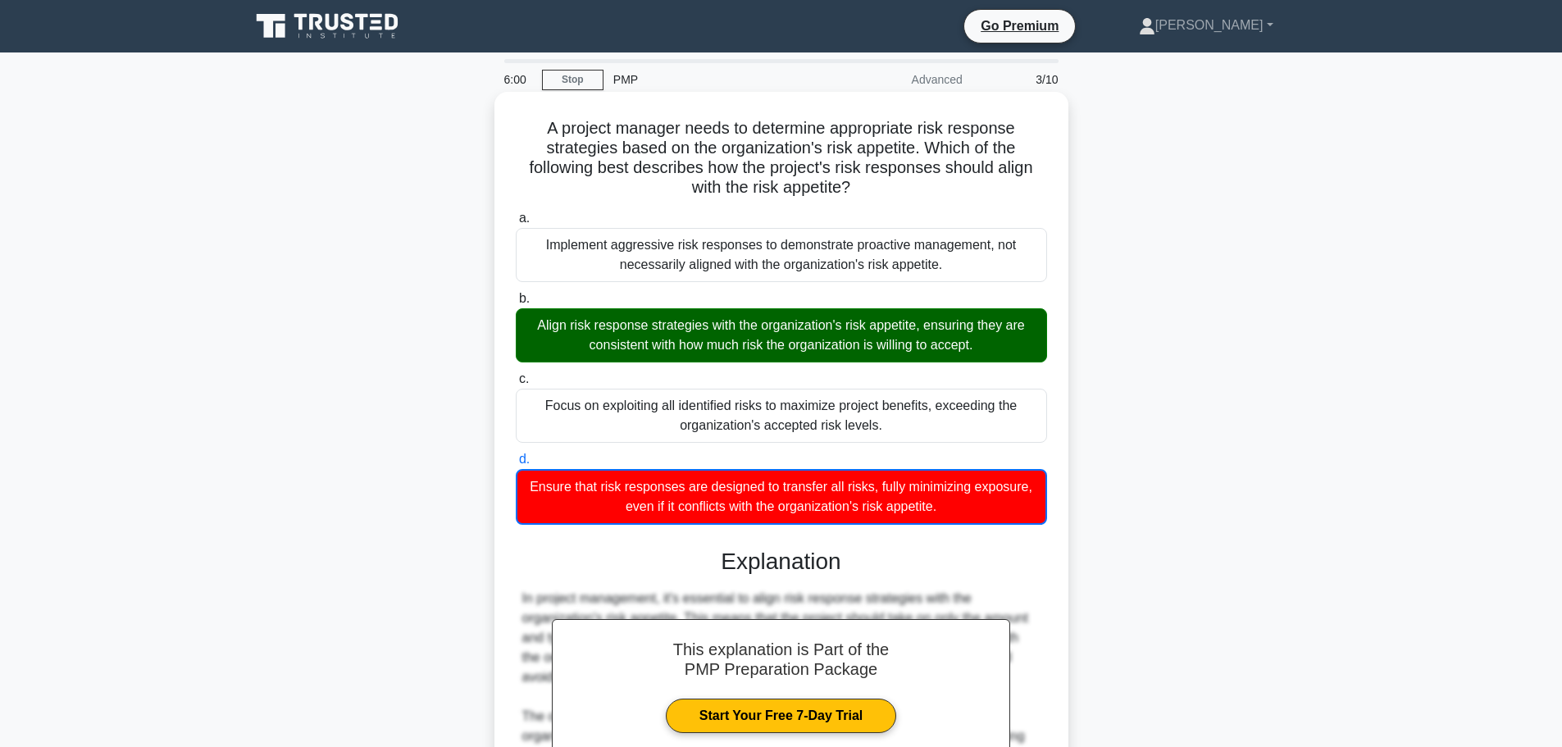
scroll to position [188, 0]
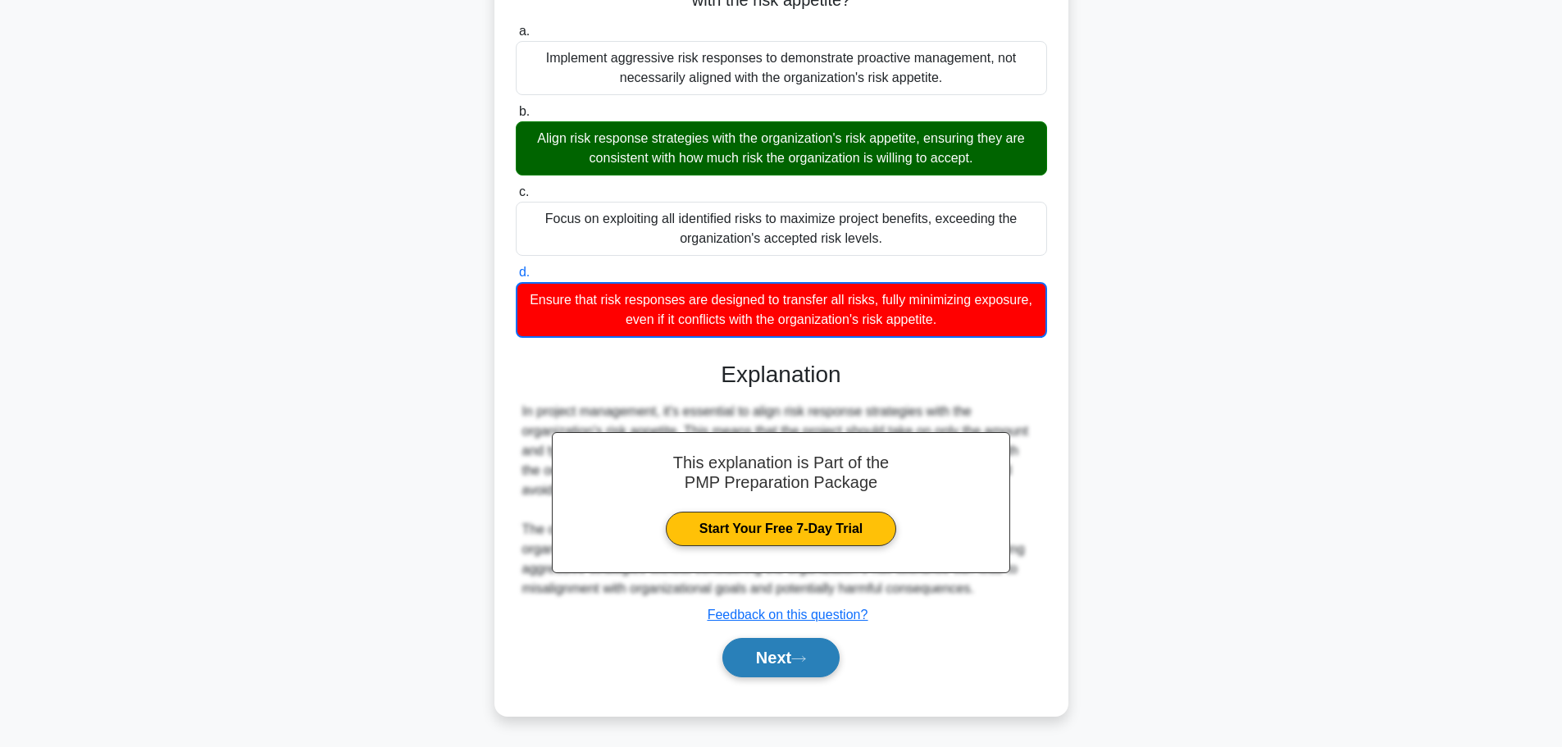
click at [806, 655] on icon at bounding box center [798, 658] width 15 height 9
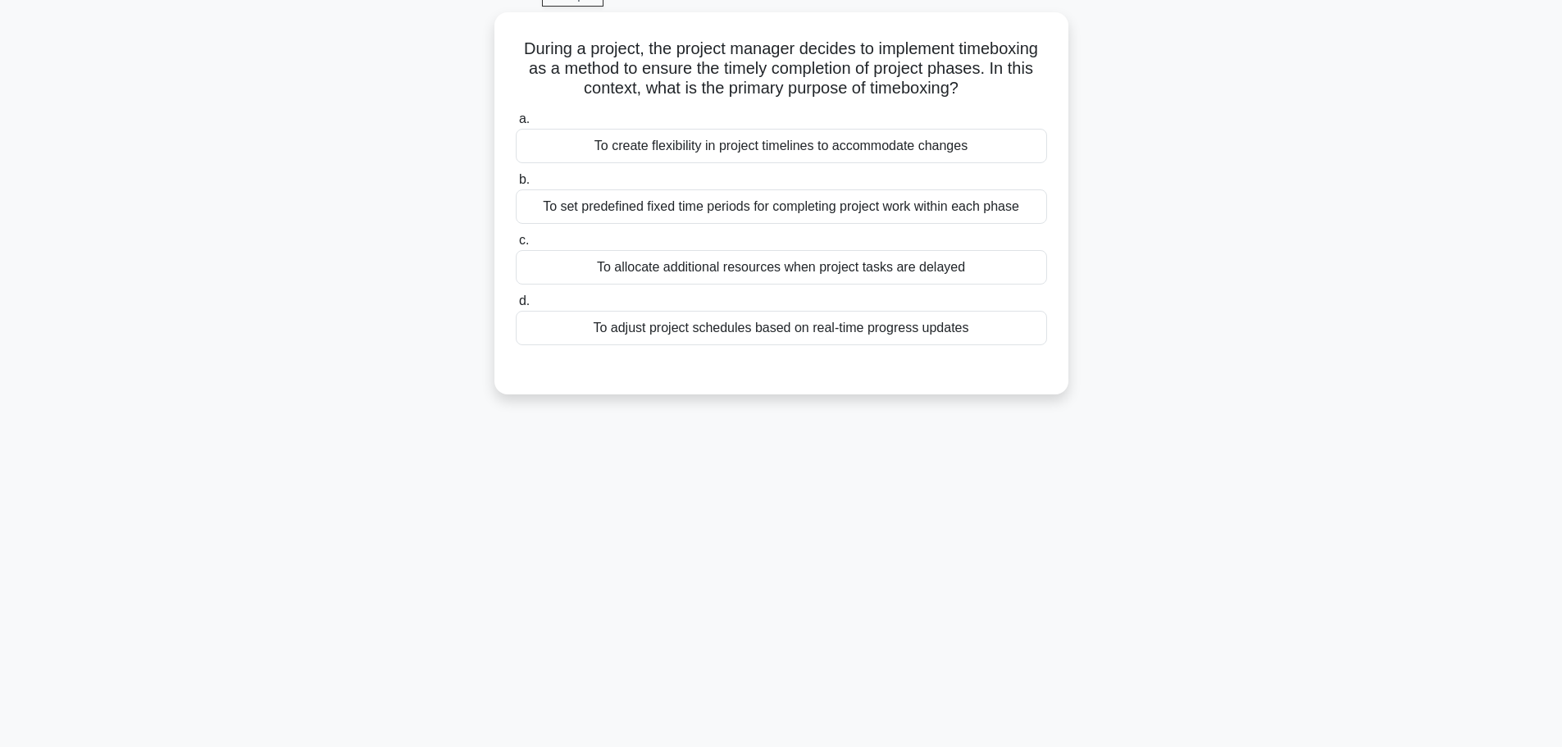
scroll to position [0, 0]
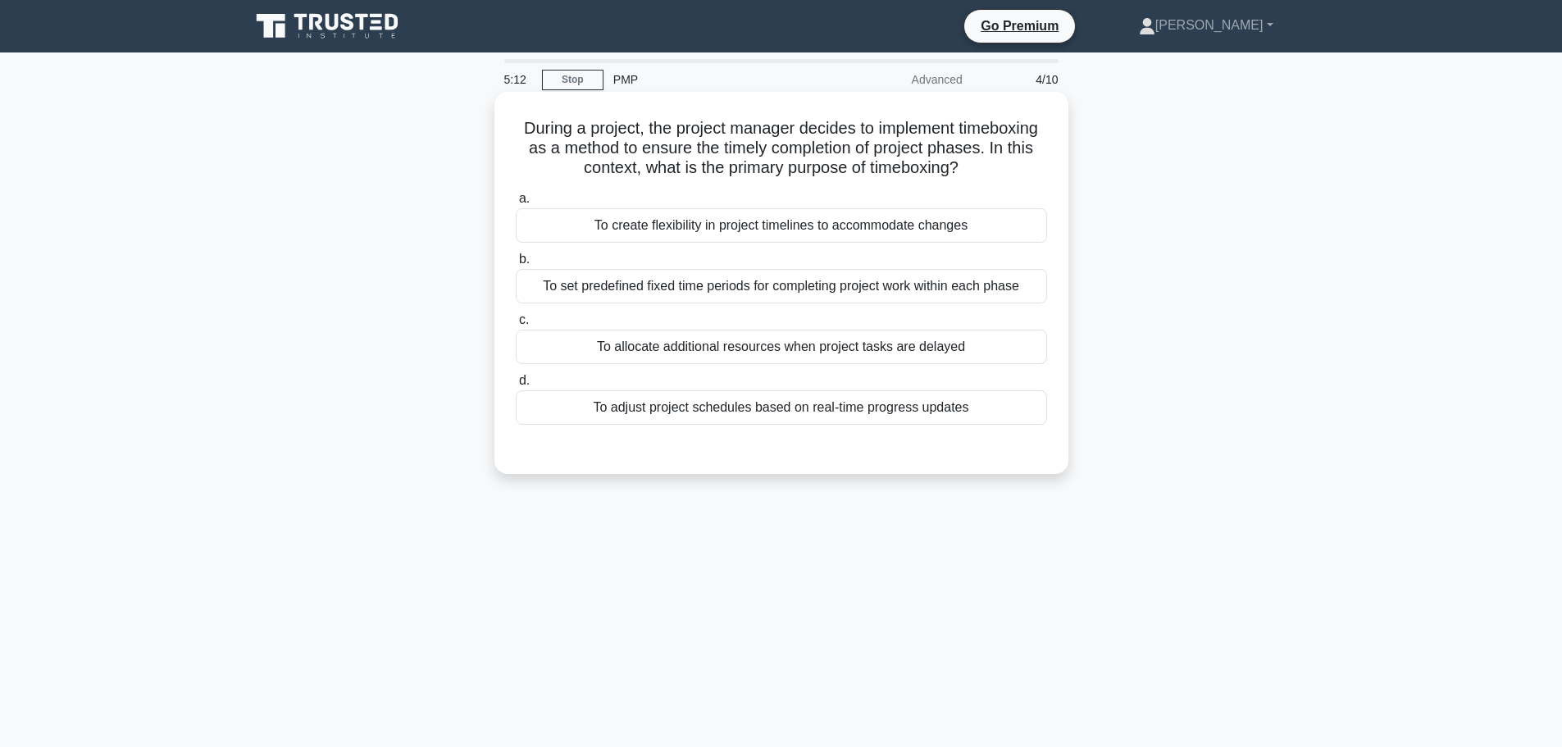
click at [716, 293] on div "To set predefined fixed time periods for completing project work within each ph…" at bounding box center [781, 286] width 531 height 34
click at [516, 265] on input "b. To set predefined fixed time periods for completing project work within each…" at bounding box center [516, 259] width 0 height 11
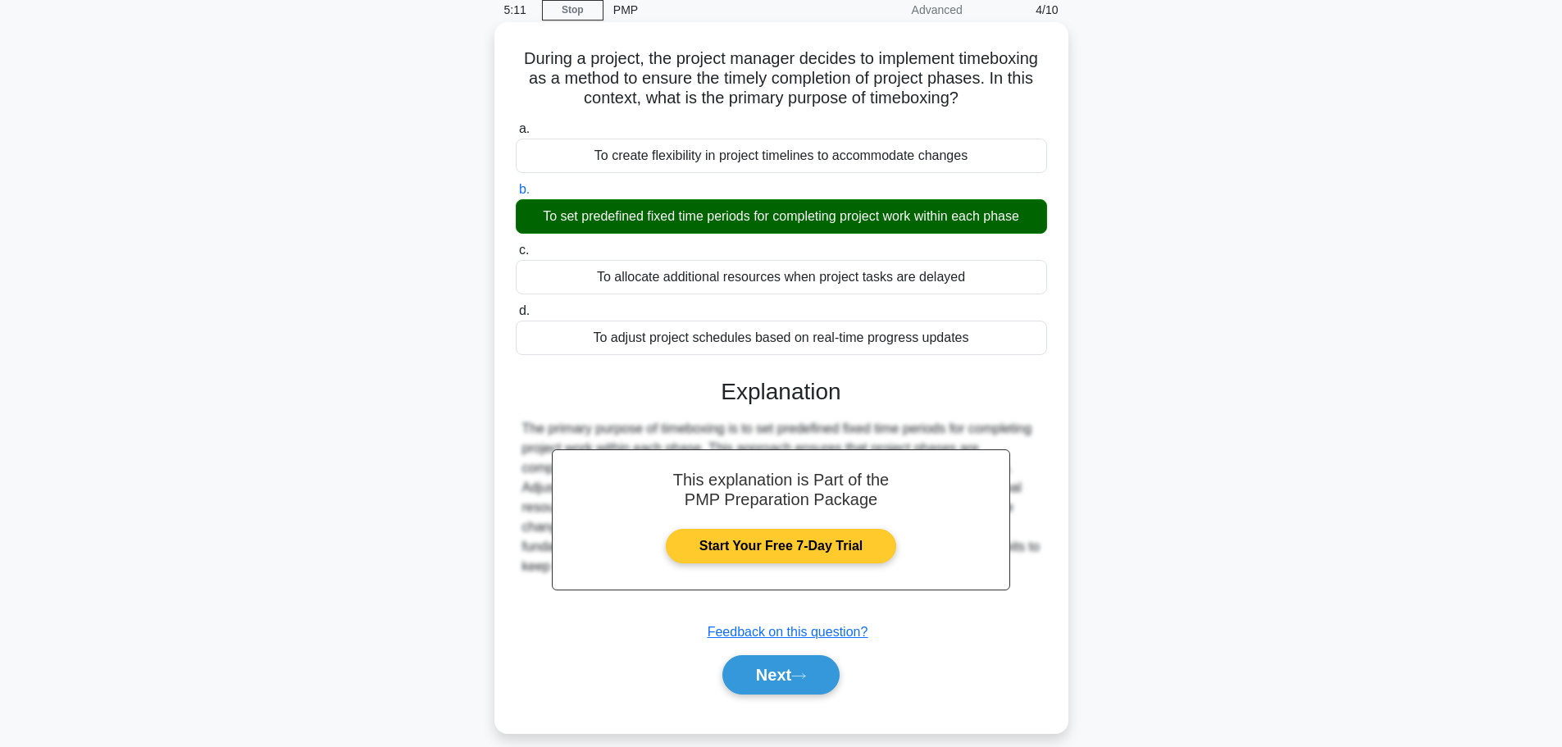
scroll to position [139, 0]
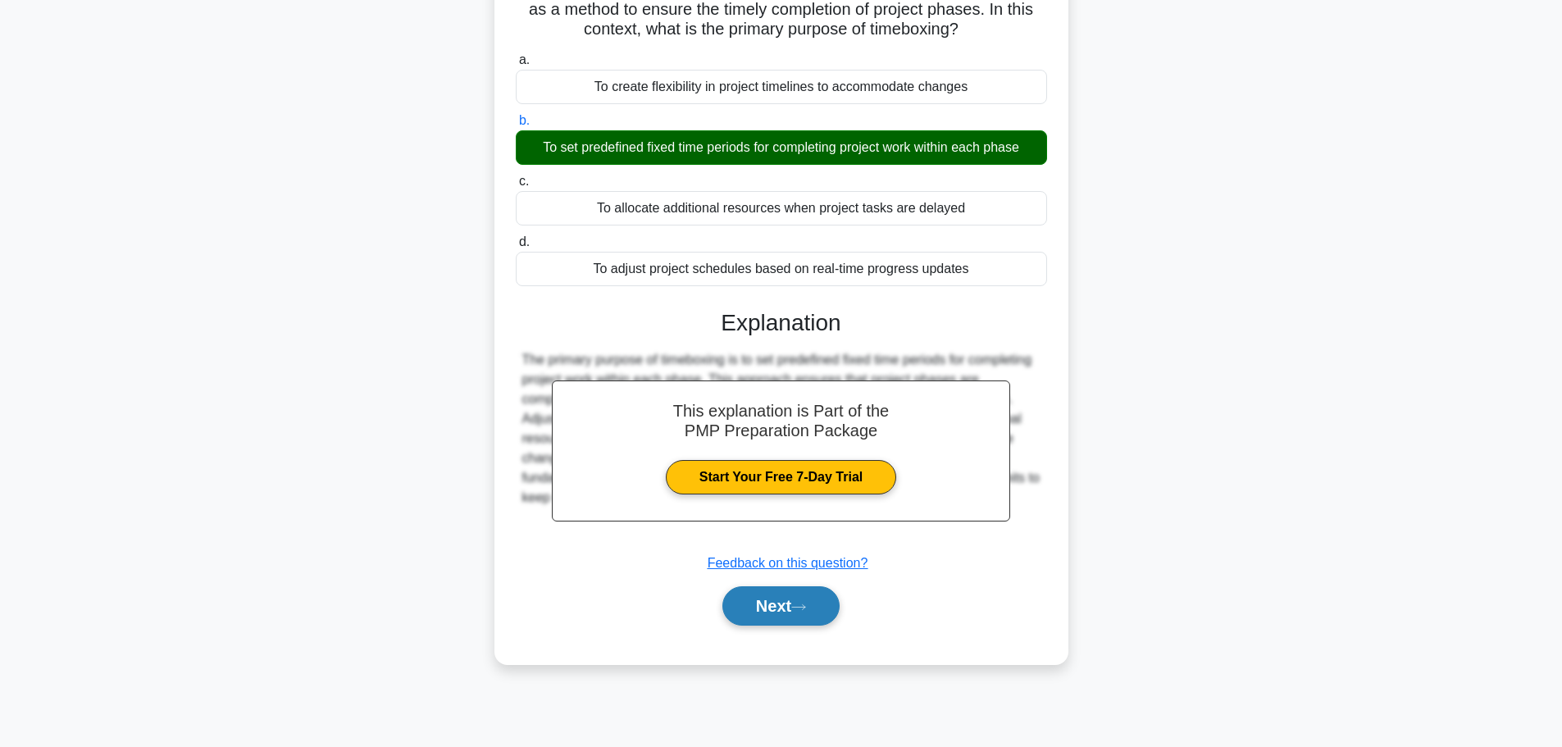
click at [785, 613] on button "Next" at bounding box center [781, 605] width 117 height 39
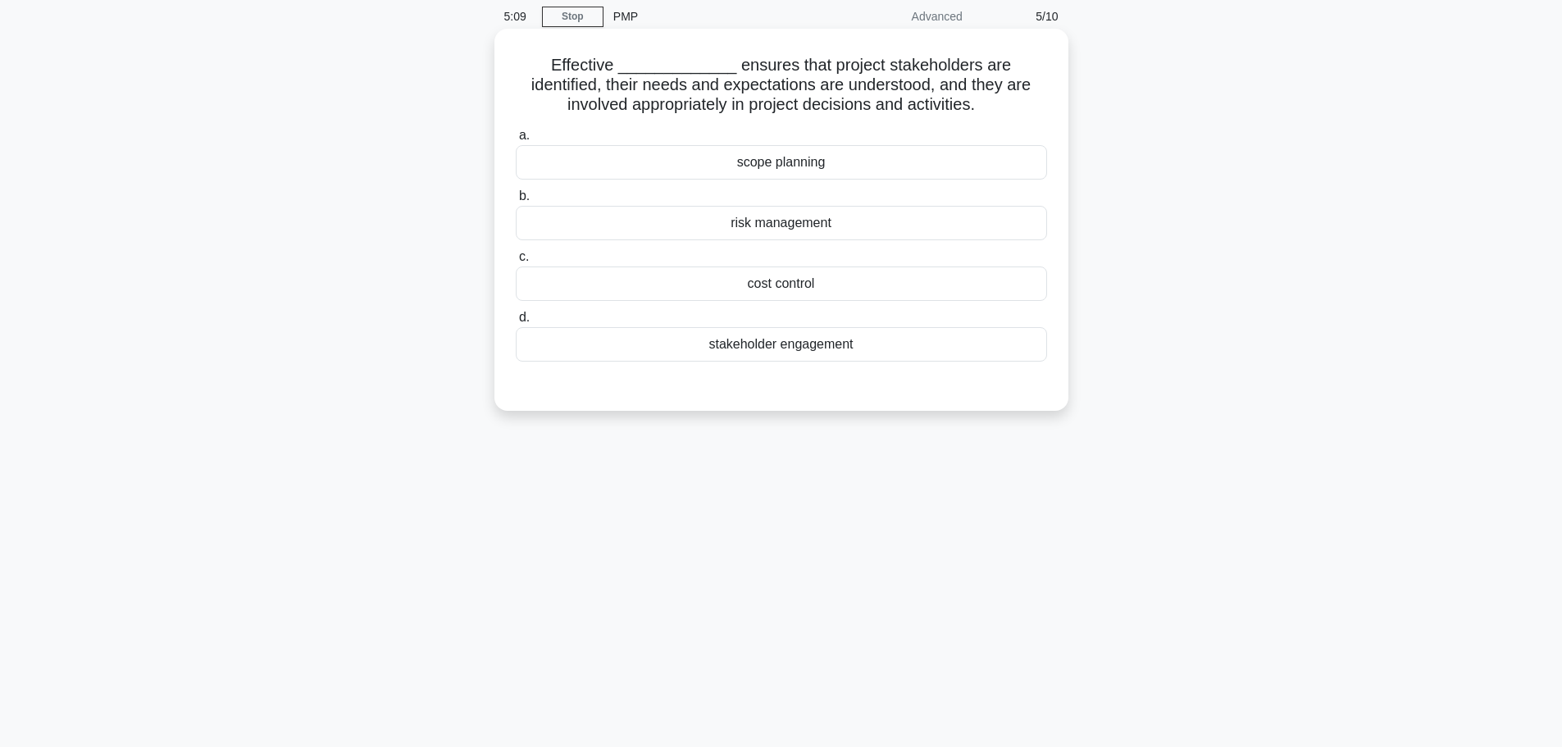
scroll to position [0, 0]
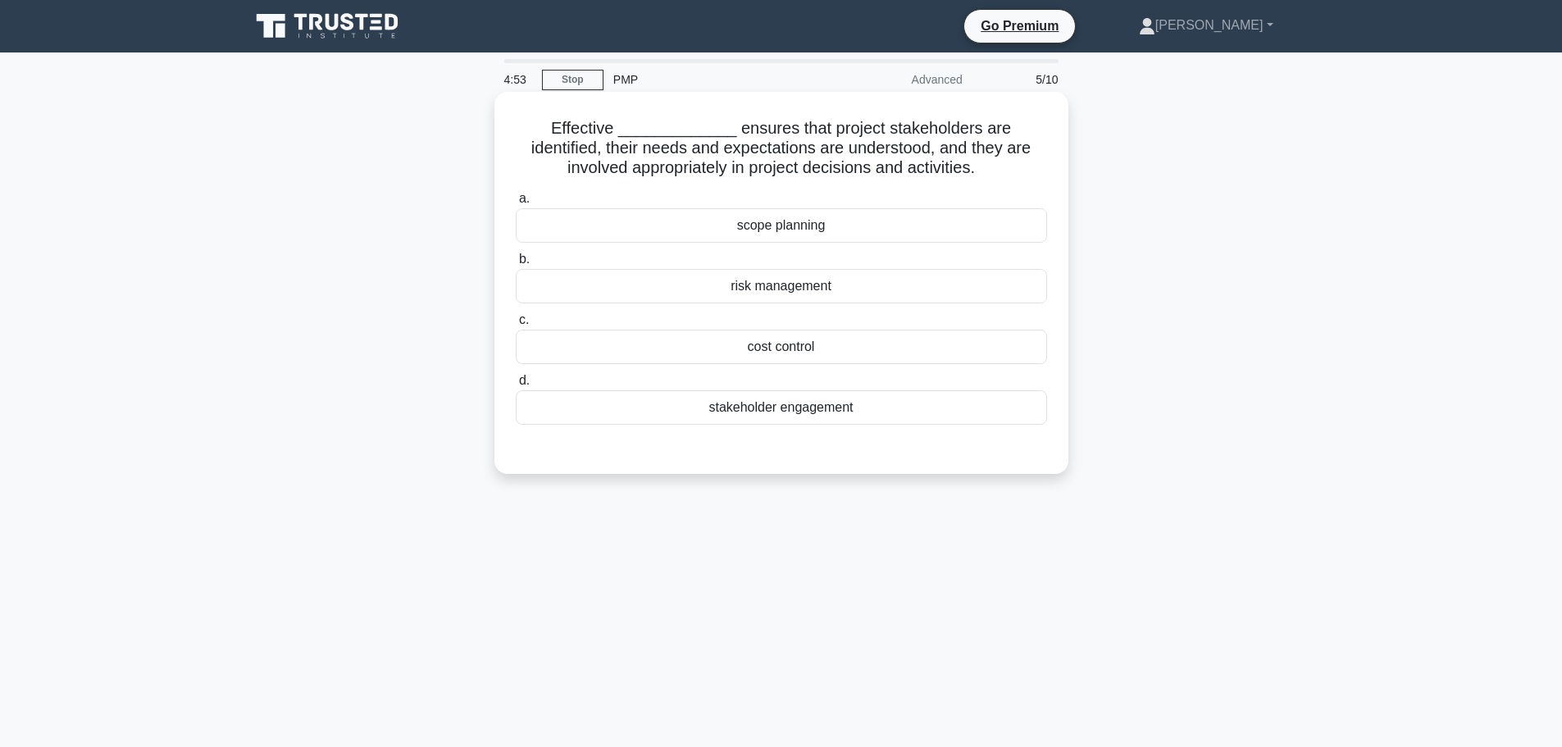
click at [794, 410] on div "stakeholder engagement" at bounding box center [781, 407] width 531 height 34
click at [516, 386] on input "d. stakeholder engagement" at bounding box center [516, 381] width 0 height 11
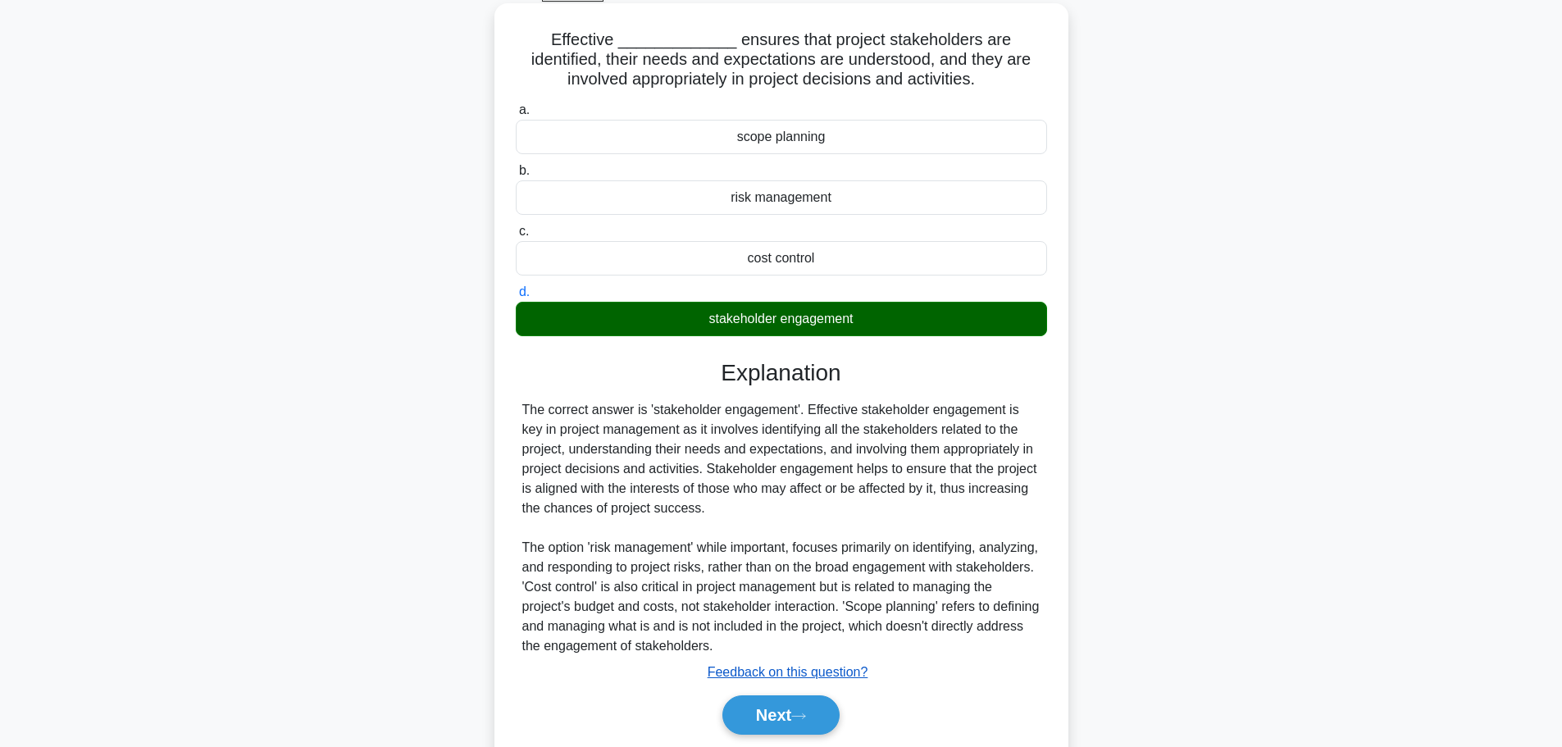
scroll to position [147, 0]
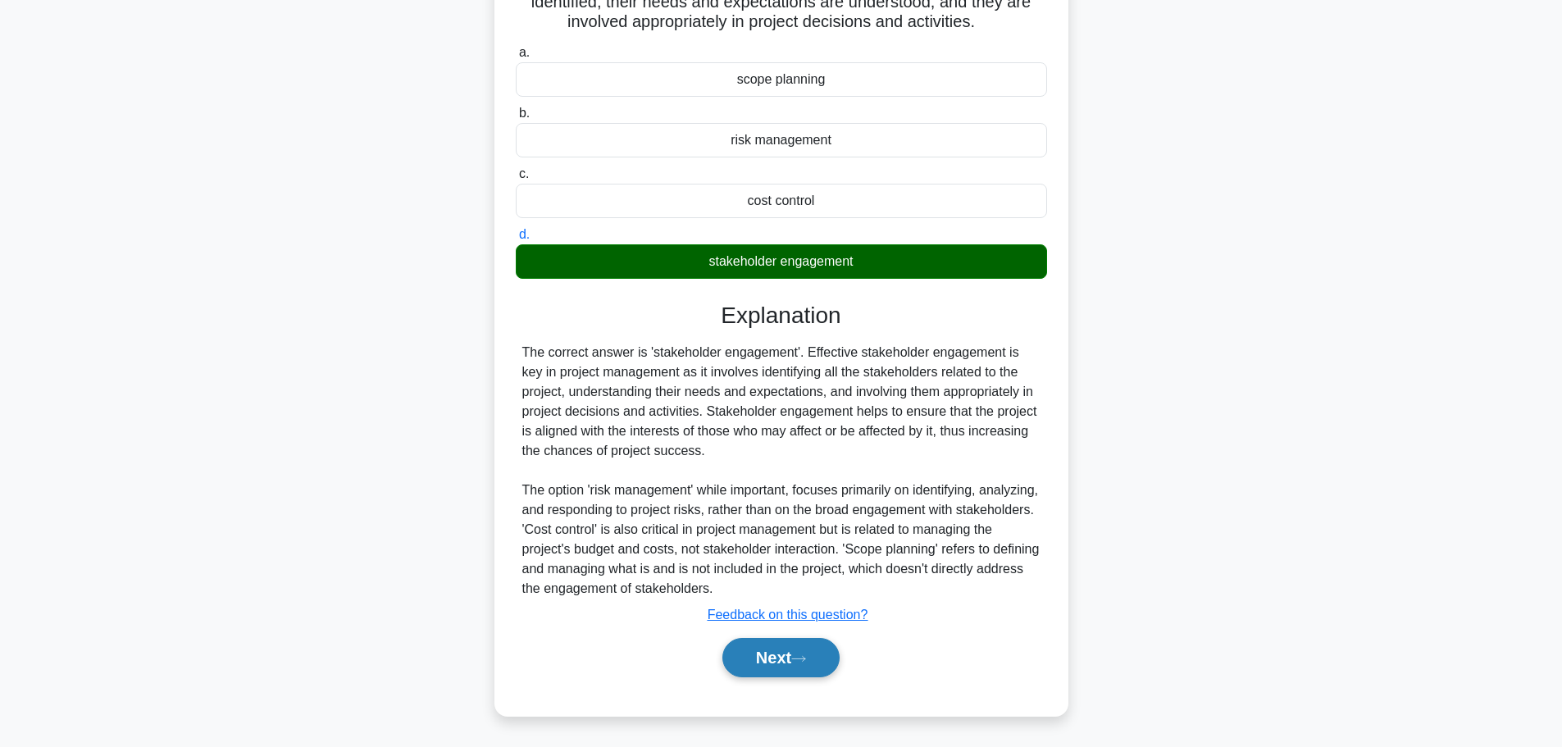
click at [784, 657] on button "Next" at bounding box center [781, 657] width 117 height 39
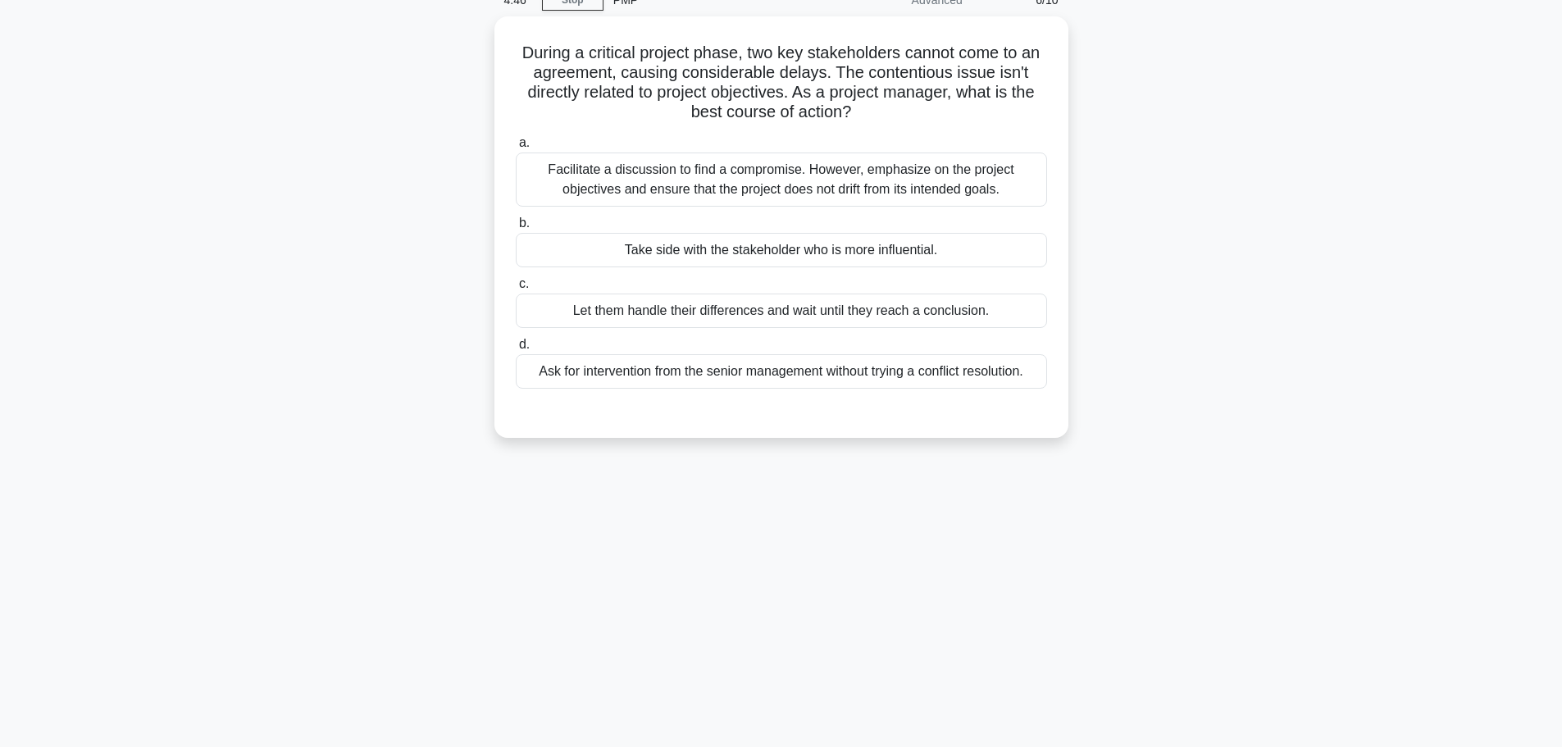
scroll to position [0, 0]
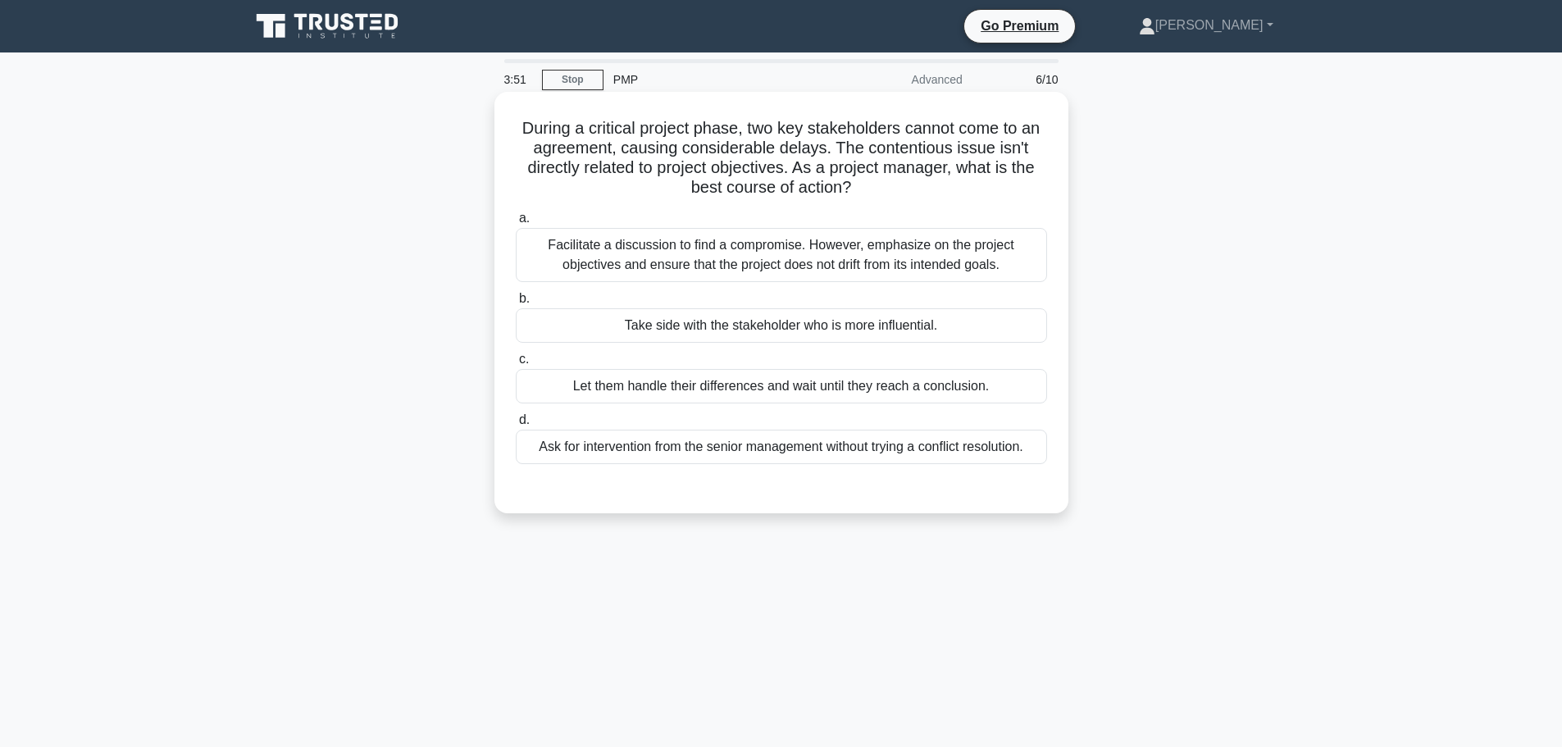
click at [721, 451] on div "Ask for intervention from the senior management without trying a conflict resol…" at bounding box center [781, 447] width 531 height 34
click at [516, 426] on input "d. Ask for intervention from the senior management without trying a conflict re…" at bounding box center [516, 420] width 0 height 11
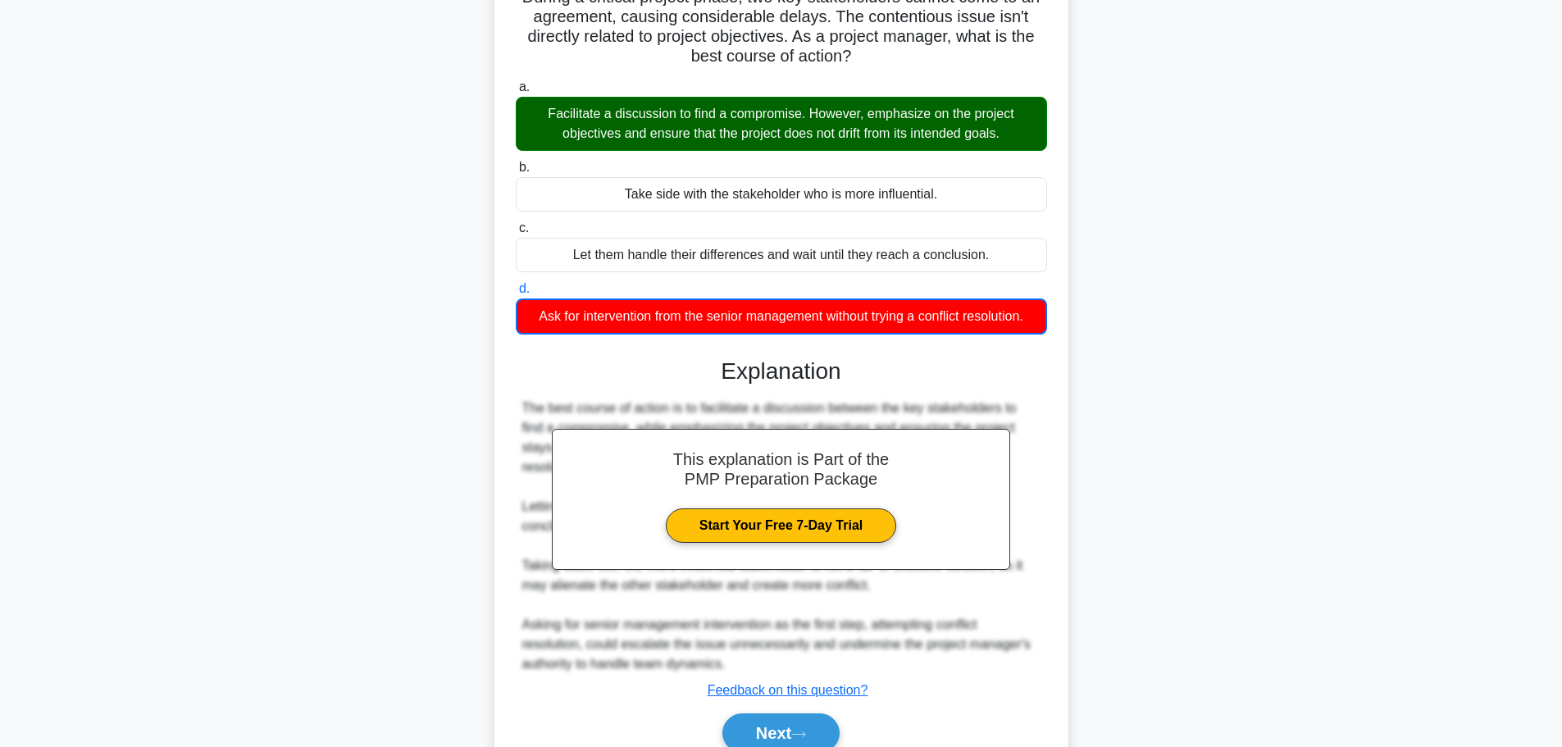
scroll to position [207, 0]
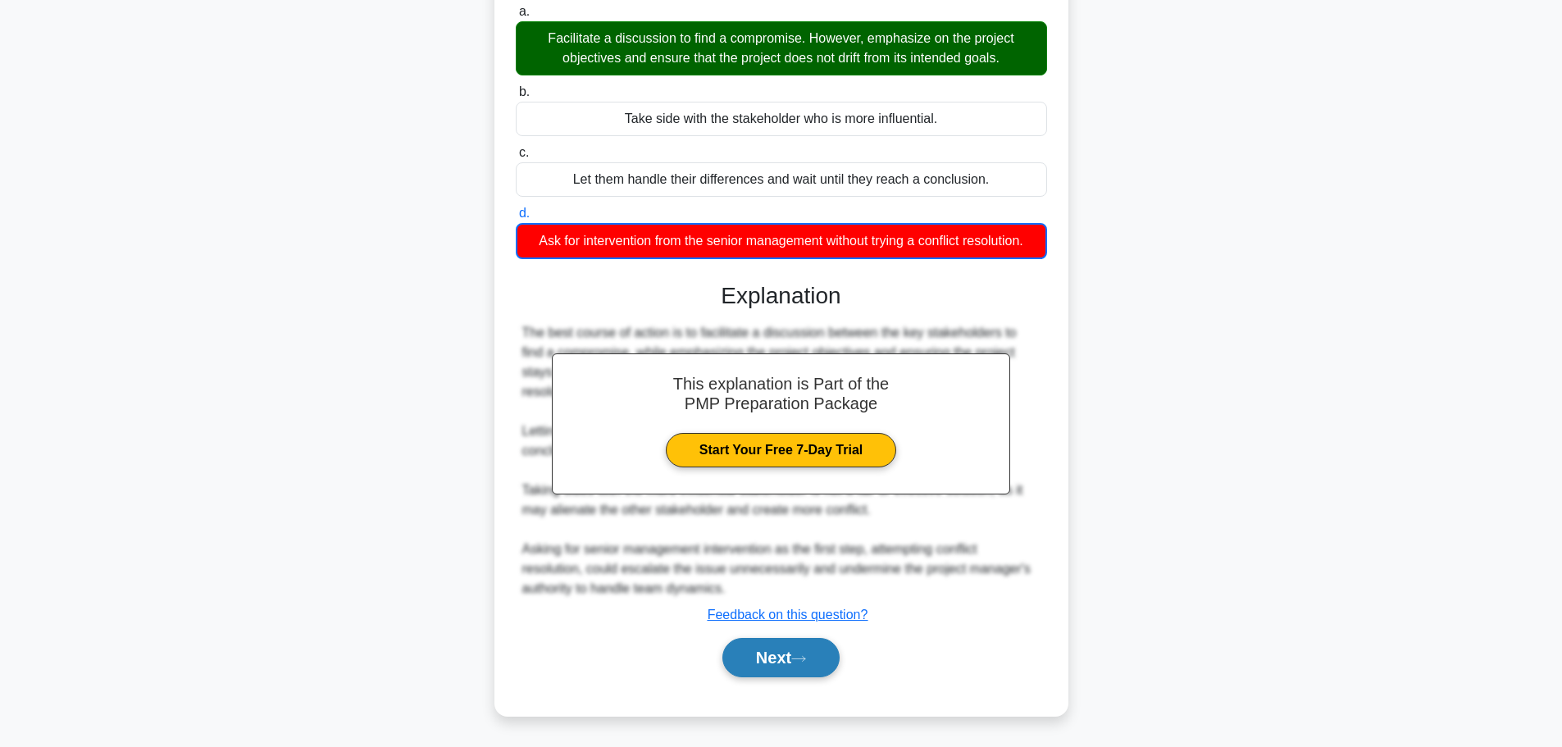
click at [806, 673] on button "Next" at bounding box center [781, 657] width 117 height 39
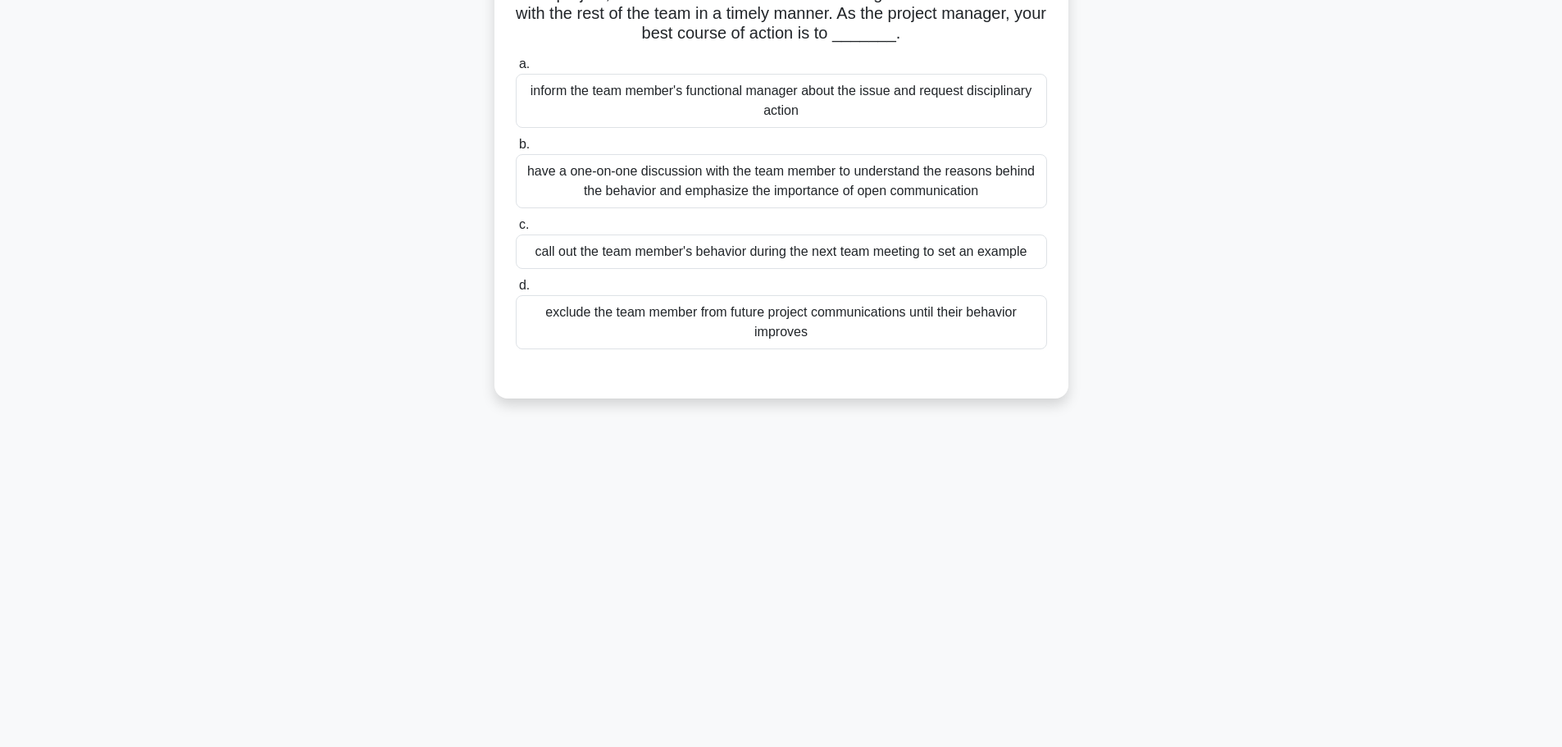
scroll to position [0, 0]
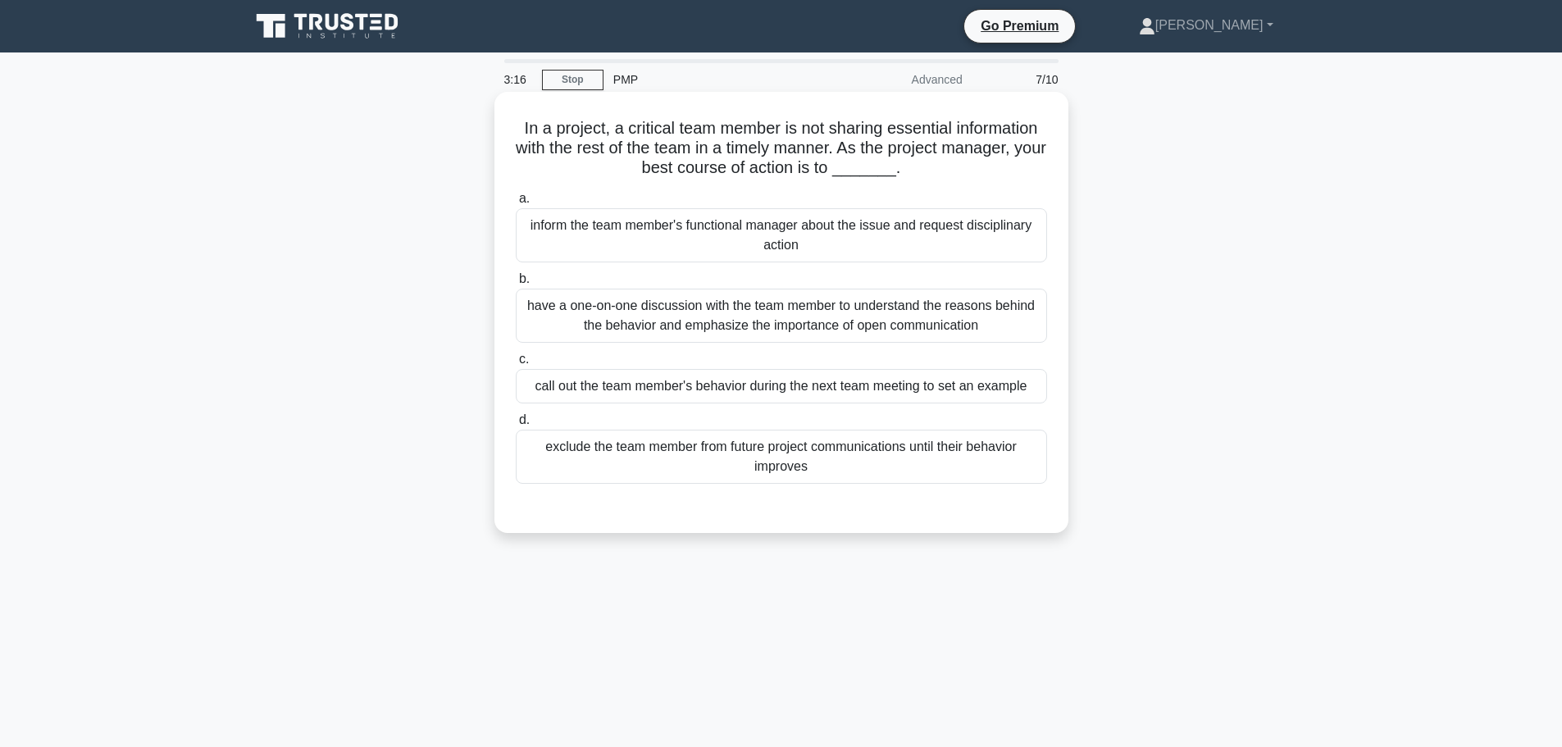
click at [823, 301] on div "have a one-on-one discussion with the team member to understand the reasons beh…" at bounding box center [781, 316] width 531 height 54
click at [516, 285] on input "b. have a one-on-one discussion with the team member to understand the reasons …" at bounding box center [516, 279] width 0 height 11
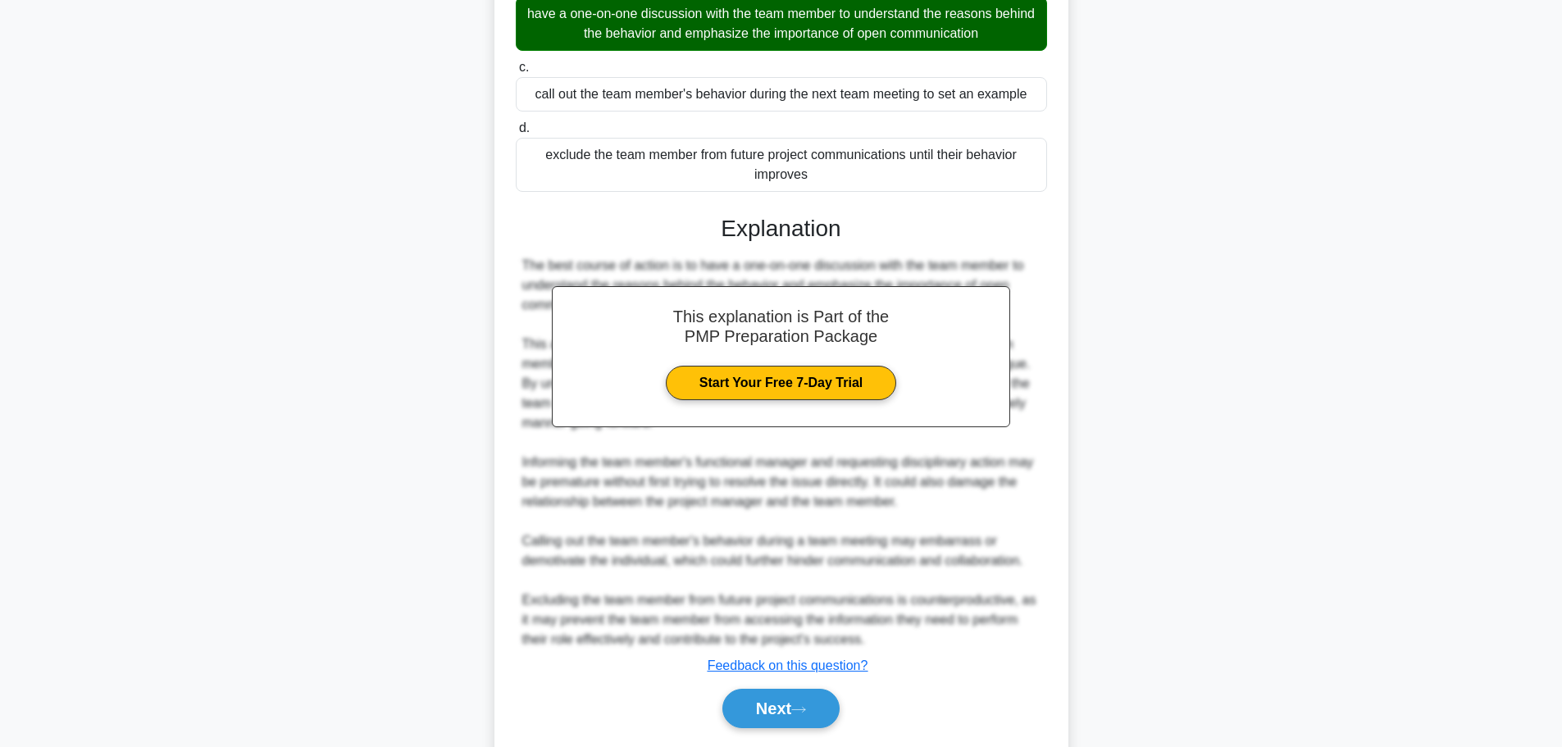
scroll to position [344, 0]
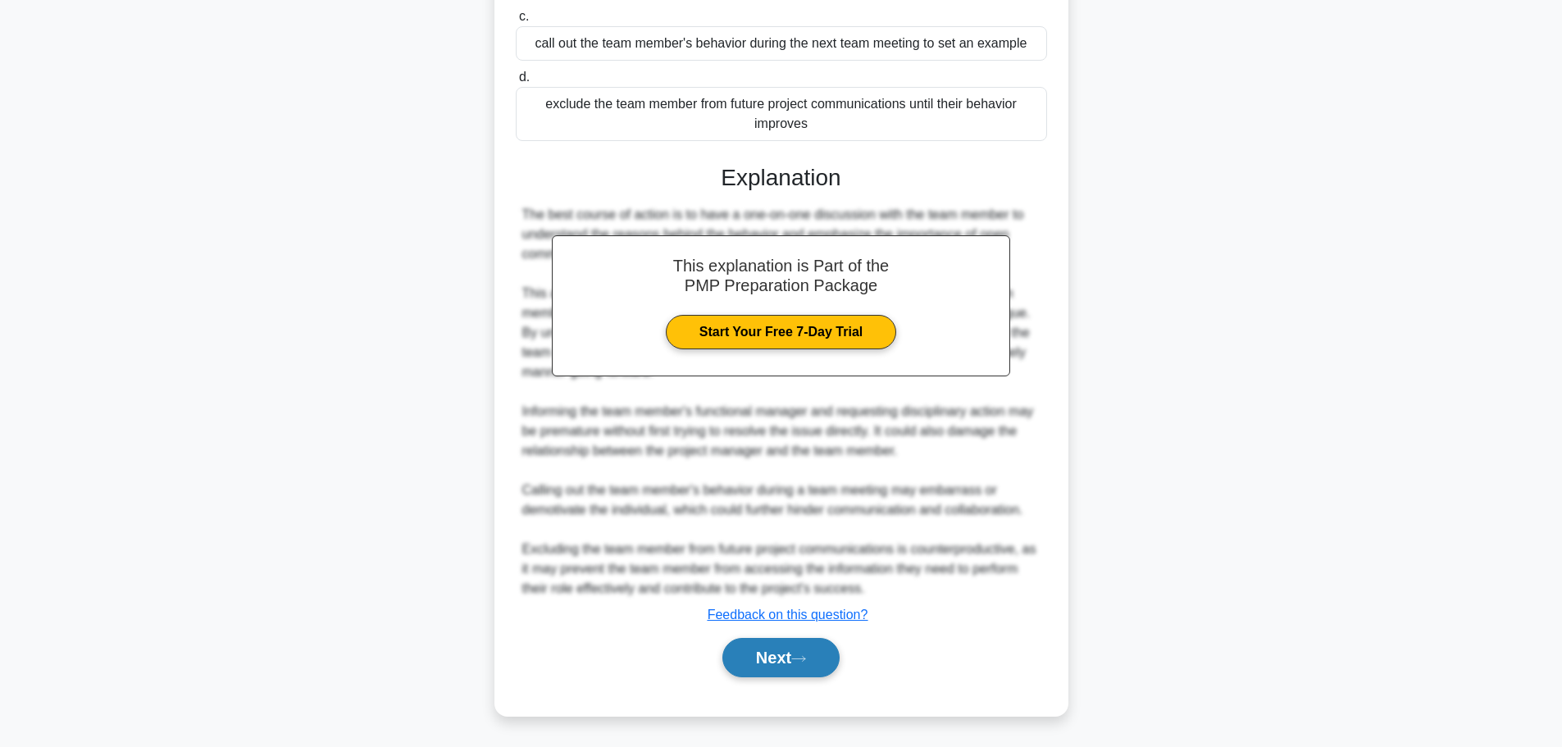
click at [791, 646] on button "Next" at bounding box center [781, 657] width 117 height 39
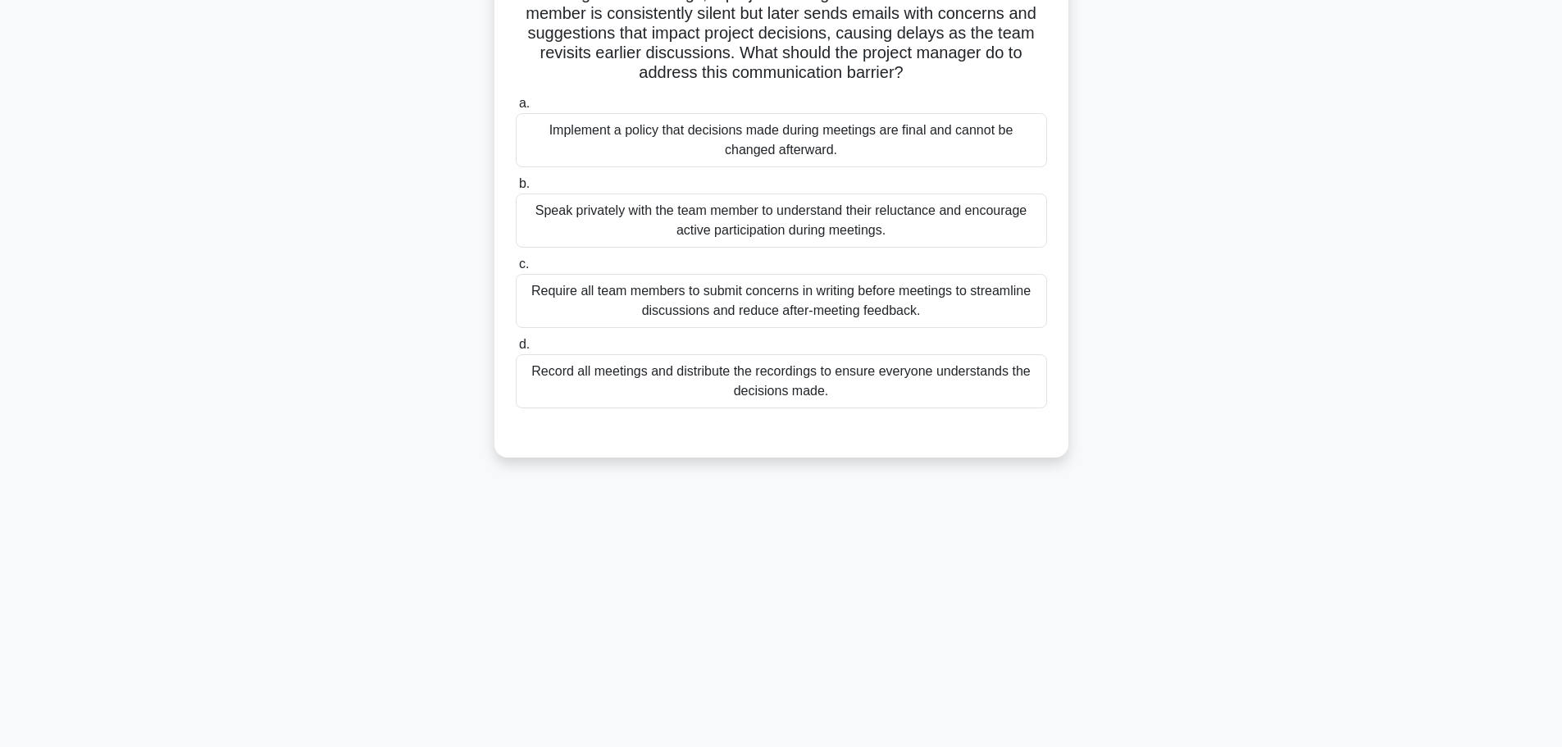
scroll to position [0, 0]
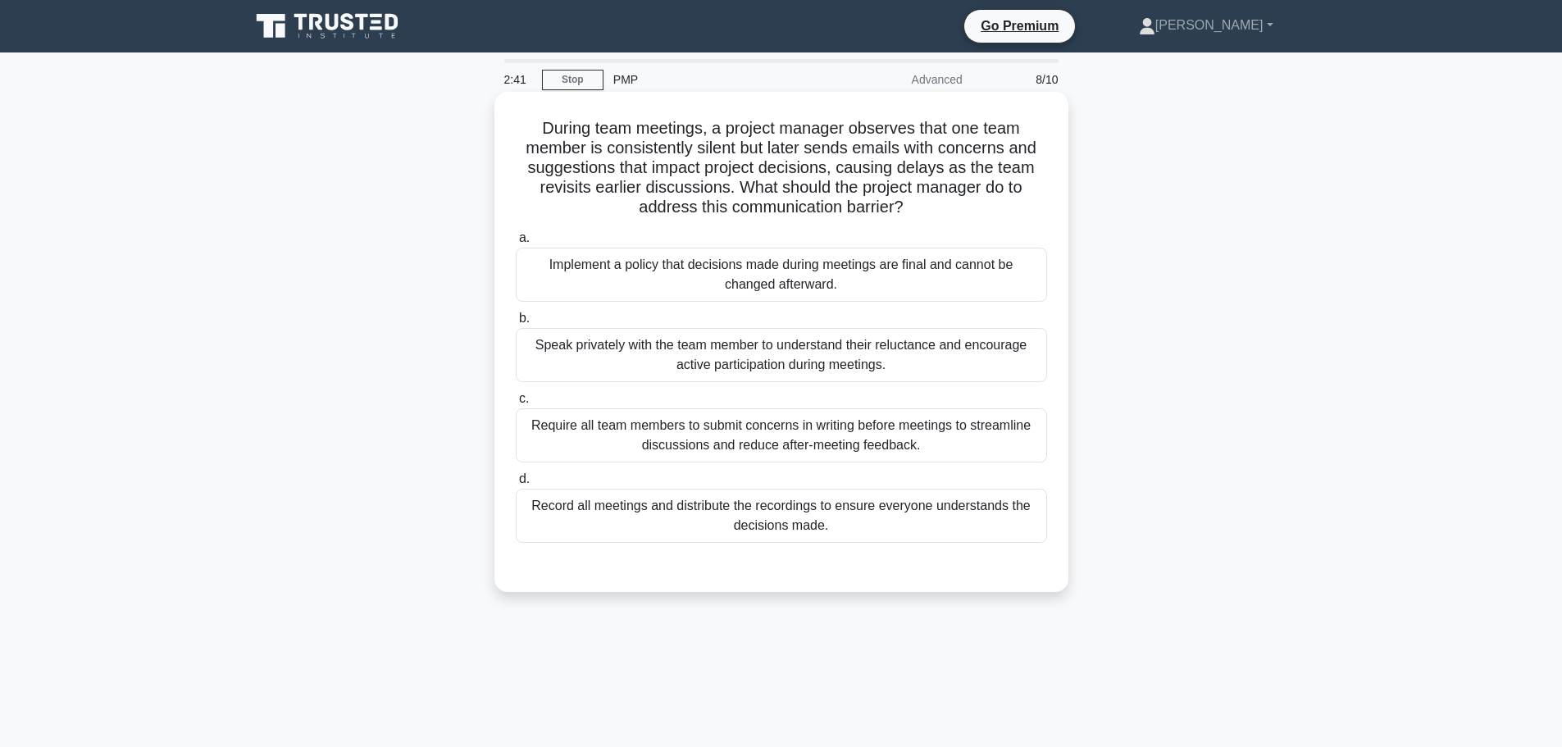
click at [711, 533] on div "Record all meetings and distribute the recordings to ensure everyone understand…" at bounding box center [781, 516] width 531 height 54
click at [516, 485] on input "d. Record all meetings and distribute the recordings to ensure everyone underst…" at bounding box center [516, 479] width 0 height 11
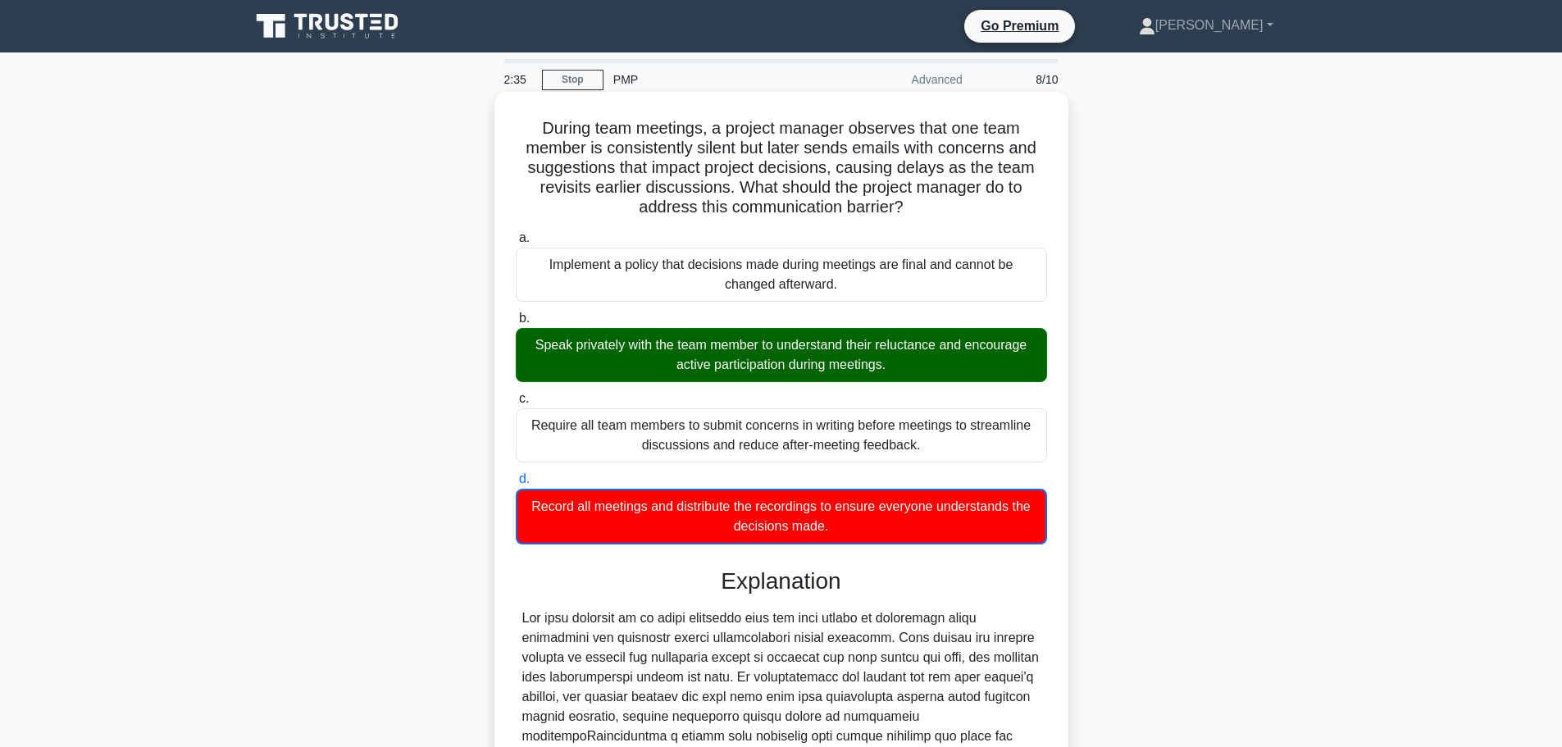
scroll to position [267, 0]
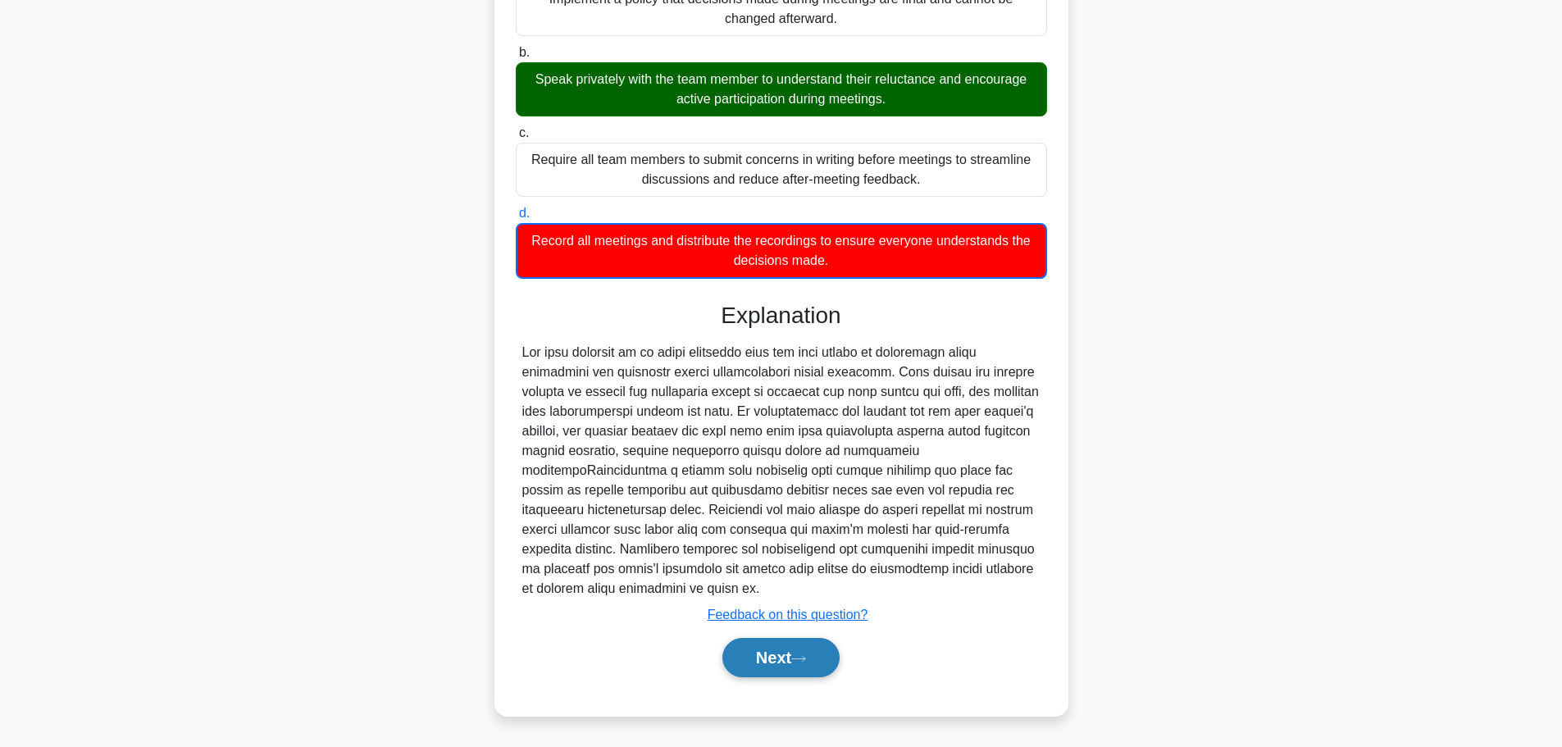
click at [747, 651] on button "Next" at bounding box center [781, 657] width 117 height 39
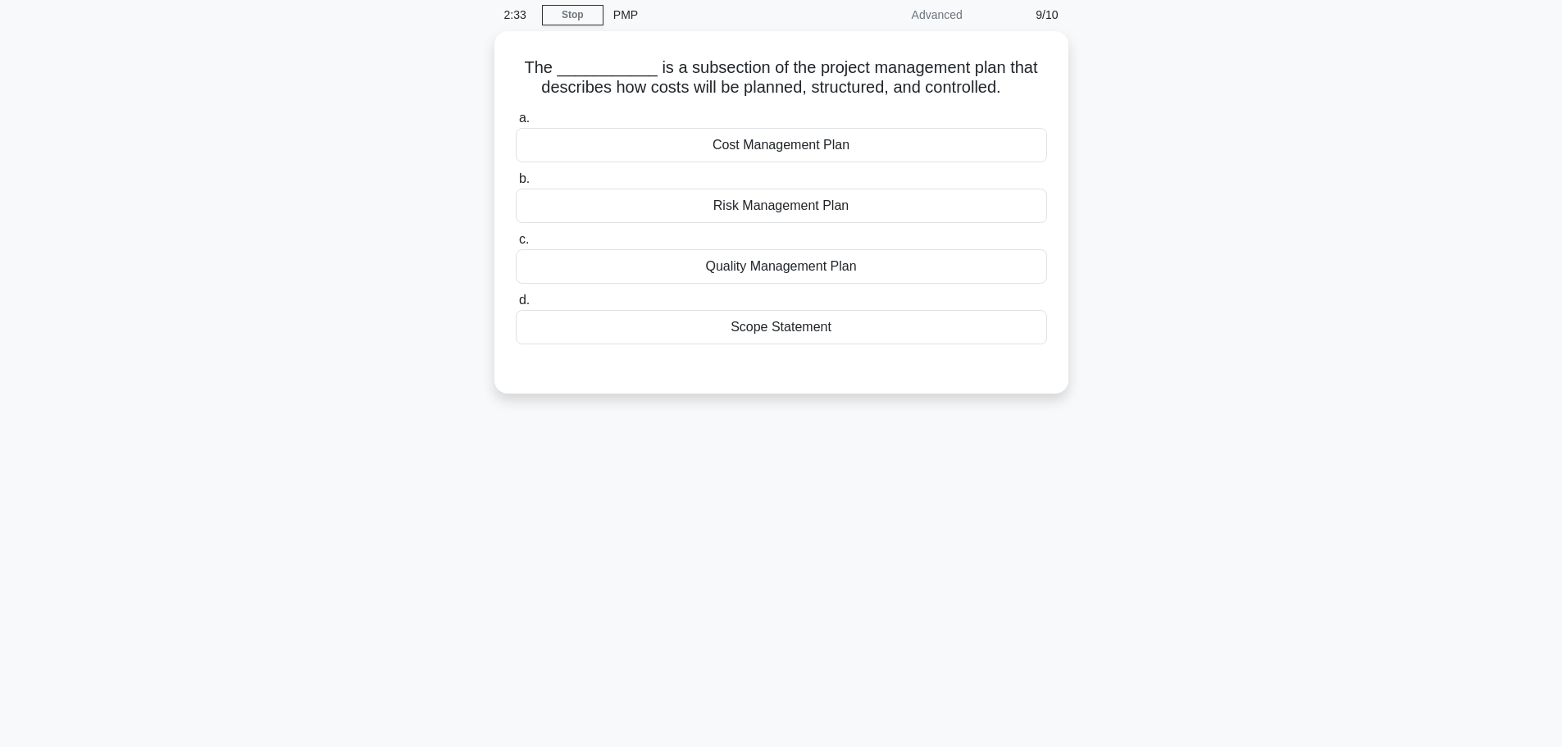
scroll to position [0, 0]
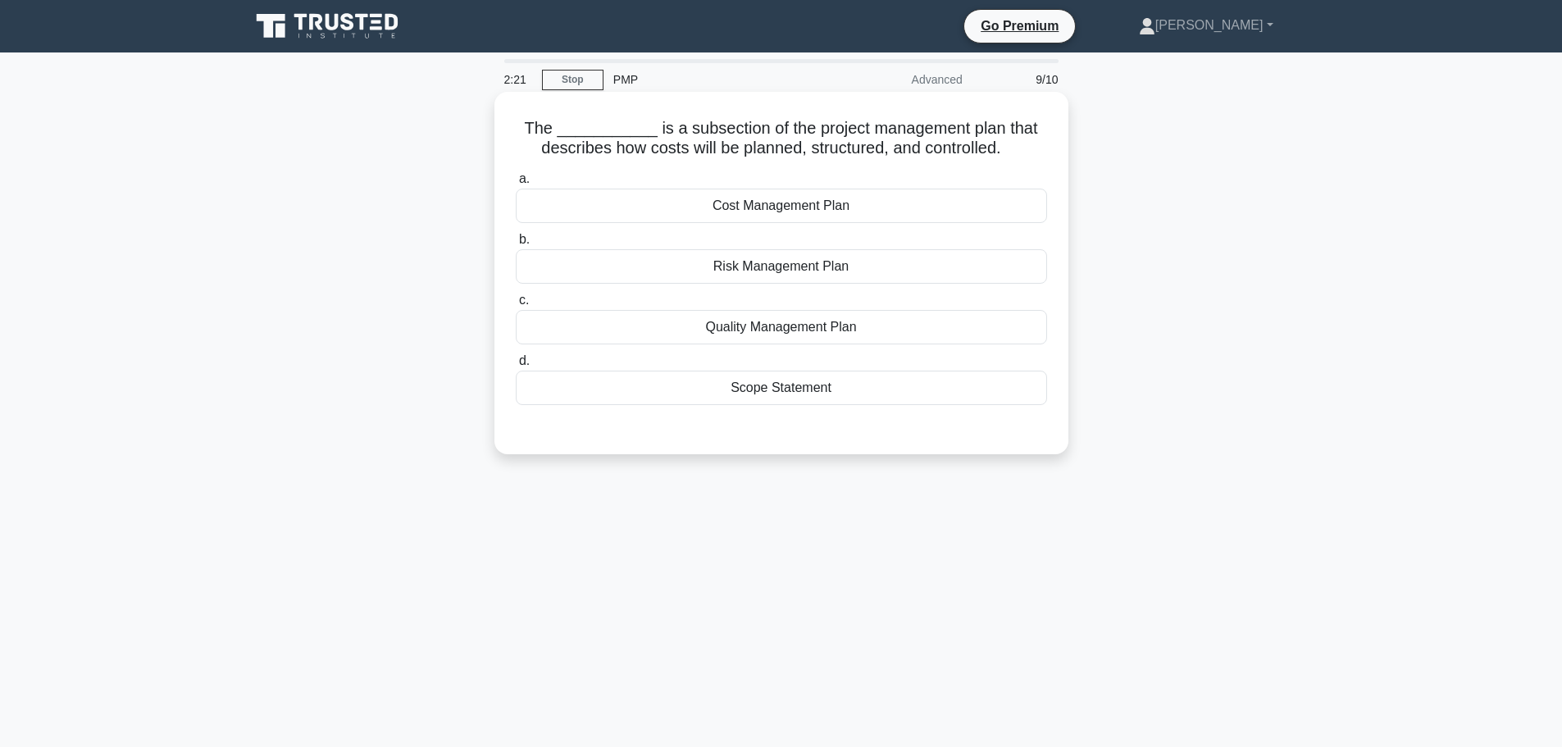
click at [796, 207] on div "Cost Management Plan" at bounding box center [781, 206] width 531 height 34
click at [516, 185] on input "a. Cost Management Plan" at bounding box center [516, 179] width 0 height 11
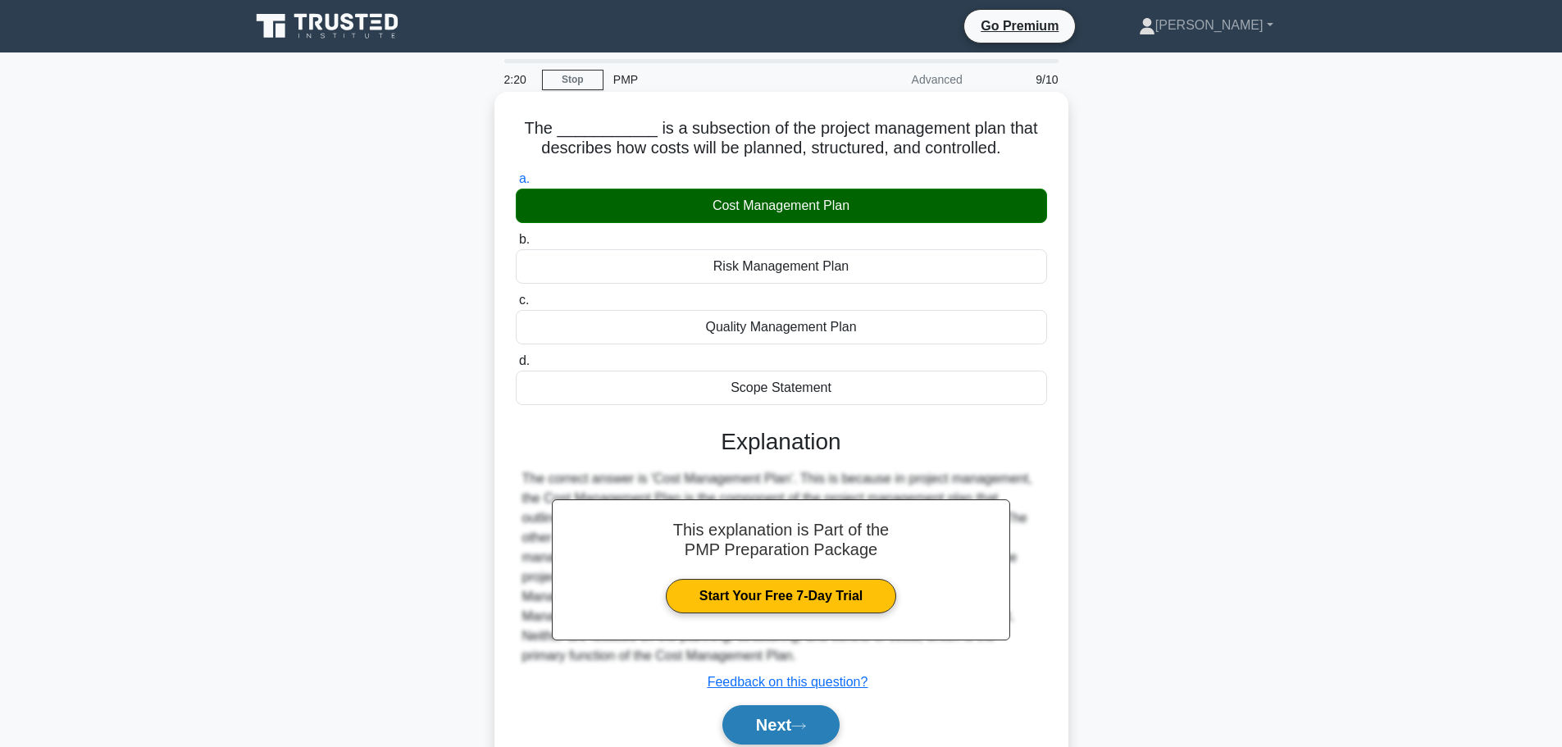
click at [775, 724] on button "Next" at bounding box center [781, 724] width 117 height 39
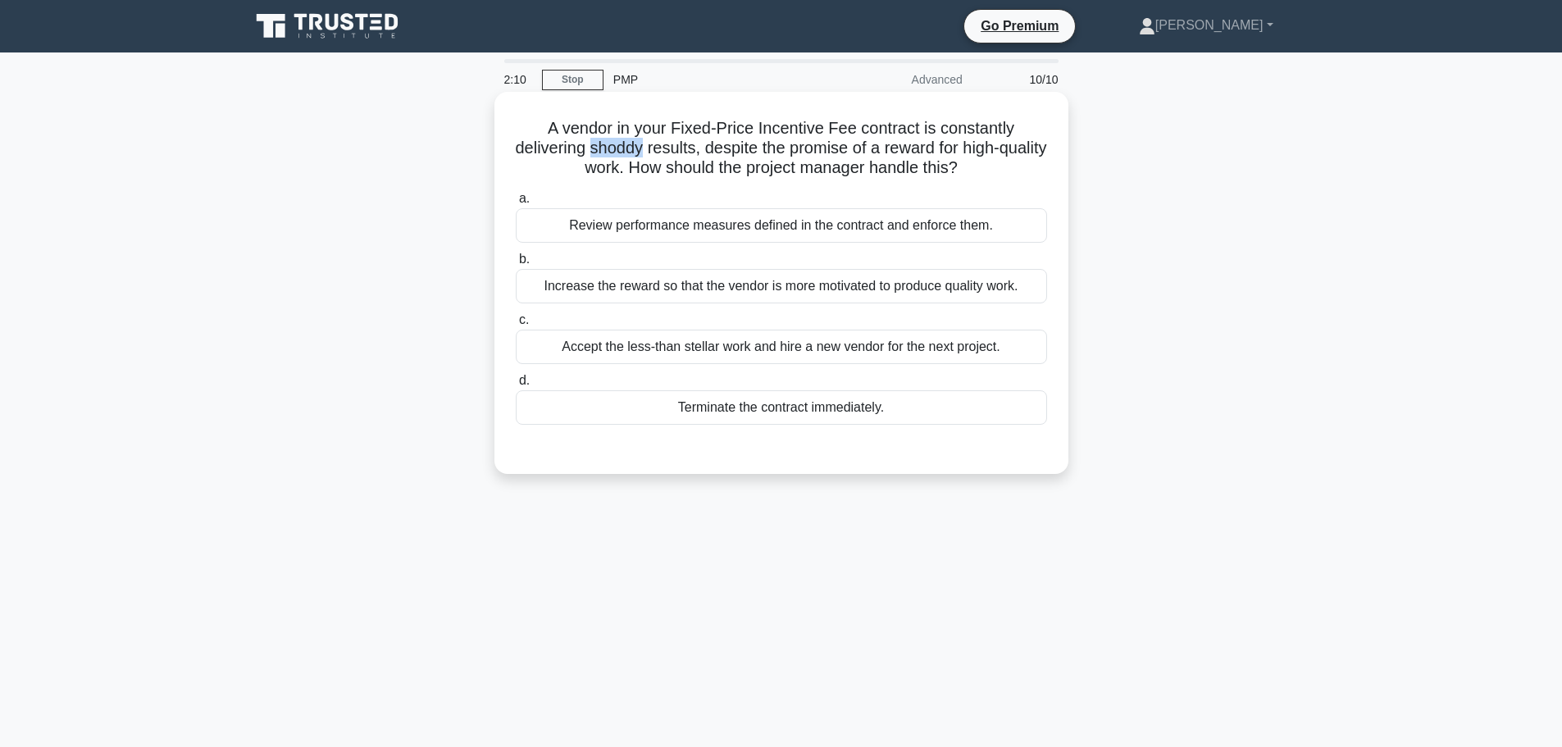
drag, startPoint x: 608, startPoint y: 149, endPoint x: 663, endPoint y: 156, distance: 56.2
click at [663, 156] on h5 "A vendor in your Fixed-Price Incentive Fee contract is constantly delivering sh…" at bounding box center [781, 148] width 535 height 61
copy h5 "shoddy"
click at [745, 220] on div "Review performance measures defined in the contract and enforce them." at bounding box center [781, 225] width 531 height 34
click at [516, 204] on input "a. Review performance measures defined in the contract and enforce them." at bounding box center [516, 199] width 0 height 11
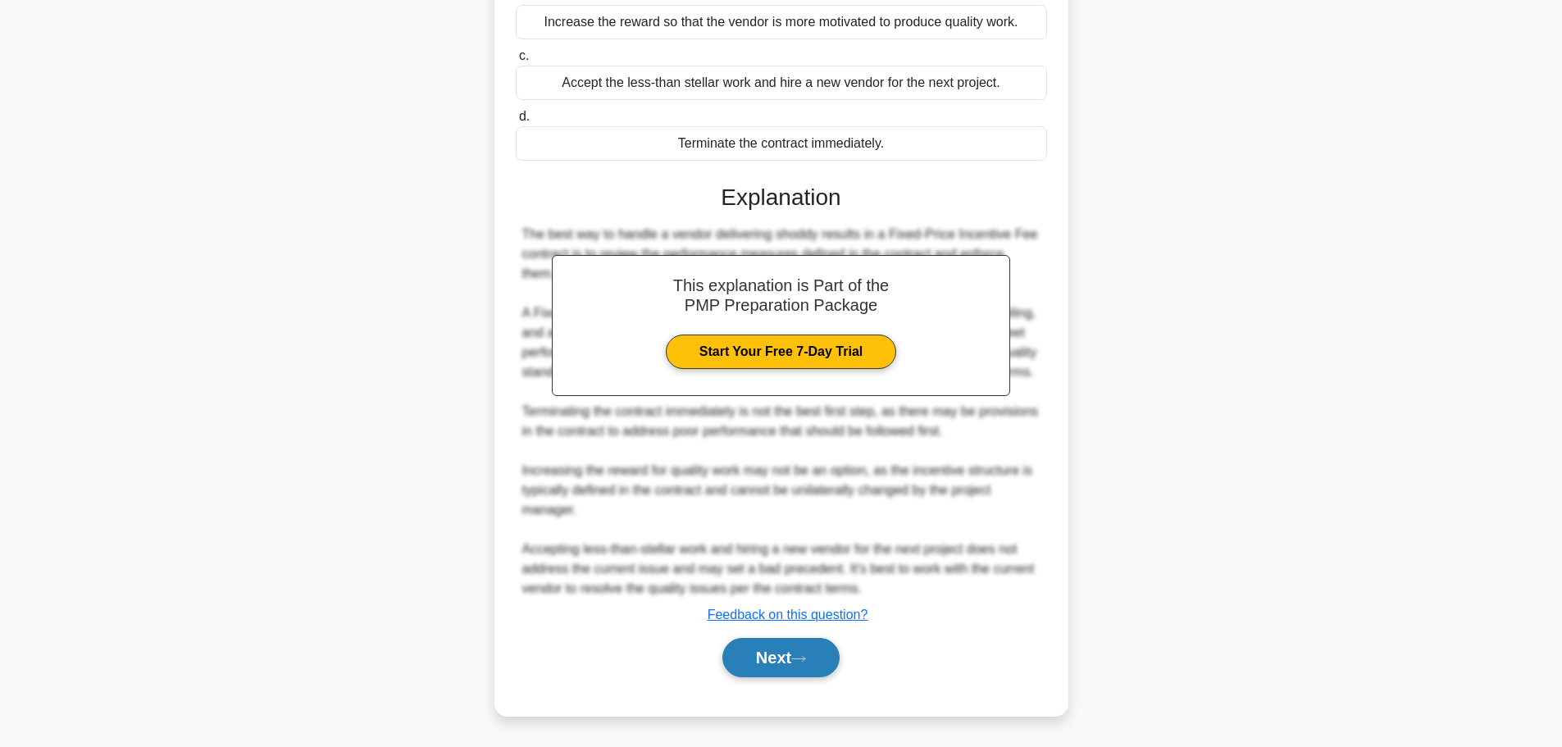
click at [791, 658] on button "Next" at bounding box center [781, 657] width 117 height 39
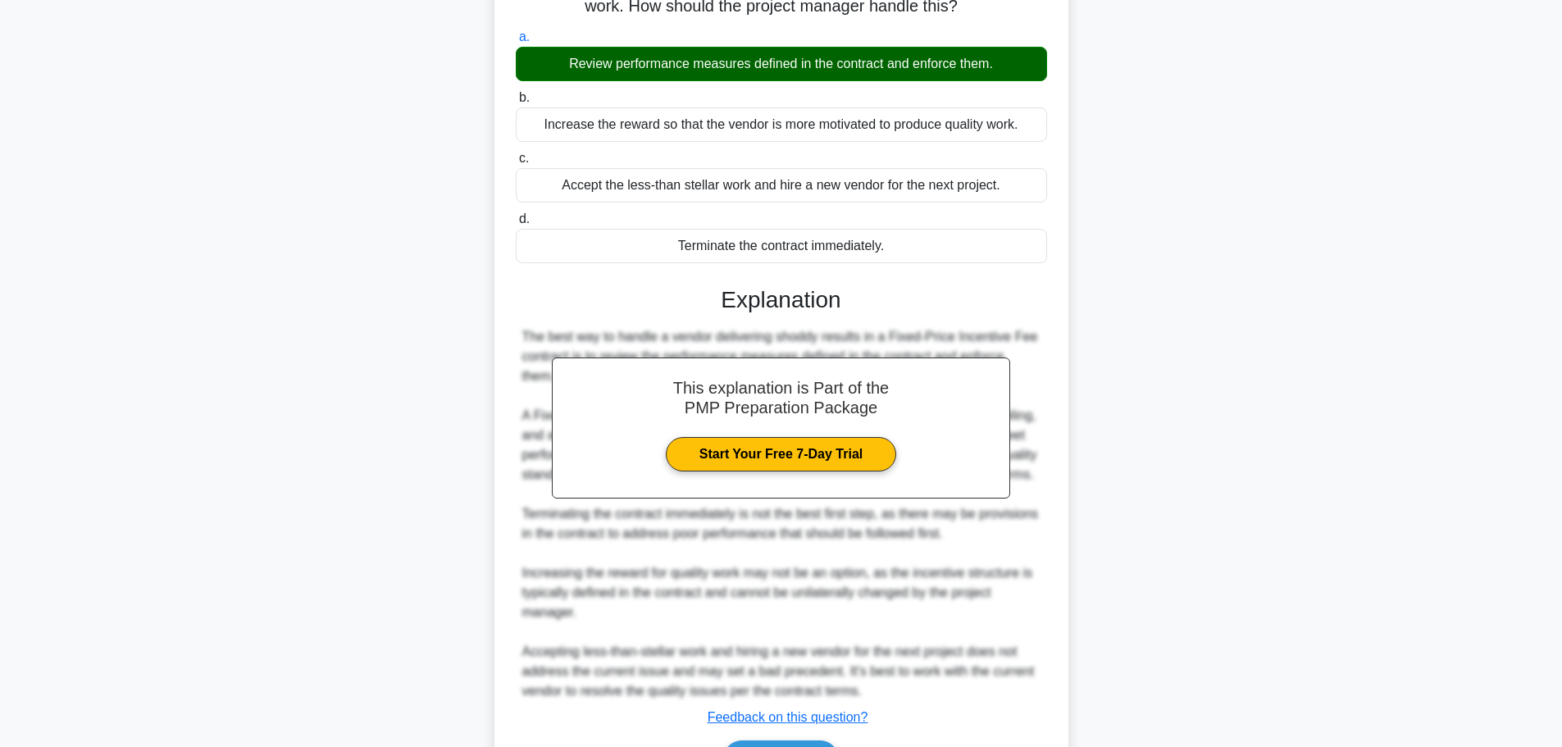
scroll to position [39, 0]
